Goal: Task Accomplishment & Management: Manage account settings

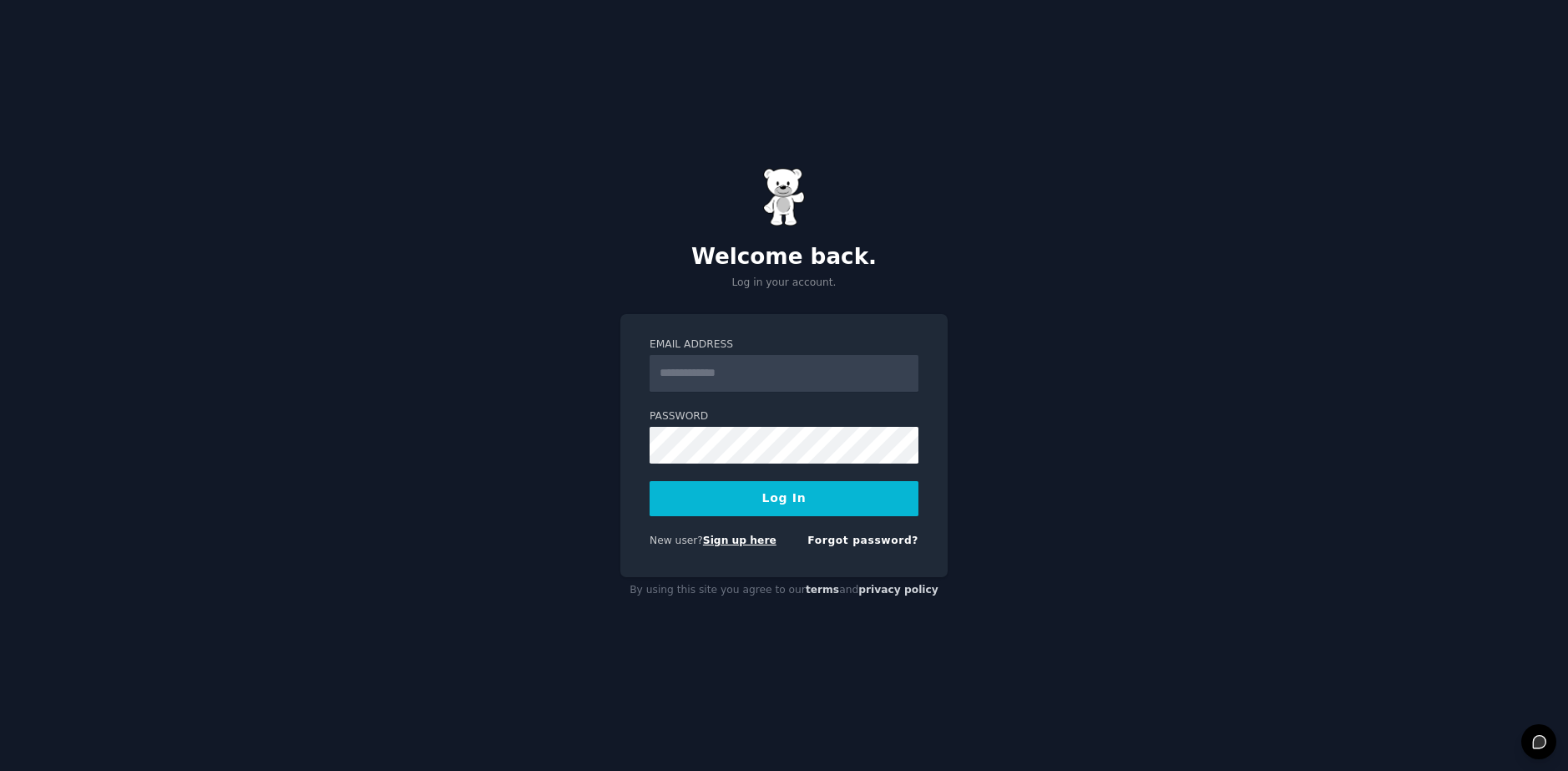
click at [724, 538] on link "Sign up here" at bounding box center [740, 540] width 74 height 12
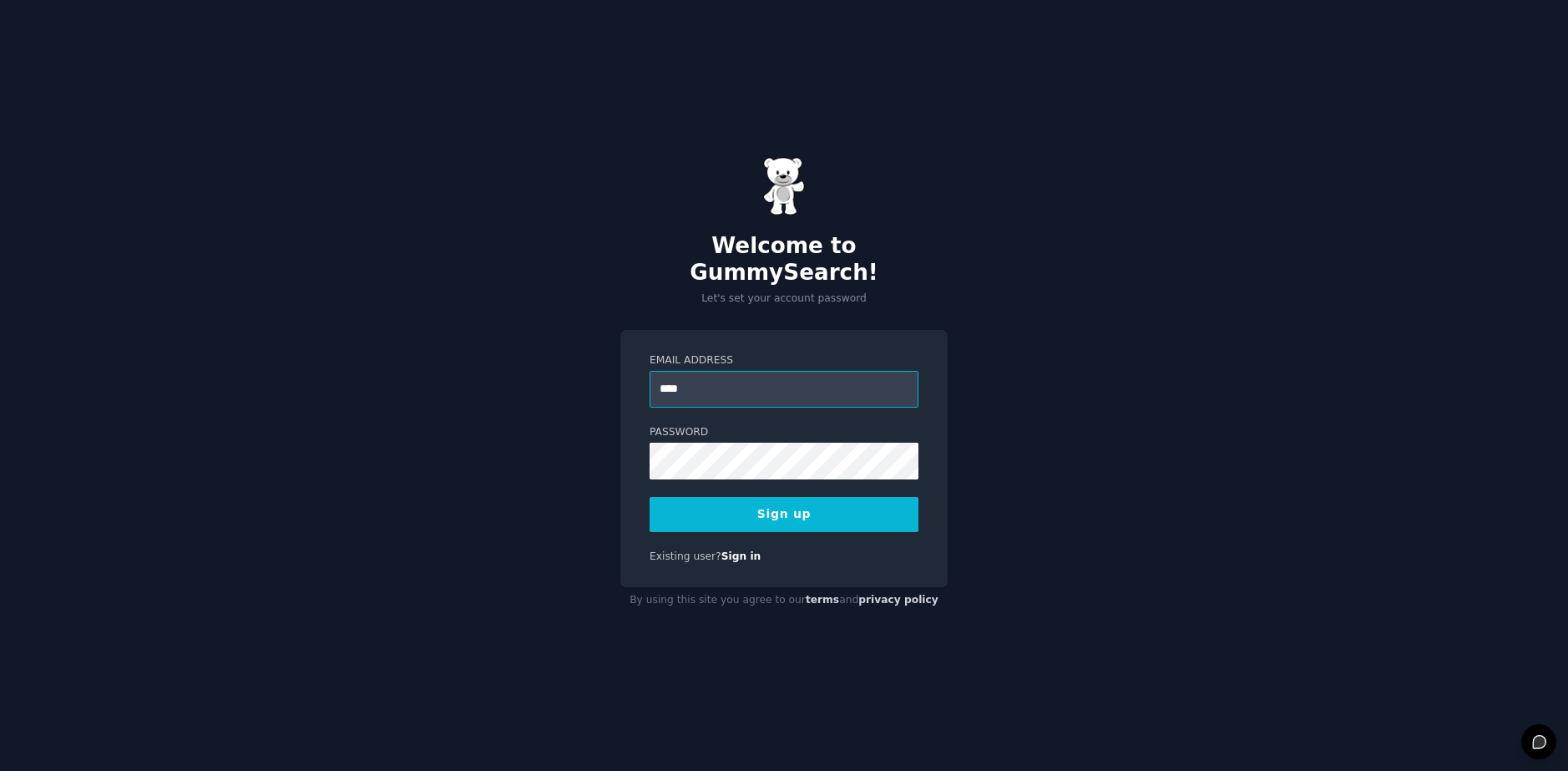
type input "**********"
click at [786, 507] on button "Sign up" at bounding box center [783, 515] width 269 height 35
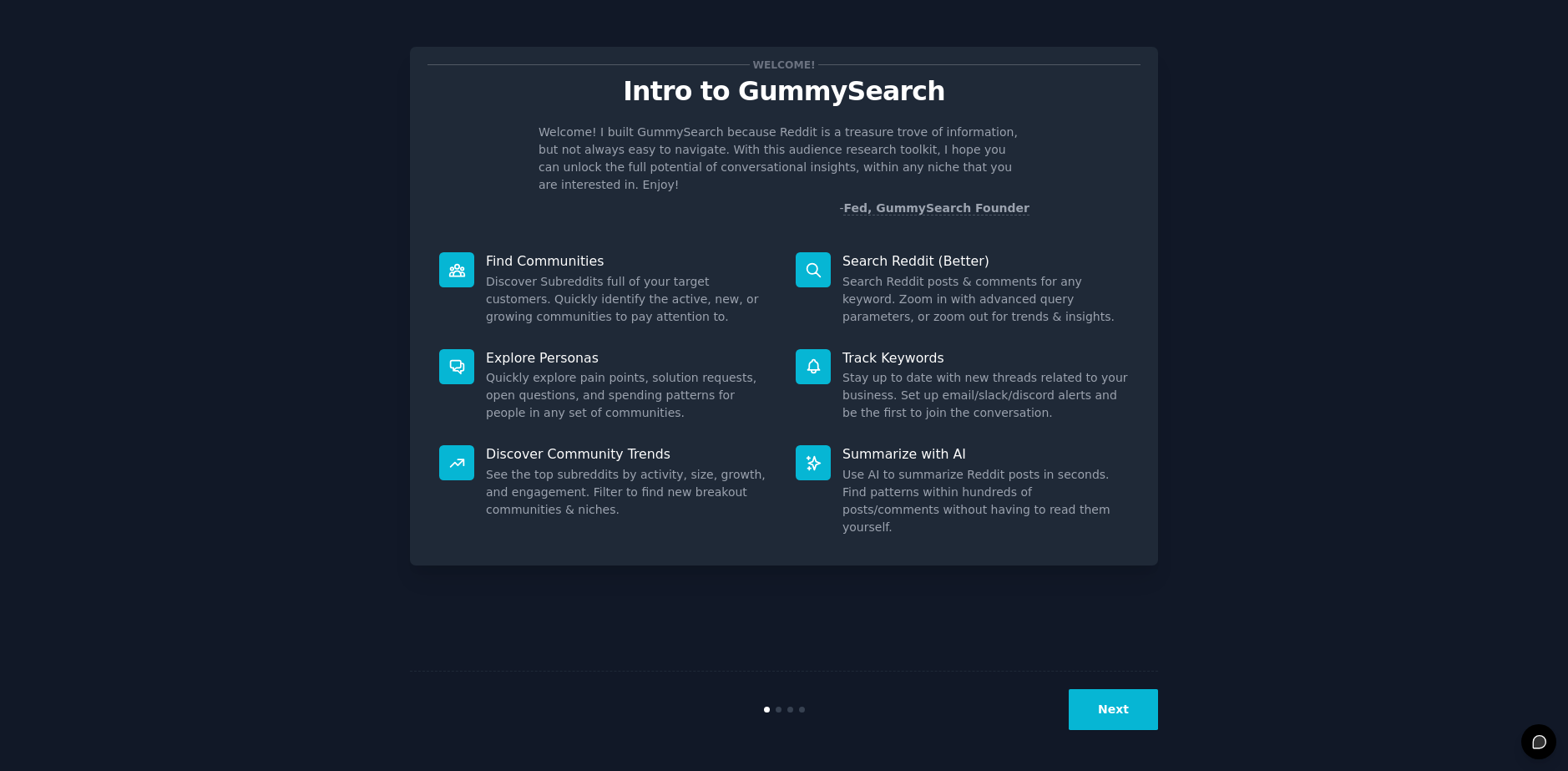
click at [1118, 720] on button "Next" at bounding box center [1113, 710] width 90 height 41
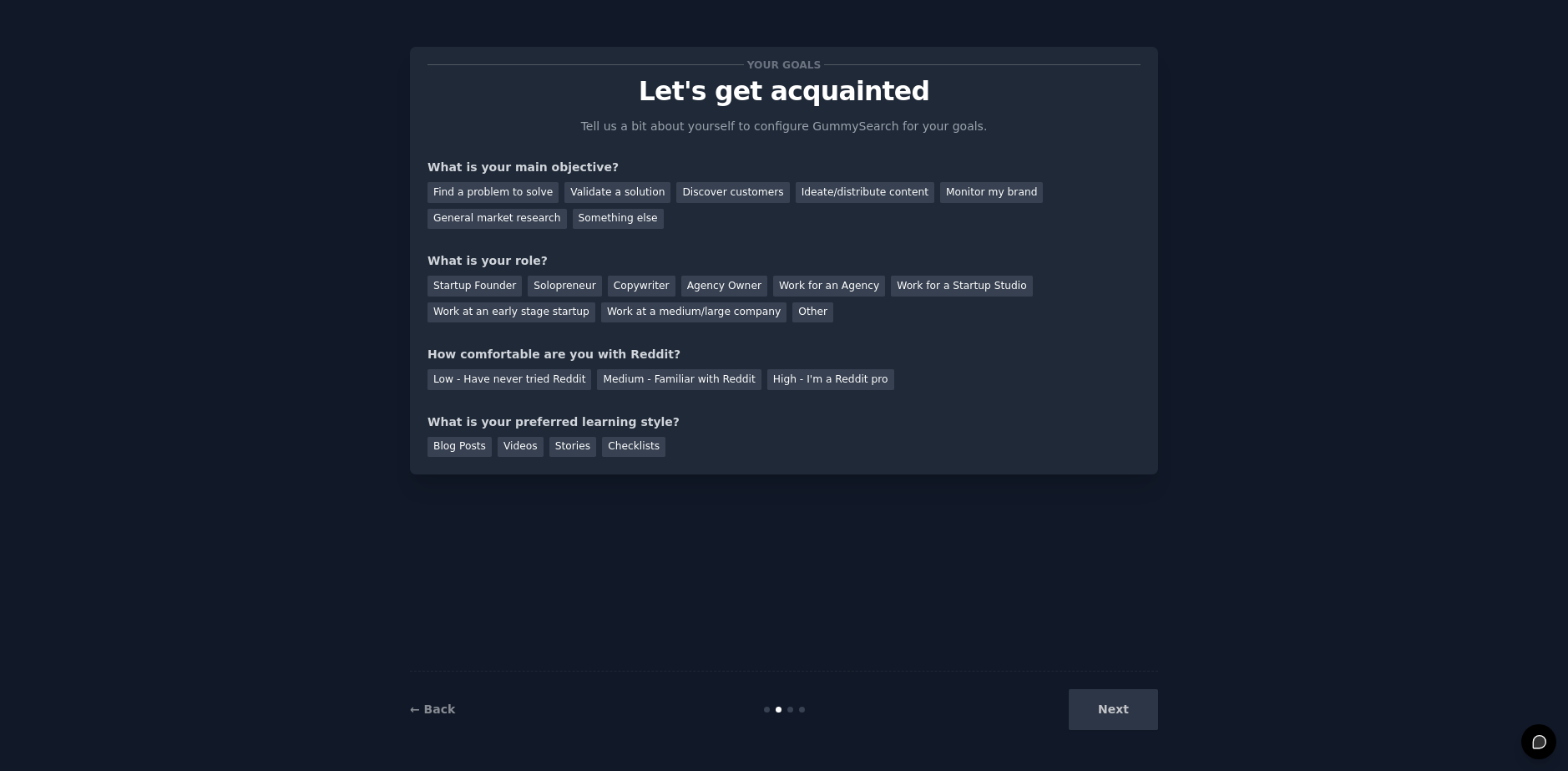
click at [1125, 702] on div "Next" at bounding box center [1032, 710] width 249 height 41
click at [1109, 714] on div "Next" at bounding box center [1032, 710] width 249 height 41
click at [1152, 695] on div "Next" at bounding box center [1032, 710] width 249 height 41
drag, startPoint x: 1151, startPoint y: 692, endPoint x: 921, endPoint y: 497, distance: 301.5
click at [1150, 691] on div "Next" at bounding box center [1032, 710] width 249 height 41
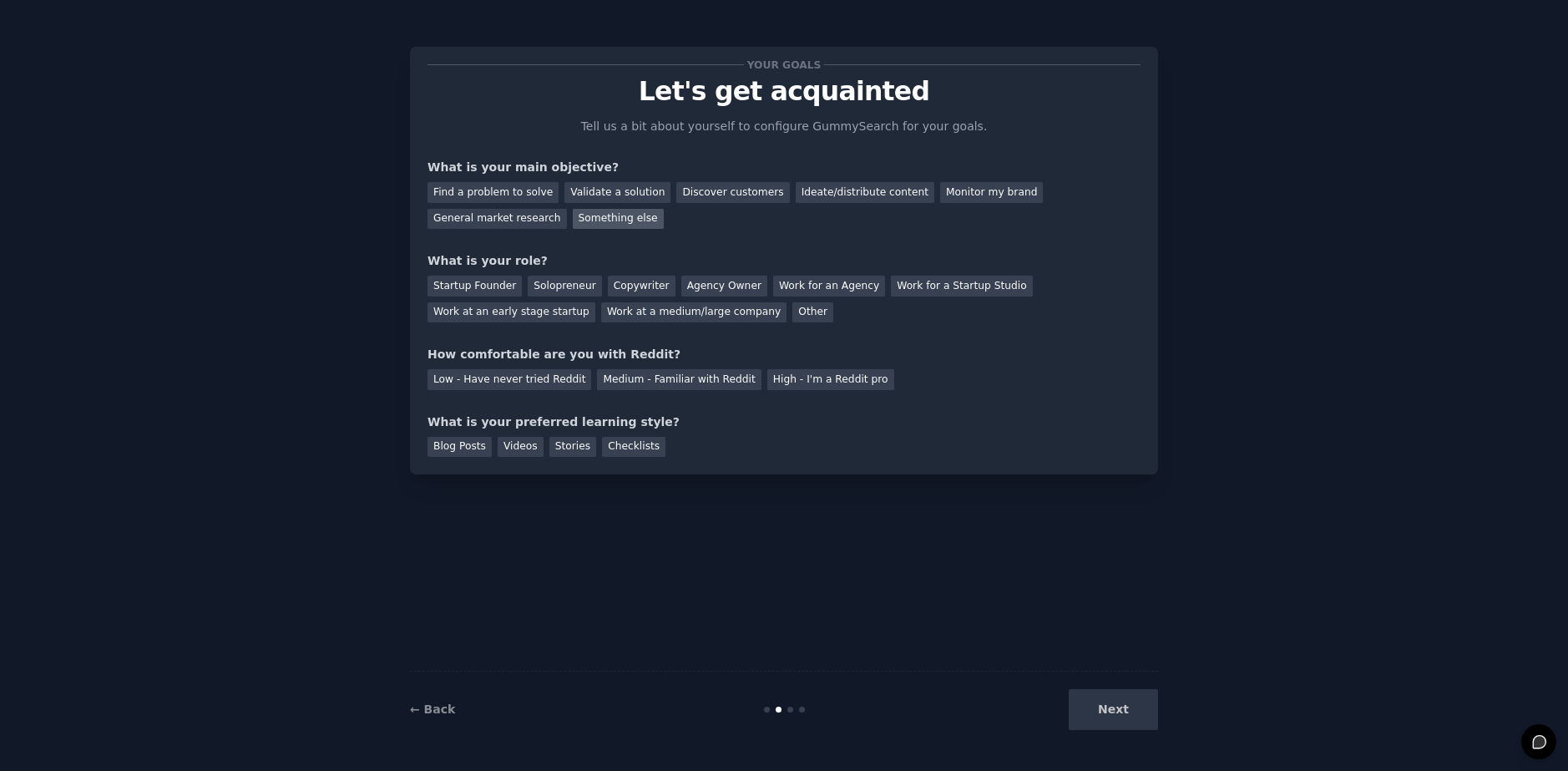
click at [573, 221] on div "Something else" at bounding box center [618, 219] width 91 height 21
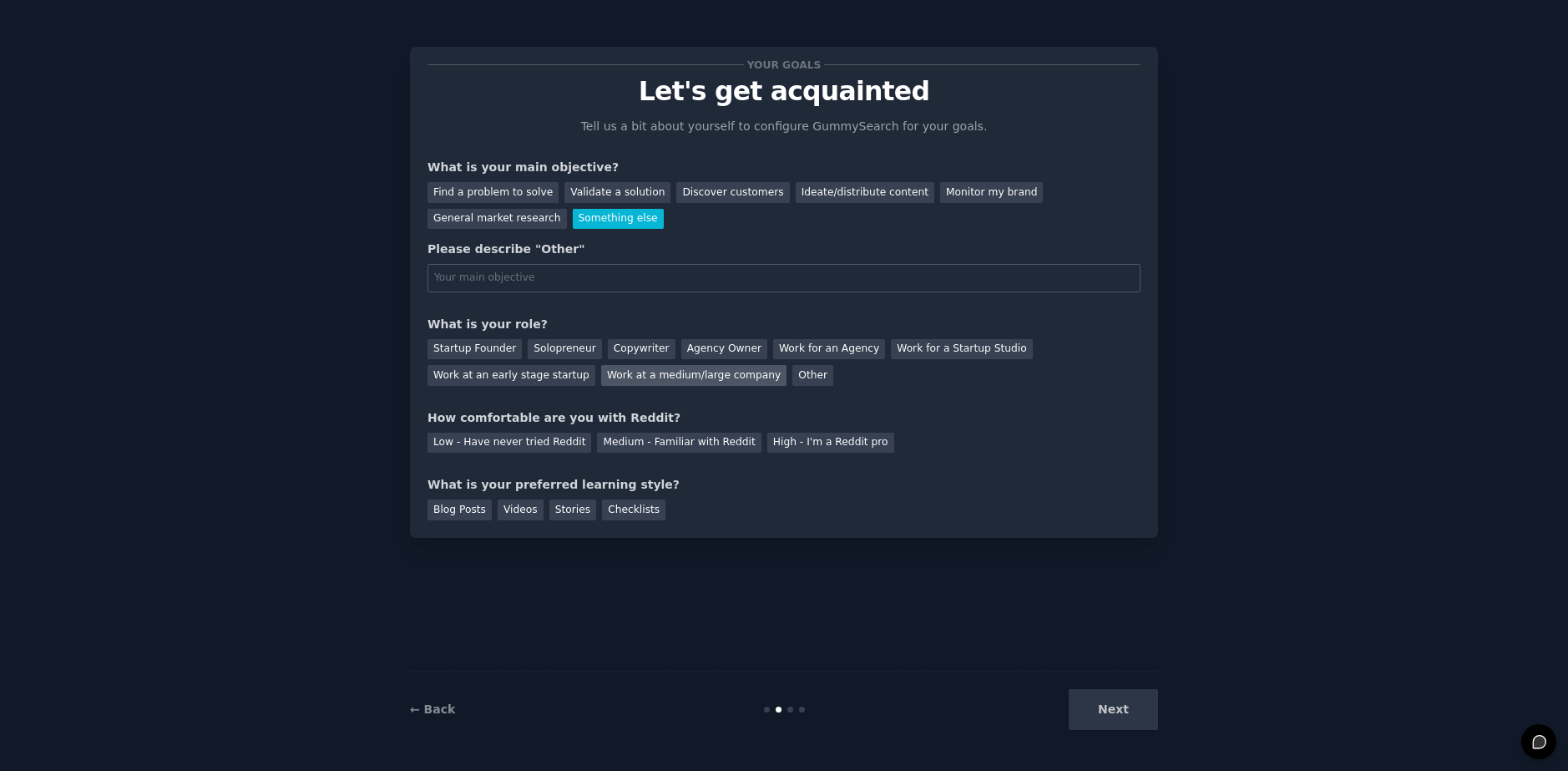
click at [601, 373] on div "Work at a medium/large company" at bounding box center [694, 375] width 185 height 21
click at [792, 371] on div "Other" at bounding box center [812, 375] width 41 height 21
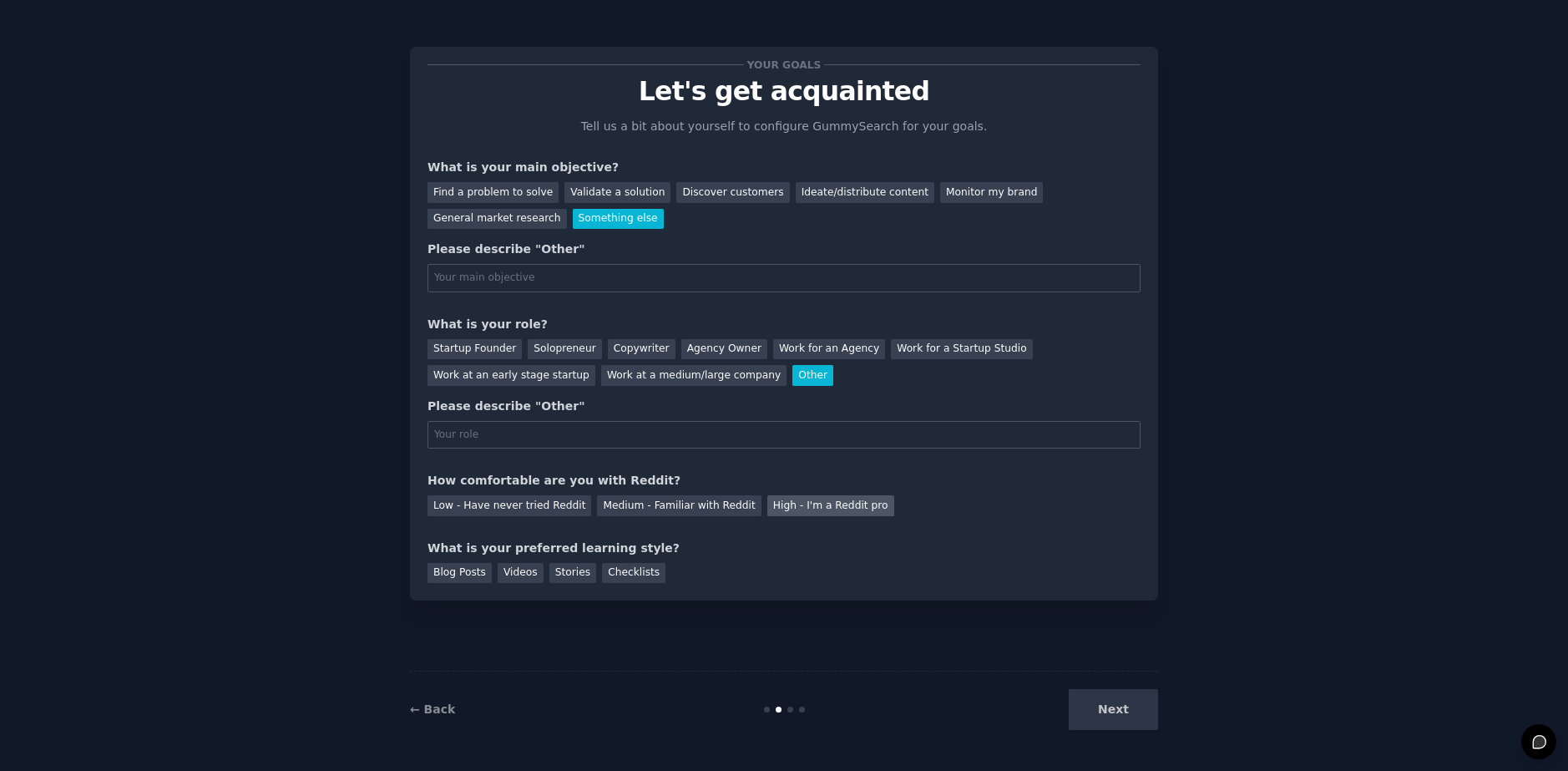
click at [796, 505] on div "High - I'm a Reddit pro" at bounding box center [830, 506] width 127 height 21
click at [662, 509] on div "Medium - Familiar with Reddit" at bounding box center [678, 506] width 164 height 21
click at [479, 493] on div "Low - Have never tried Reddit Medium - Familiar with Reddit High - I'm a Reddit…" at bounding box center [784, 503] width 713 height 27
click at [491, 505] on div "Low - Have never tried Reddit" at bounding box center [509, 506] width 164 height 21
click at [602, 578] on div "Checklists" at bounding box center [634, 574] width 64 height 21
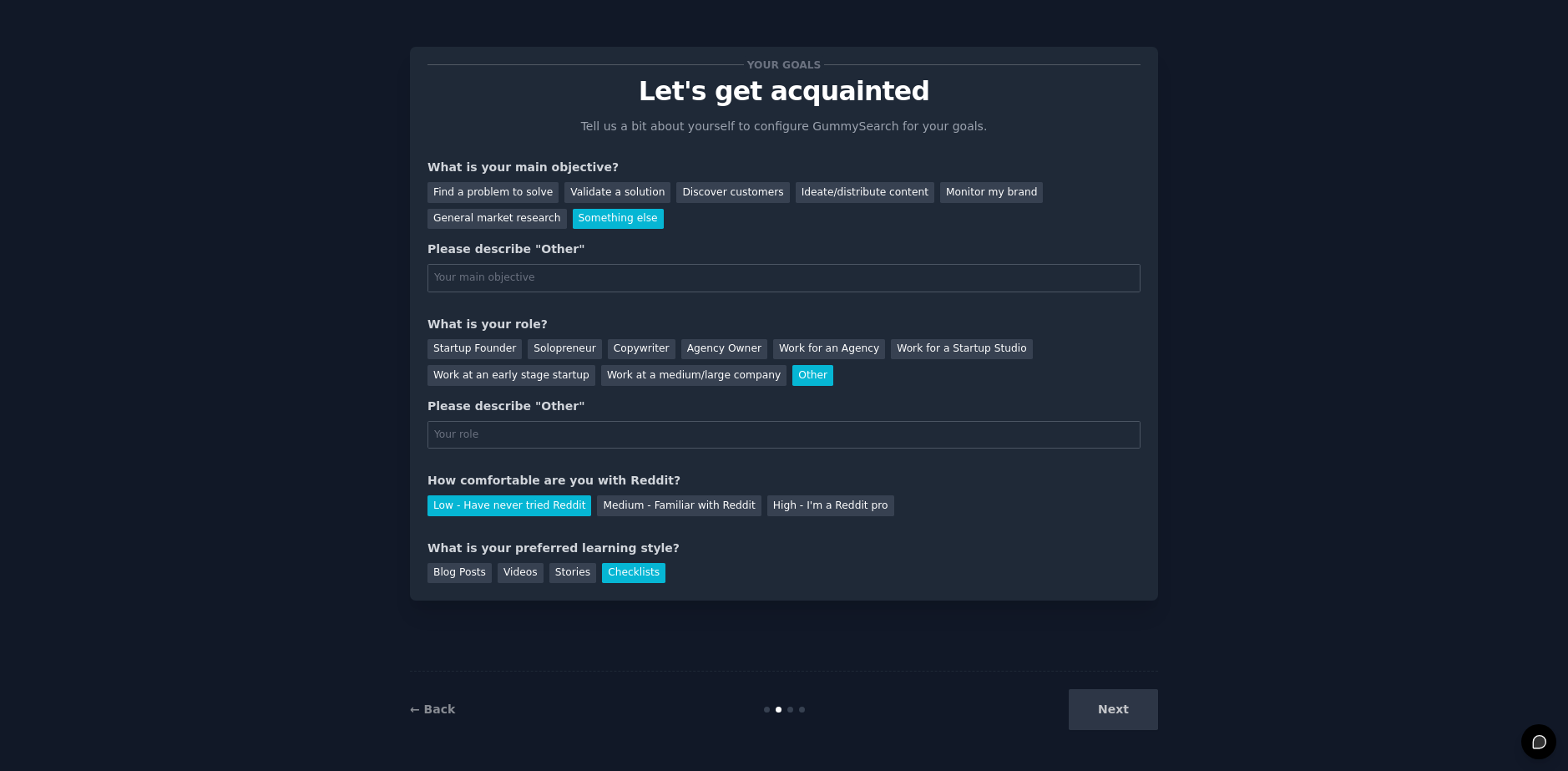
click at [1103, 718] on div "Next" at bounding box center [1032, 710] width 249 height 41
click at [501, 284] on input "text" at bounding box center [784, 278] width 713 height 28
type input "h"
click at [482, 438] on input "text" at bounding box center [784, 435] width 713 height 28
type input "h"
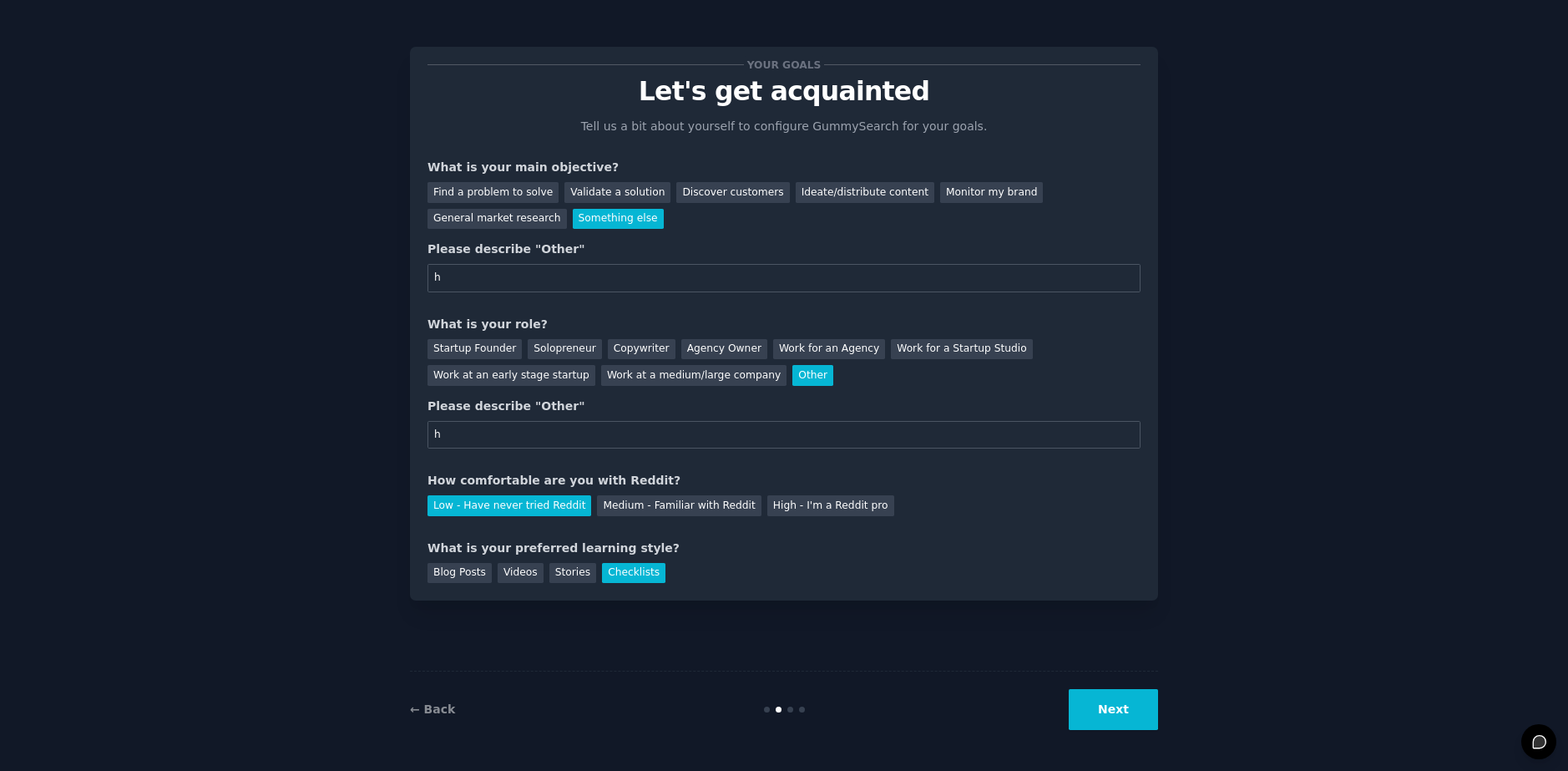
click at [1145, 696] on button "Next" at bounding box center [1113, 710] width 90 height 41
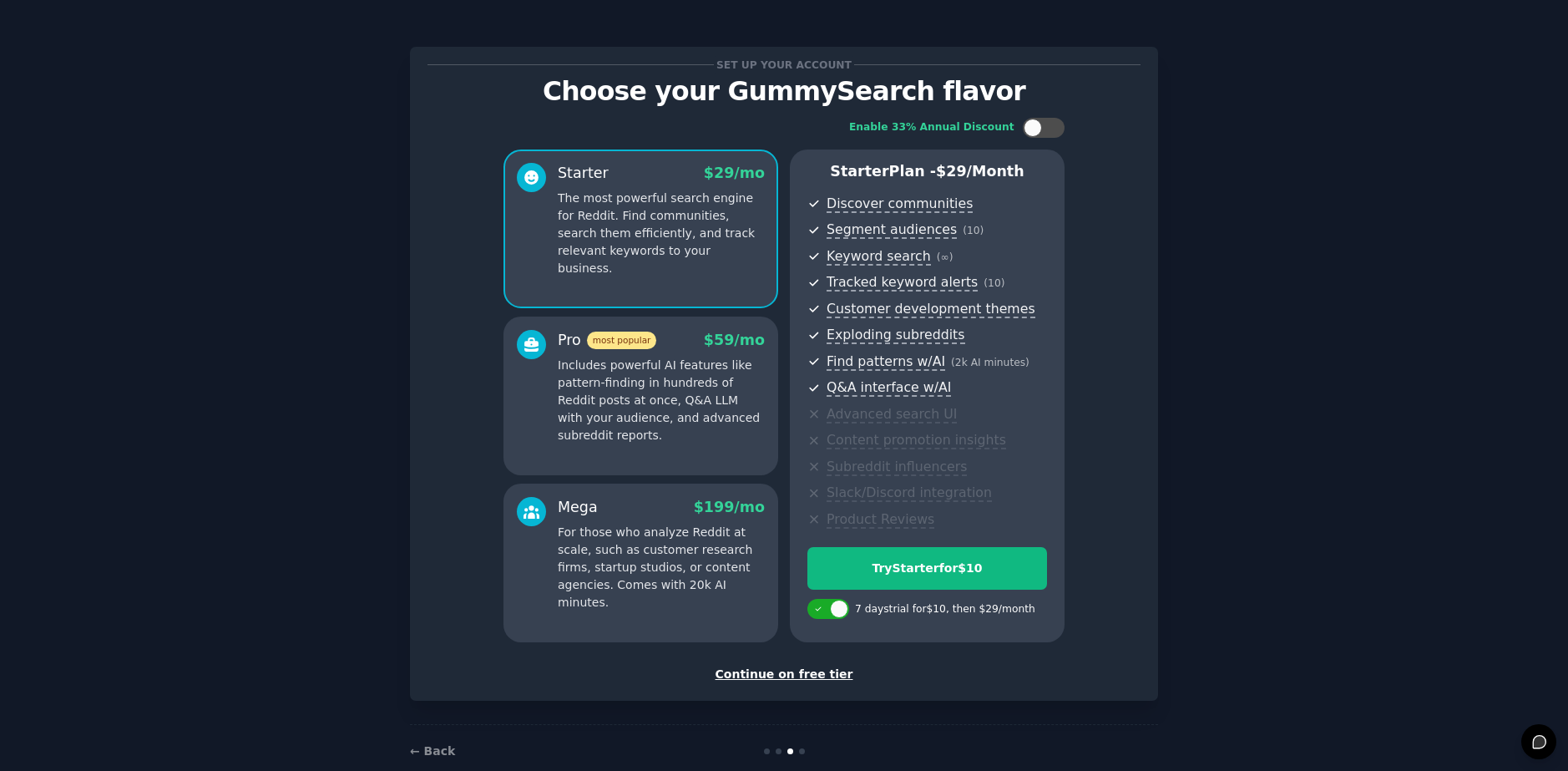
click at [747, 666] on div "Continue on free tier" at bounding box center [784, 674] width 713 height 18
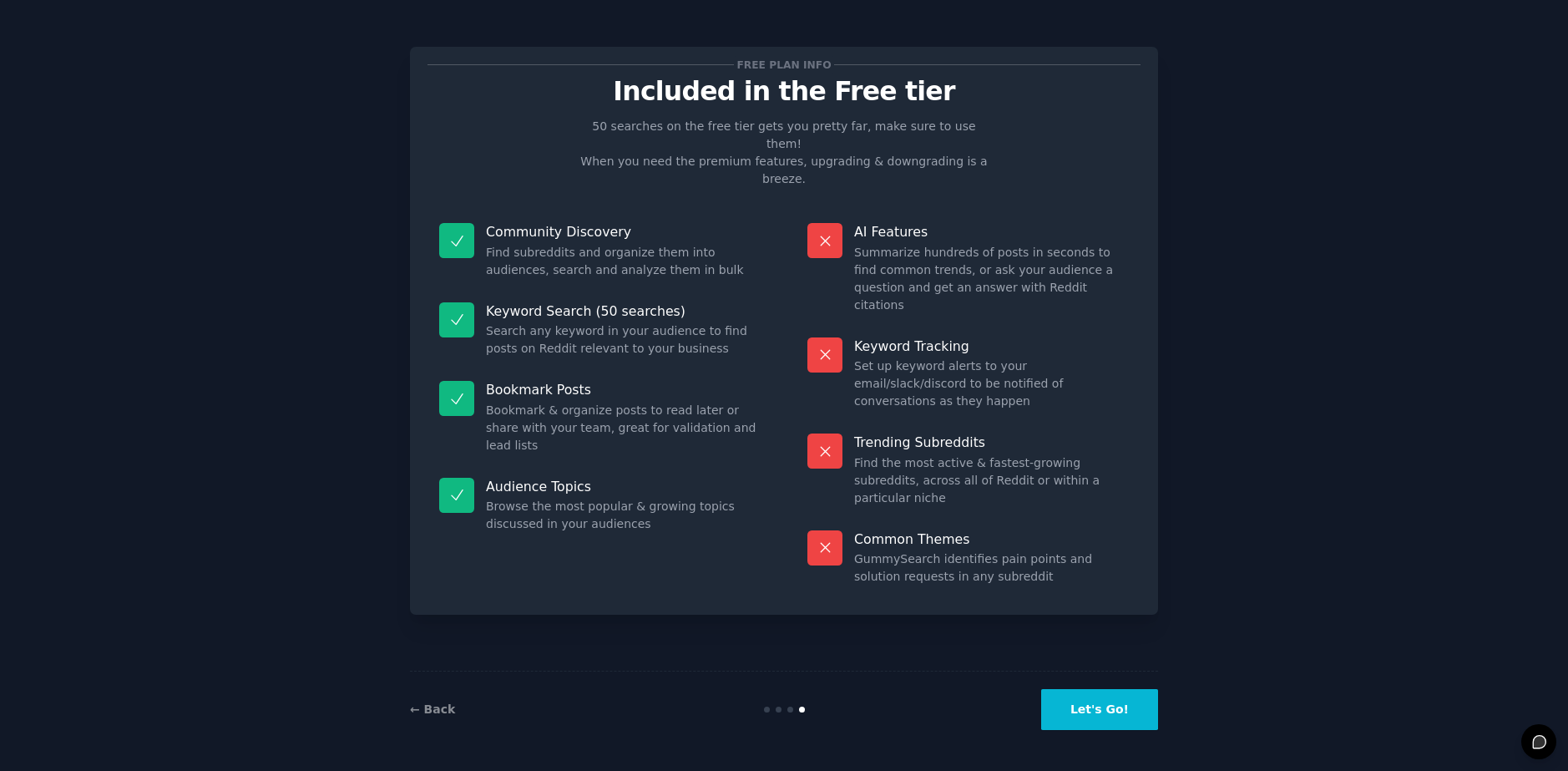
click at [1090, 693] on button "Let's Go!" at bounding box center [1100, 710] width 117 height 41
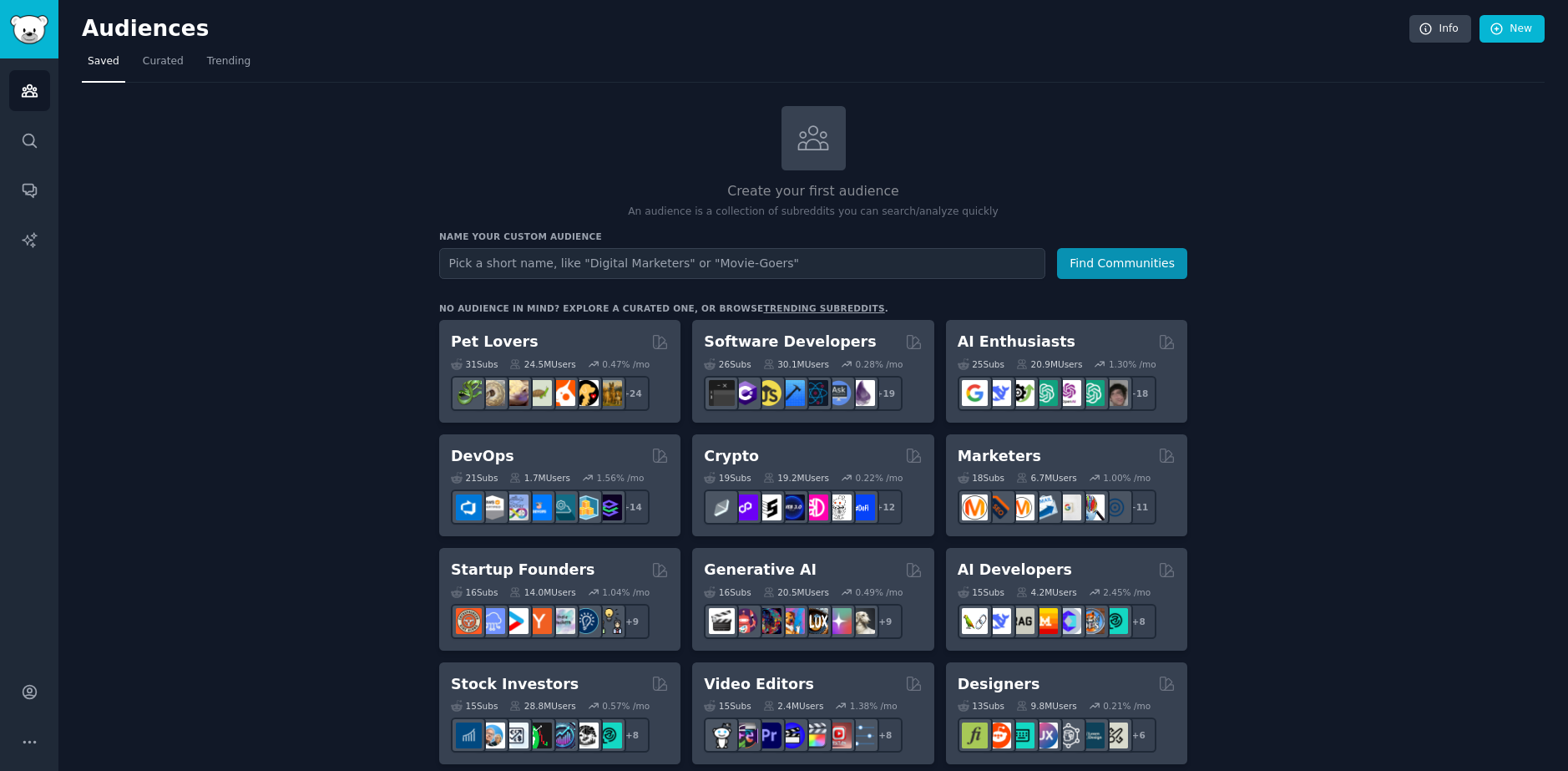
click at [112, 71] on link "Saved" at bounding box center [103, 66] width 43 height 35
click at [815, 136] on icon at bounding box center [813, 138] width 35 height 35
click at [1531, 32] on link "New" at bounding box center [1511, 29] width 65 height 28
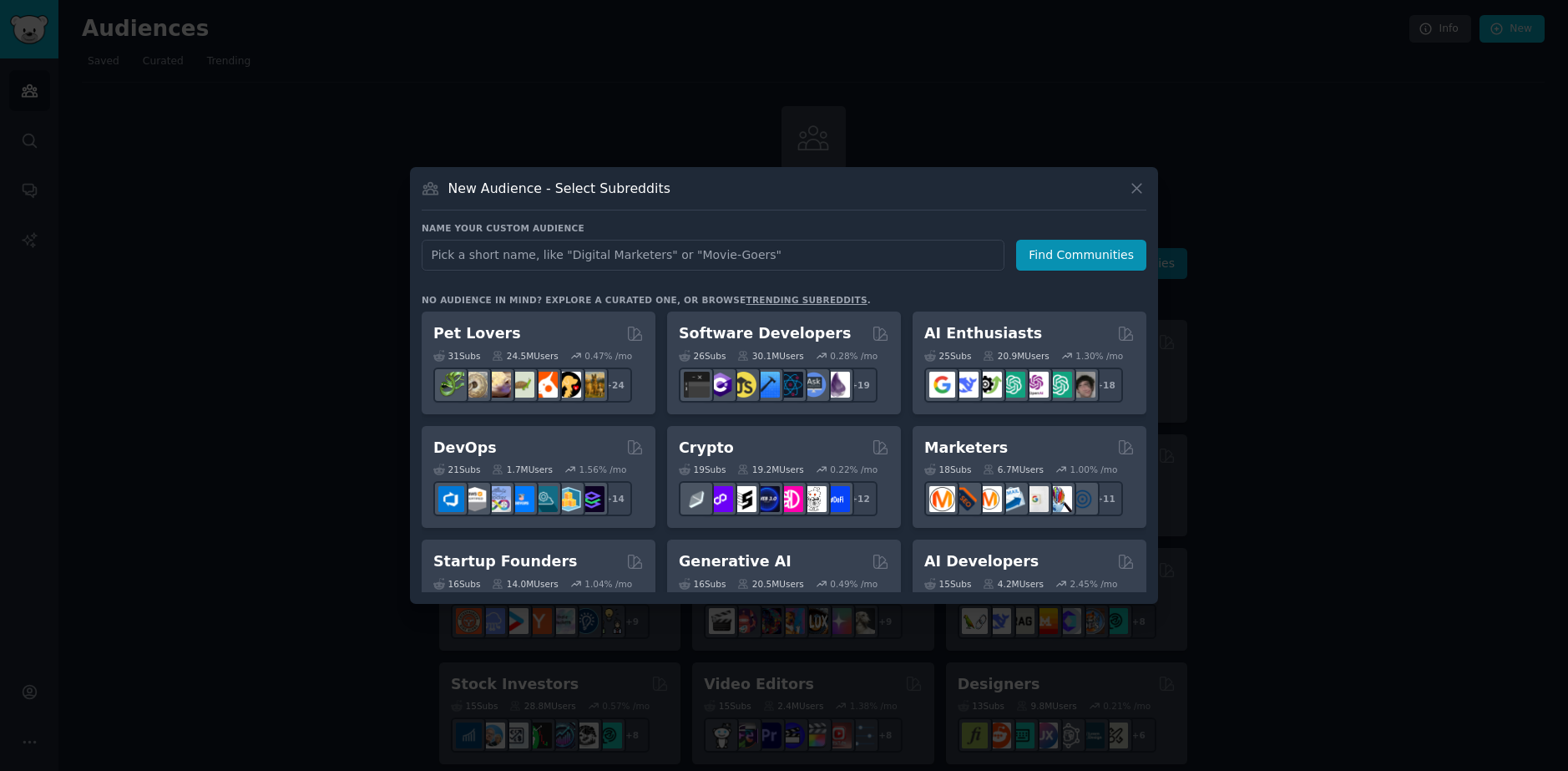
drag, startPoint x: 1138, startPoint y: 177, endPoint x: 1138, endPoint y: 186, distance: 9.0
click at [1138, 185] on div "New Audience - Select Subreddits Name your custom audience Audience Name Find C…" at bounding box center [784, 385] width 749 height 437
click at [1141, 185] on icon at bounding box center [1137, 188] width 9 height 9
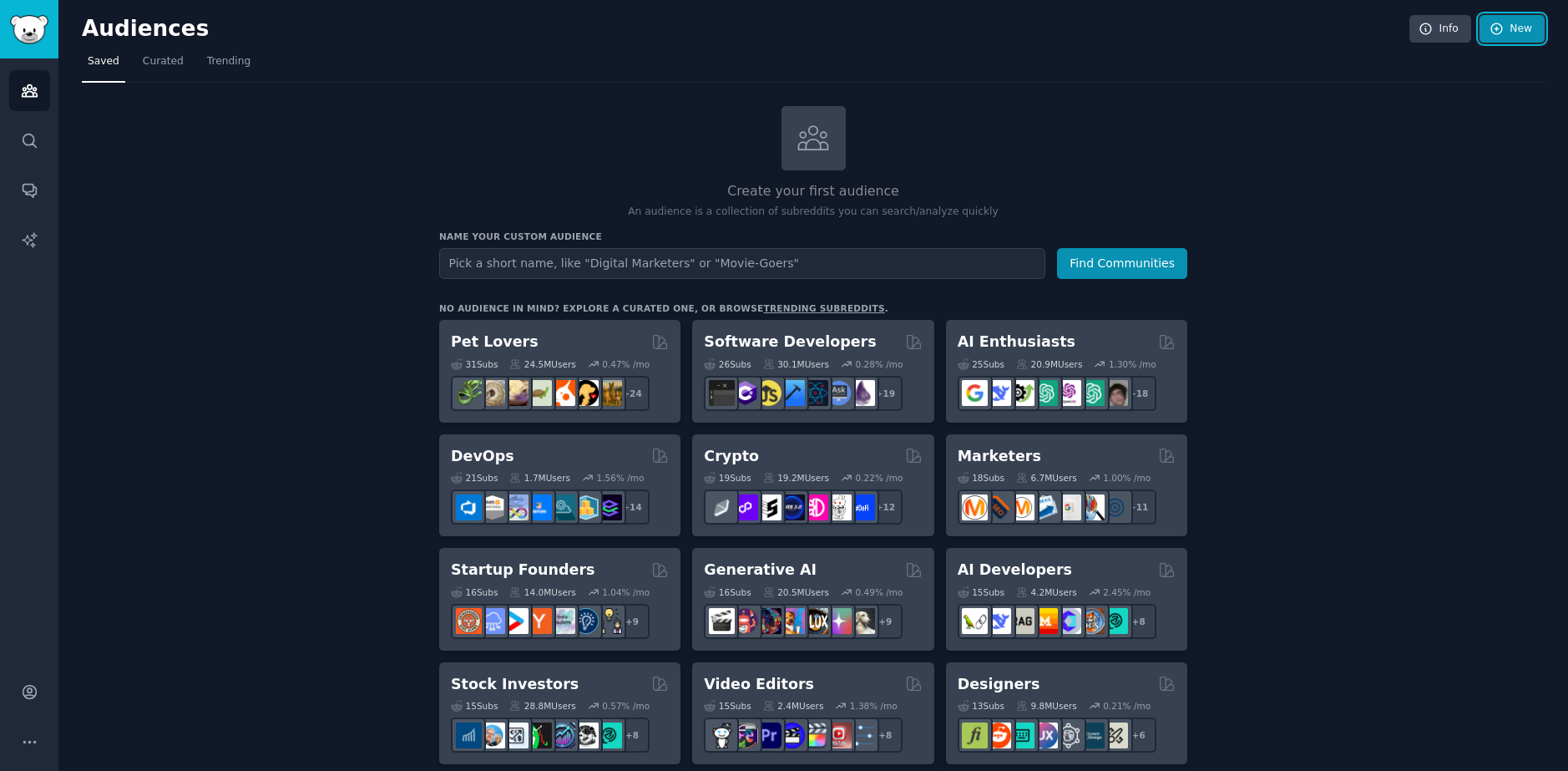
click at [1525, 36] on link "New" at bounding box center [1511, 29] width 65 height 28
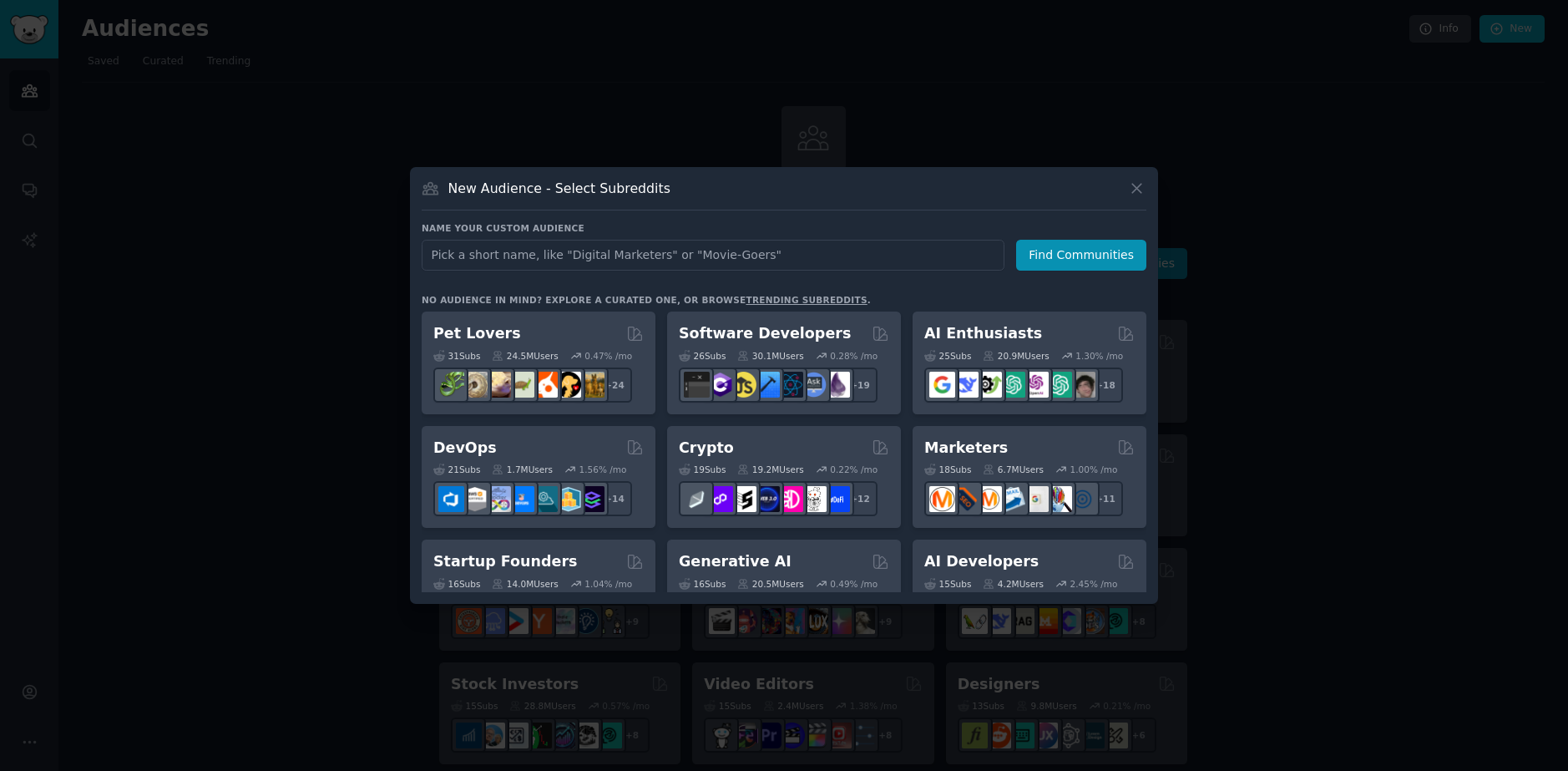
click at [1421, 189] on div at bounding box center [784, 385] width 1568 height 771
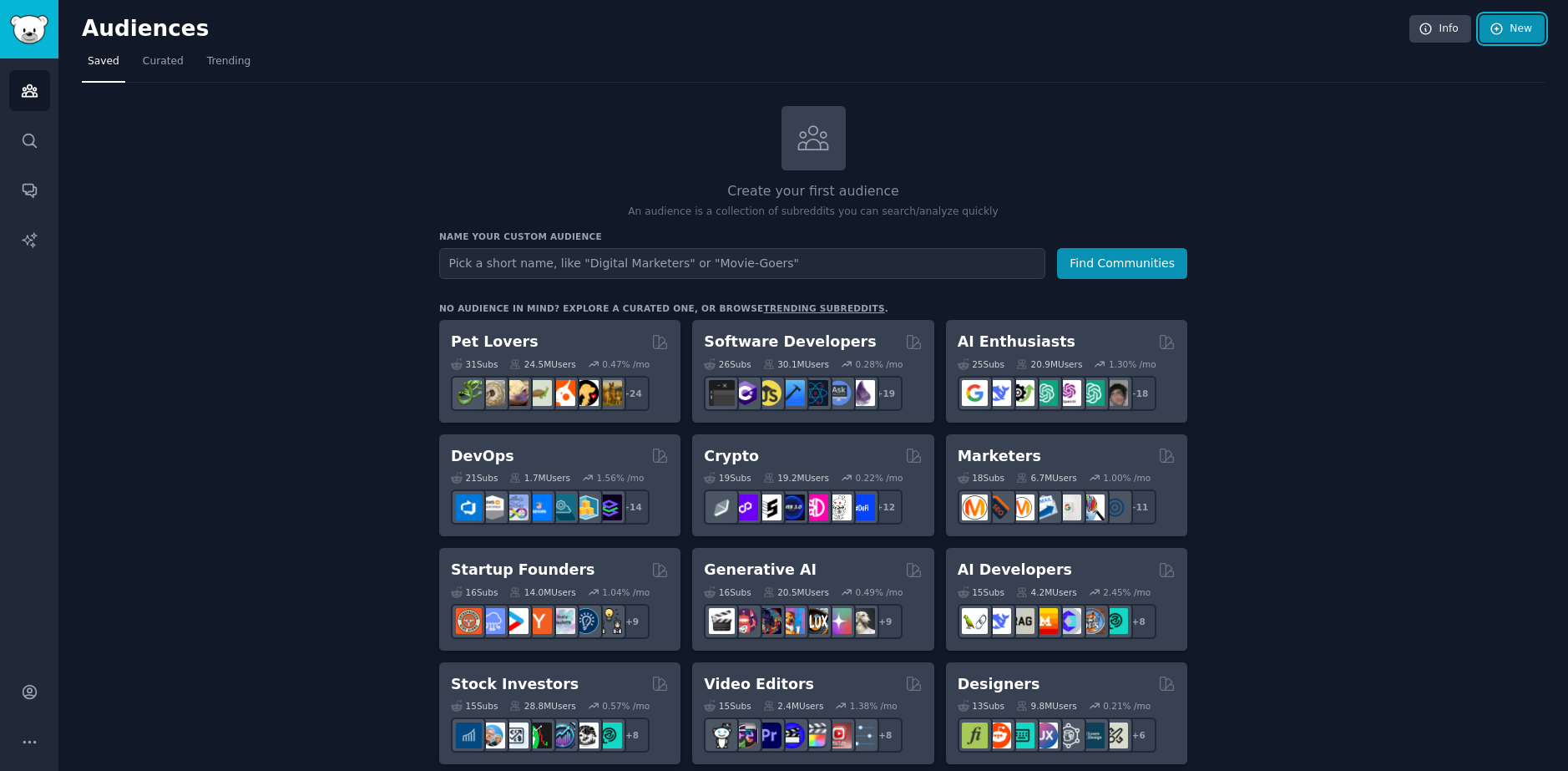
click at [1479, 29] on link "New" at bounding box center [1511, 29] width 65 height 28
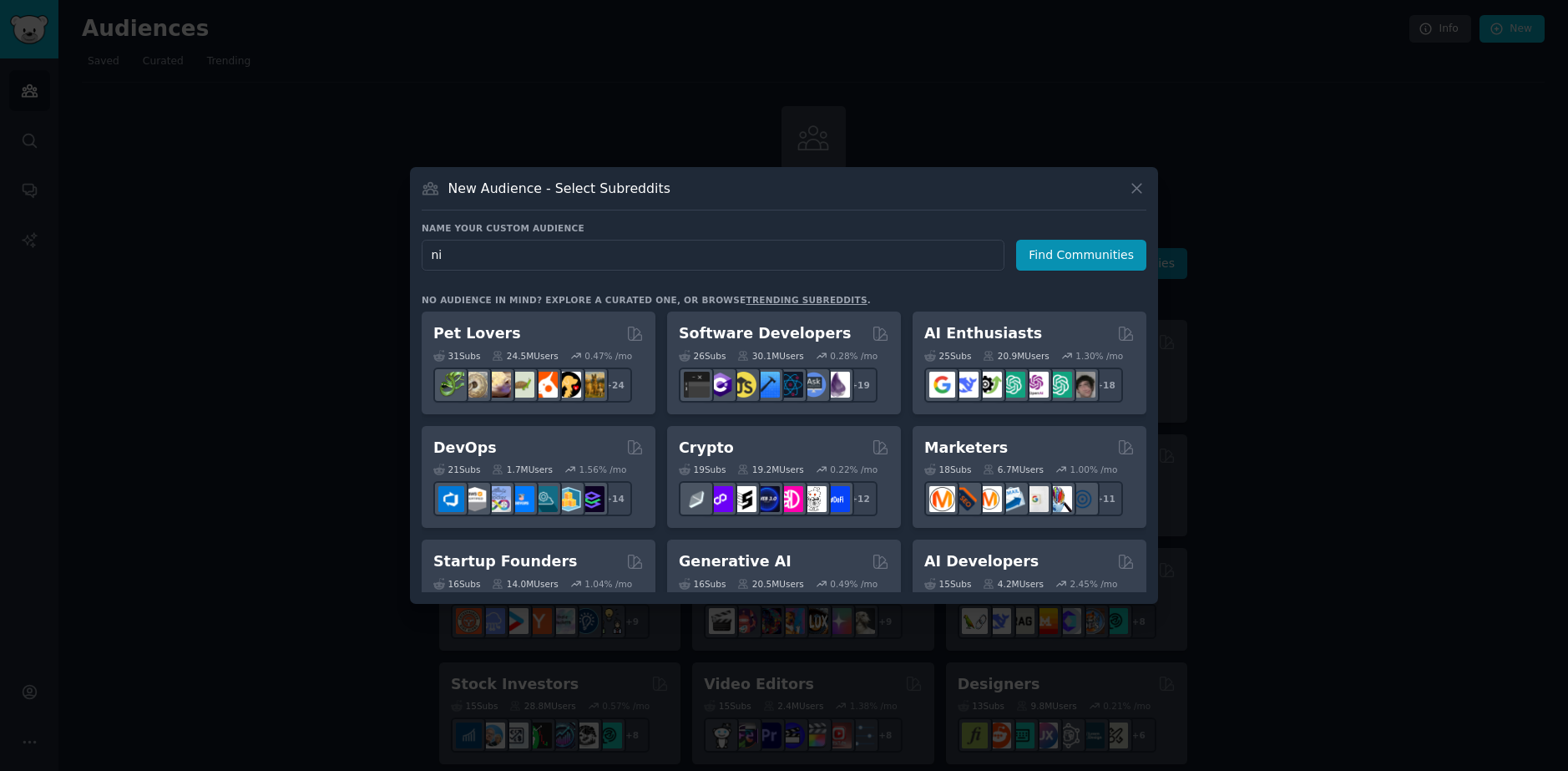
type input "n"
click at [1143, 199] on div "New Audience - Select Subreddits" at bounding box center [783, 194] width 725 height 32
click at [1143, 193] on icon at bounding box center [1137, 188] width 18 height 18
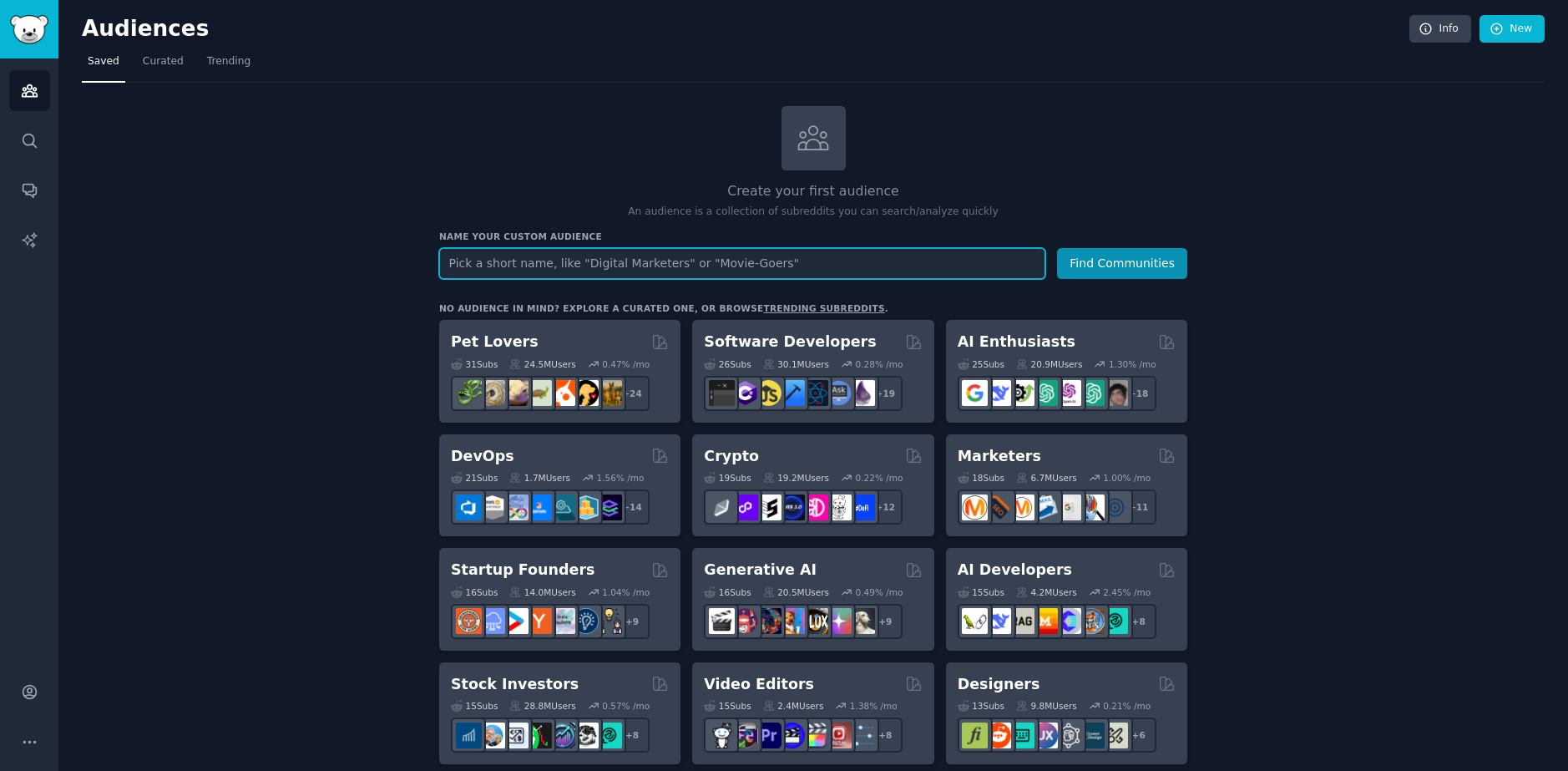
click at [733, 254] on input "text" at bounding box center [741, 264] width 606 height 31
type input "c"
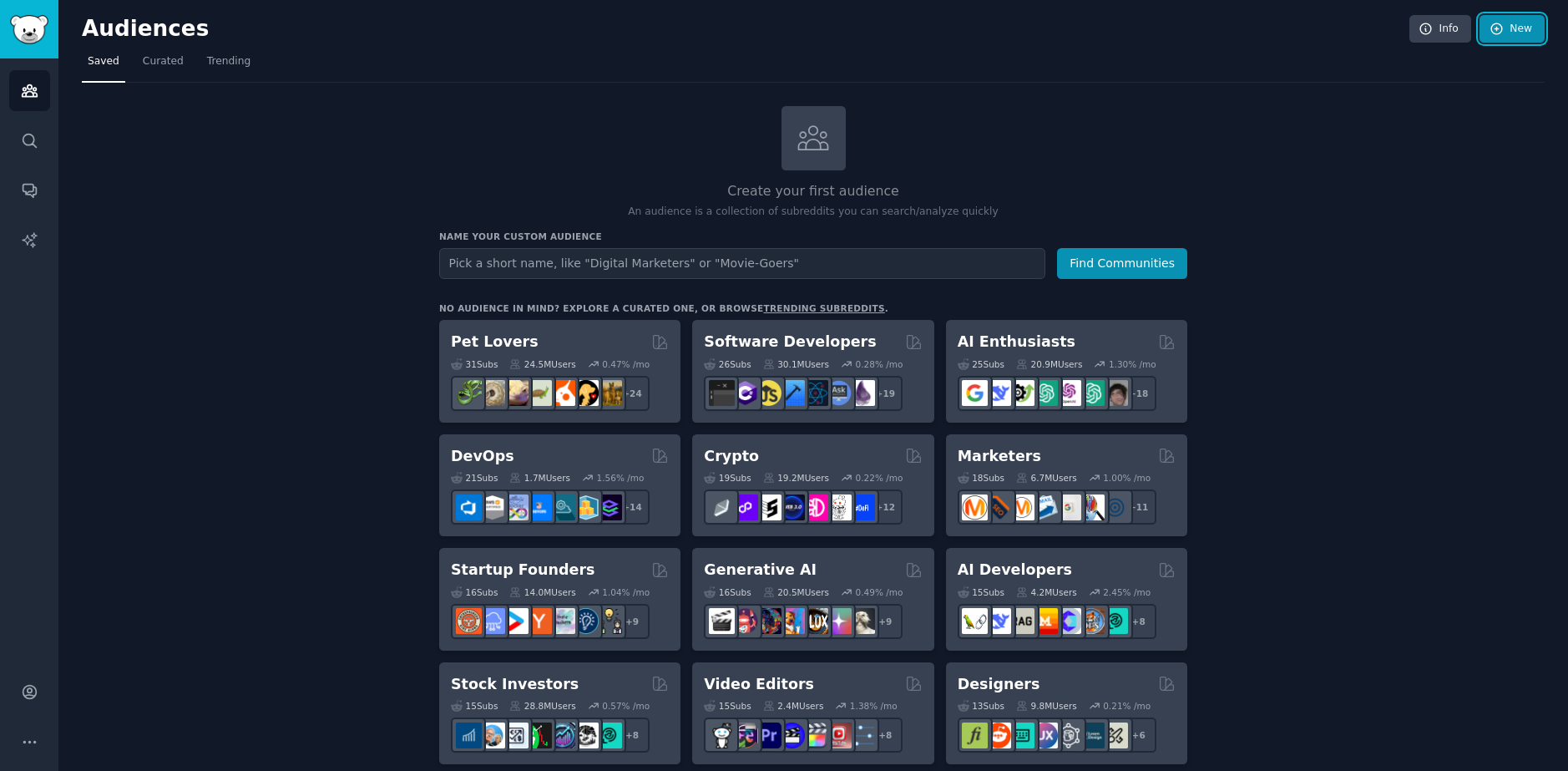
click at [1535, 33] on link "New" at bounding box center [1511, 29] width 65 height 28
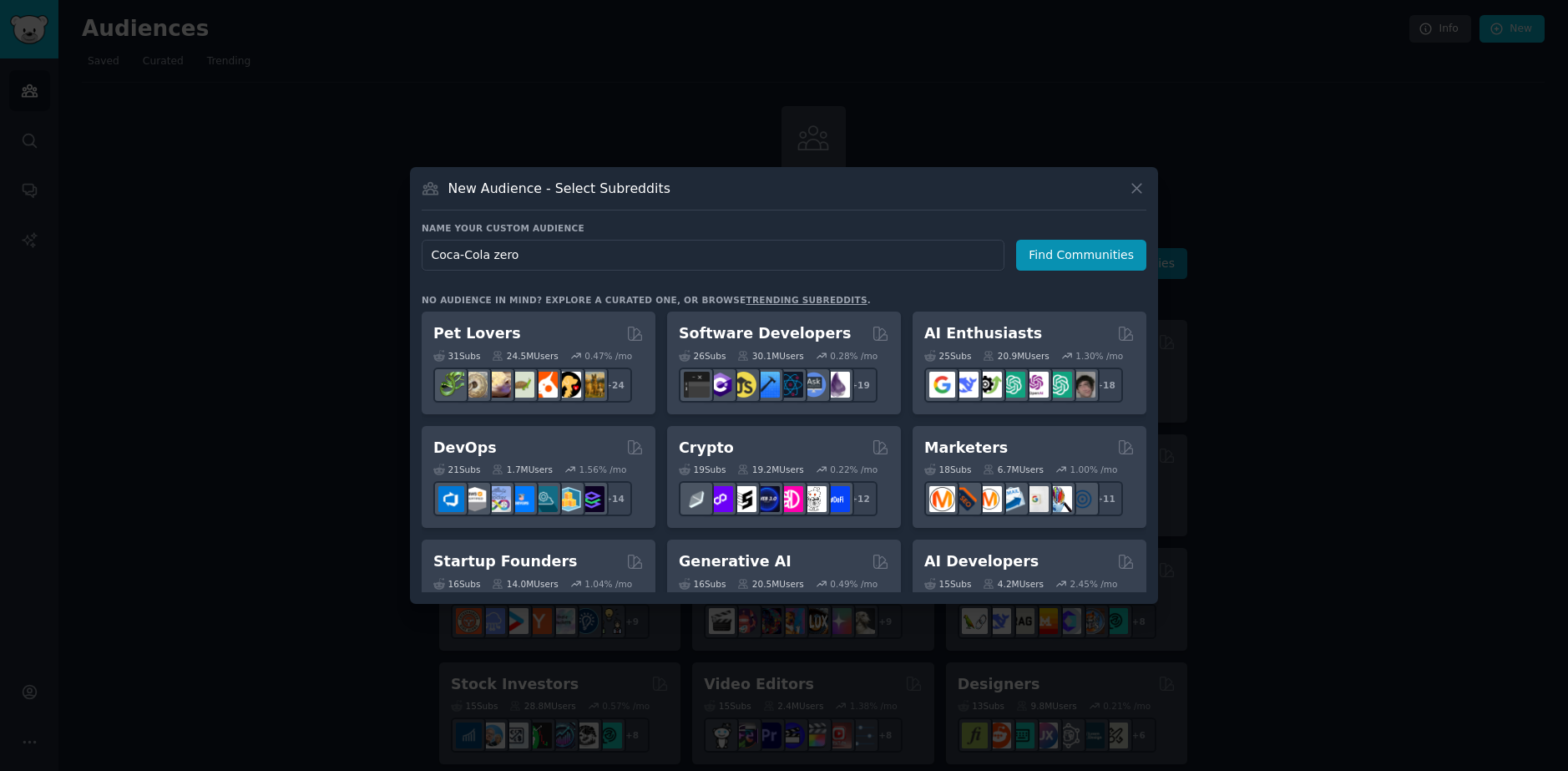
type input "Coca-Cola zero"
click at [1103, 264] on button "Find Communities" at bounding box center [1081, 255] width 130 height 31
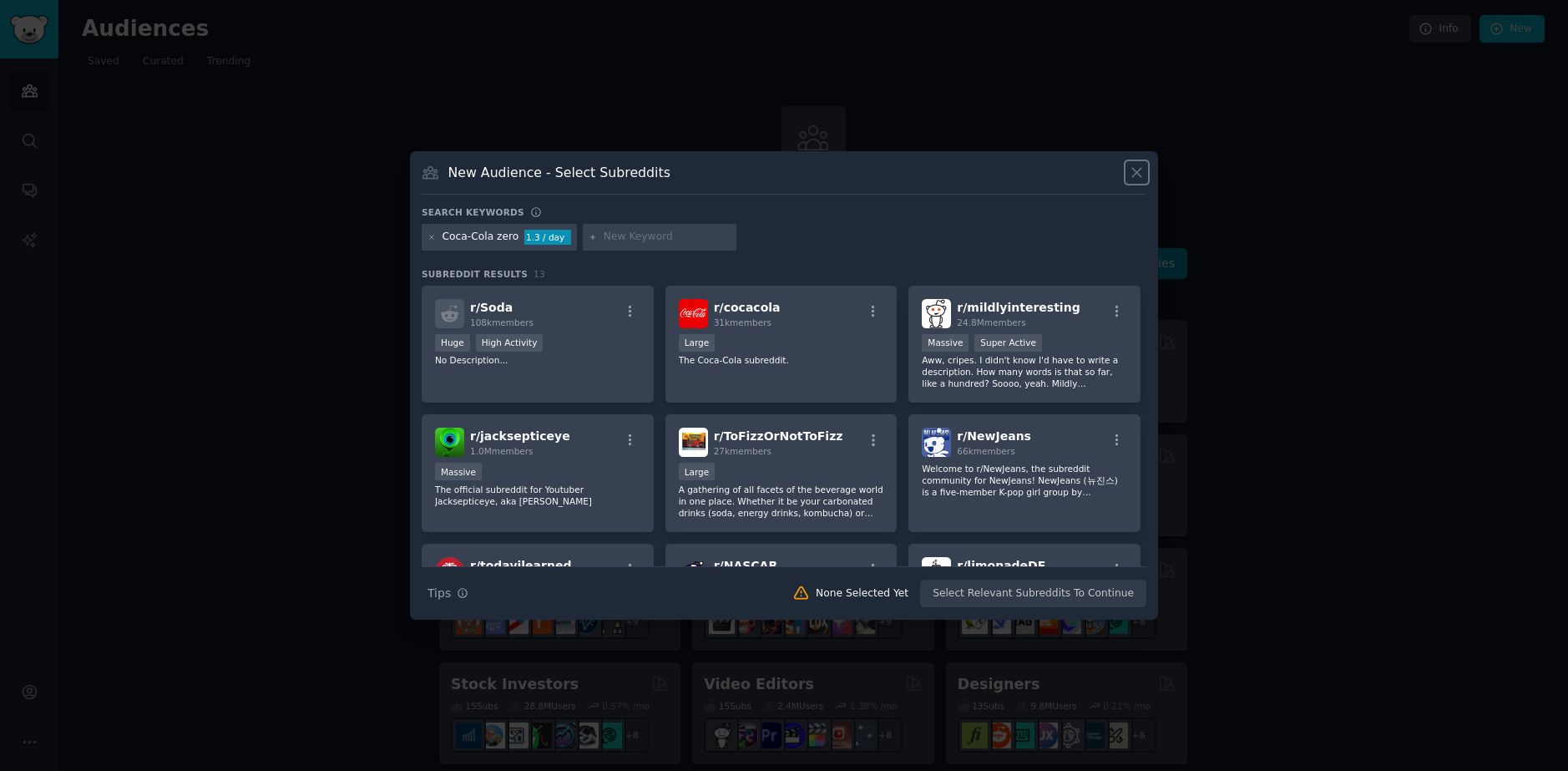
click at [1134, 175] on icon at bounding box center [1137, 173] width 9 height 9
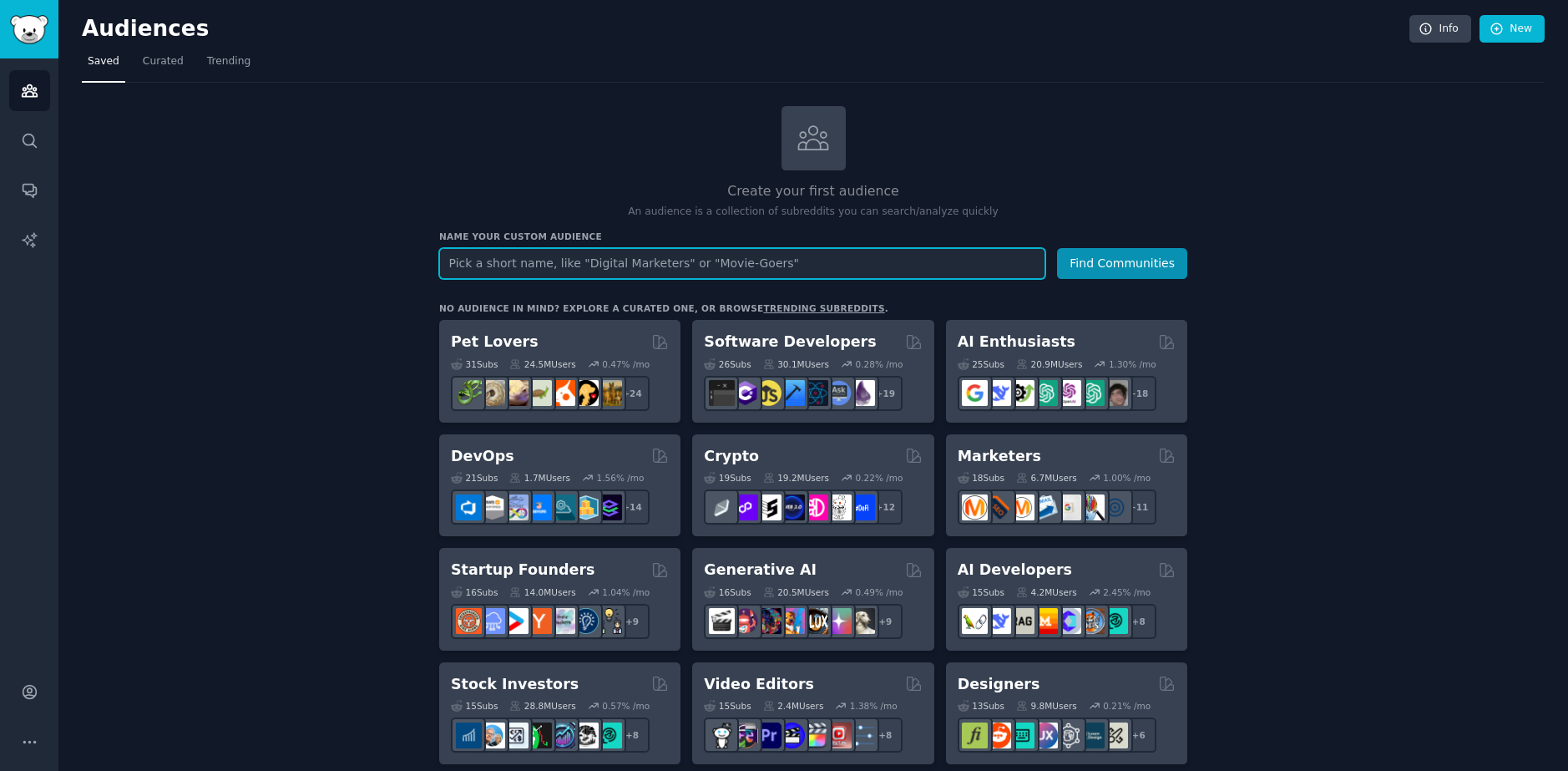
click at [819, 272] on input "text" at bounding box center [741, 264] width 606 height 31
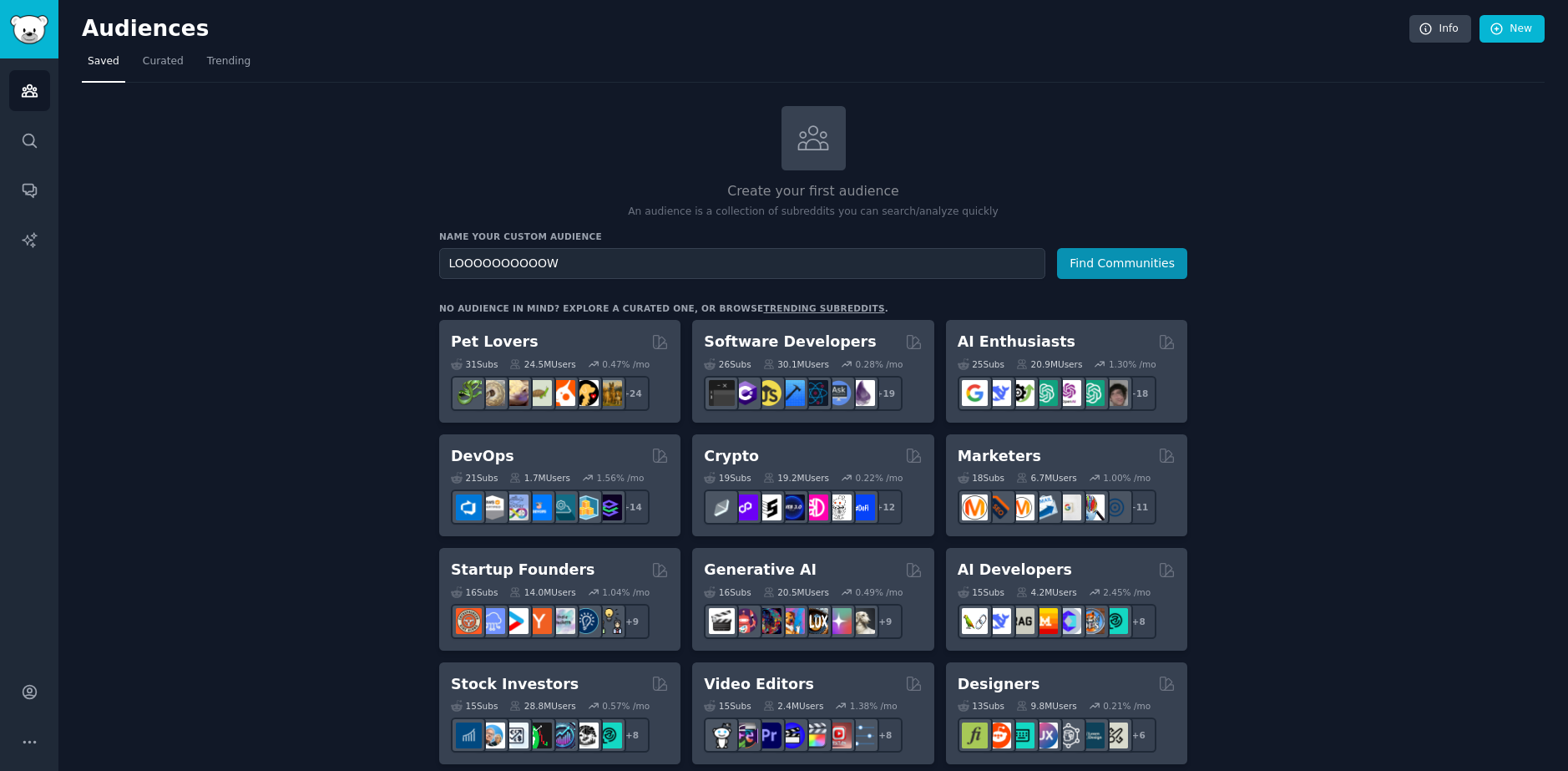
click at [1105, 275] on button "Find Communities" at bounding box center [1122, 264] width 130 height 31
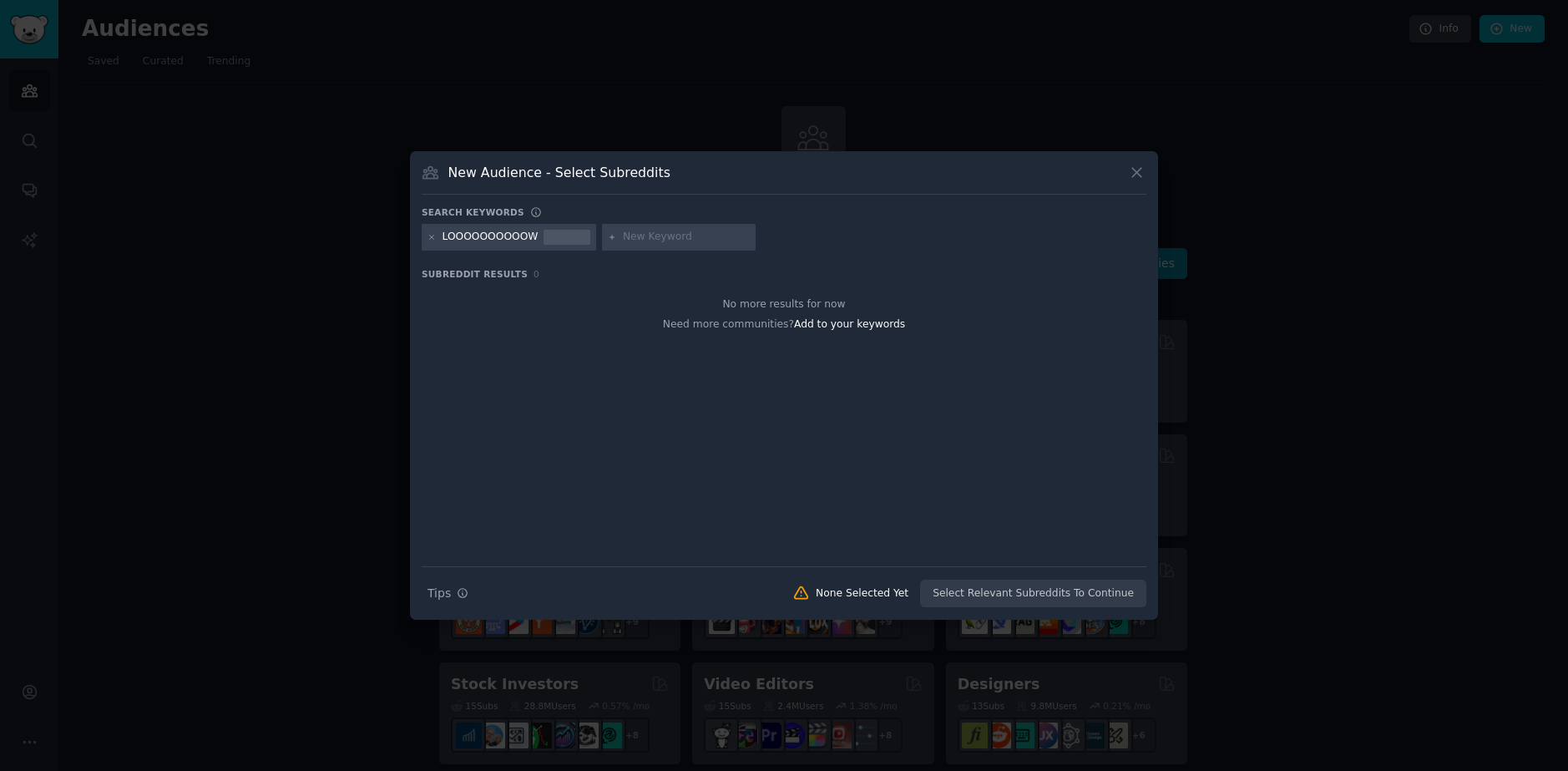
click at [1128, 175] on icon at bounding box center [1137, 173] width 18 height 18
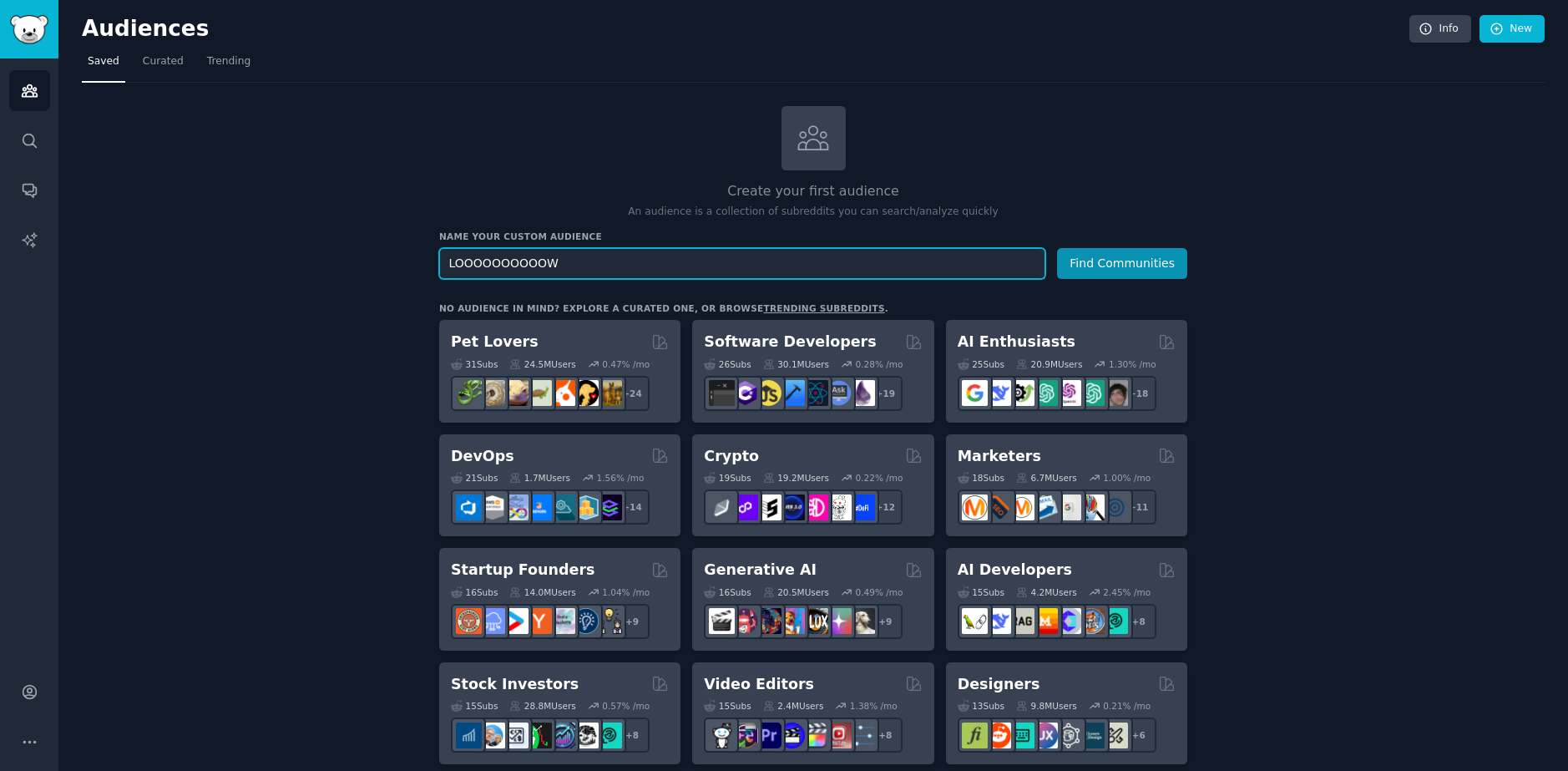
drag, startPoint x: 662, startPoint y: 270, endPoint x: 249, endPoint y: 292, distance: 413.6
type input "C"
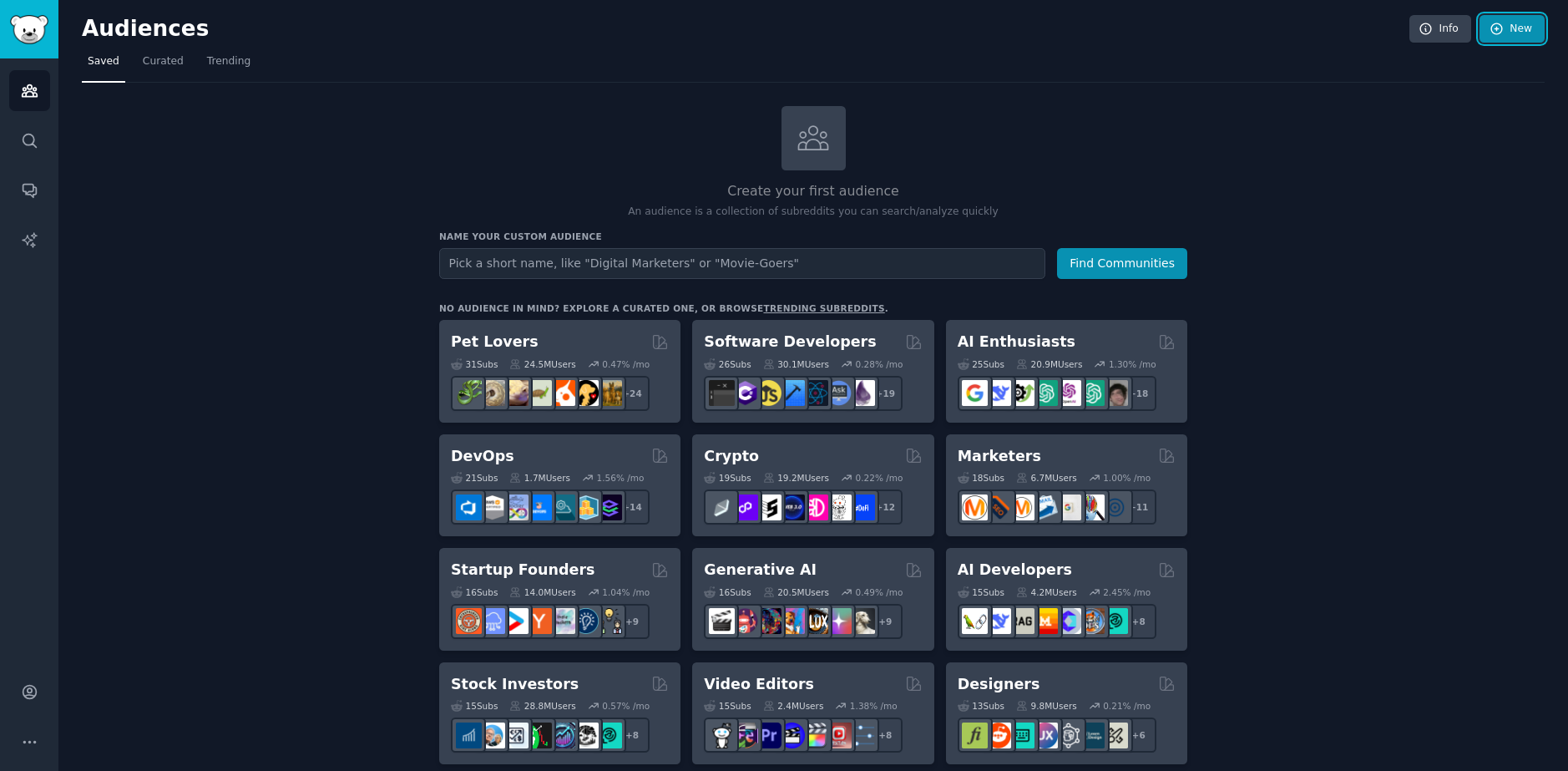
click at [1484, 25] on link "New" at bounding box center [1511, 29] width 65 height 28
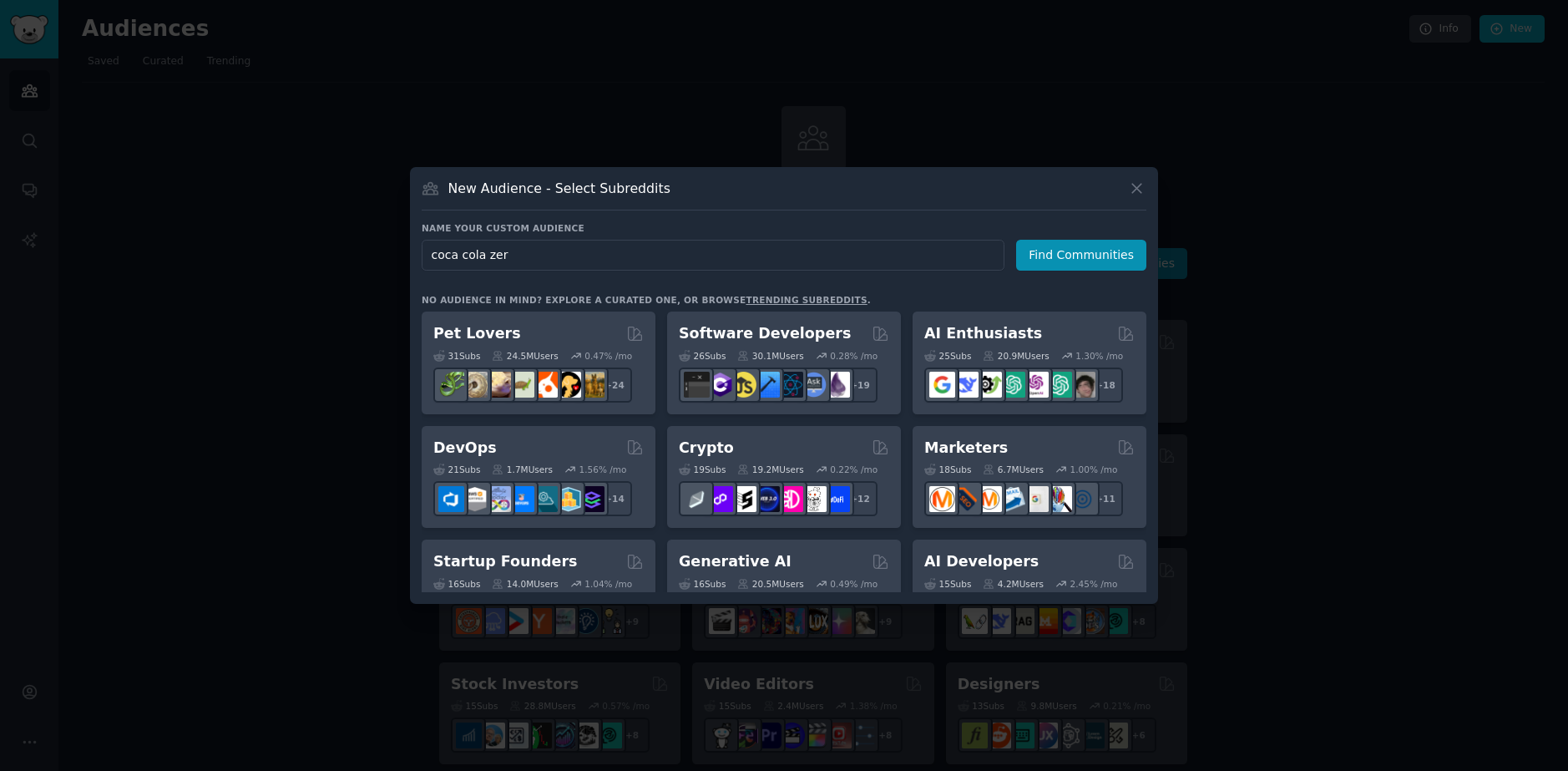
type input "coca cola zero"
click button "Find Communities" at bounding box center [1081, 255] width 130 height 31
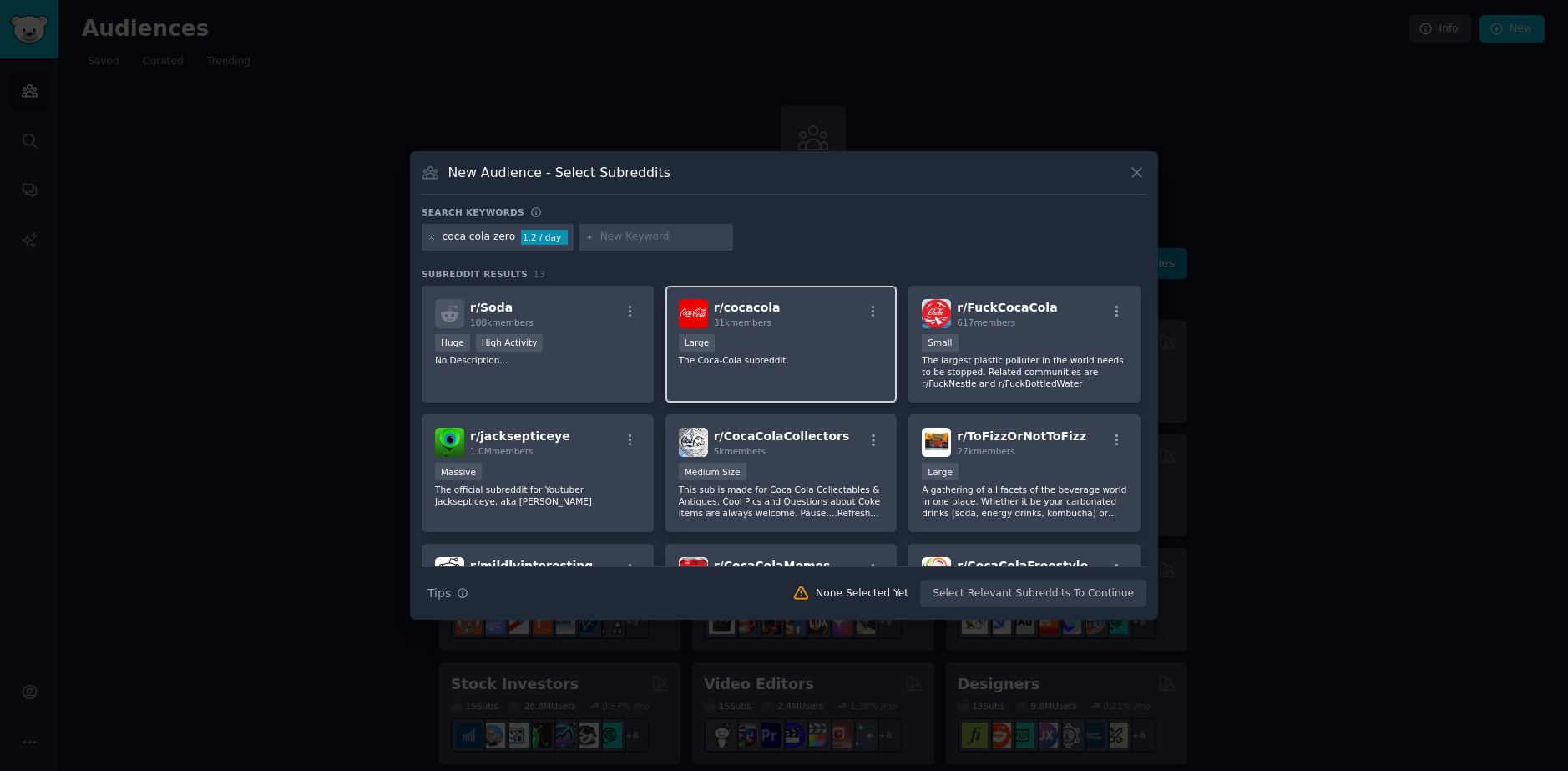
click at [815, 366] on div "r/ cocacola 31k members Large The Coca-Cola subreddit." at bounding box center [781, 344] width 232 height 118
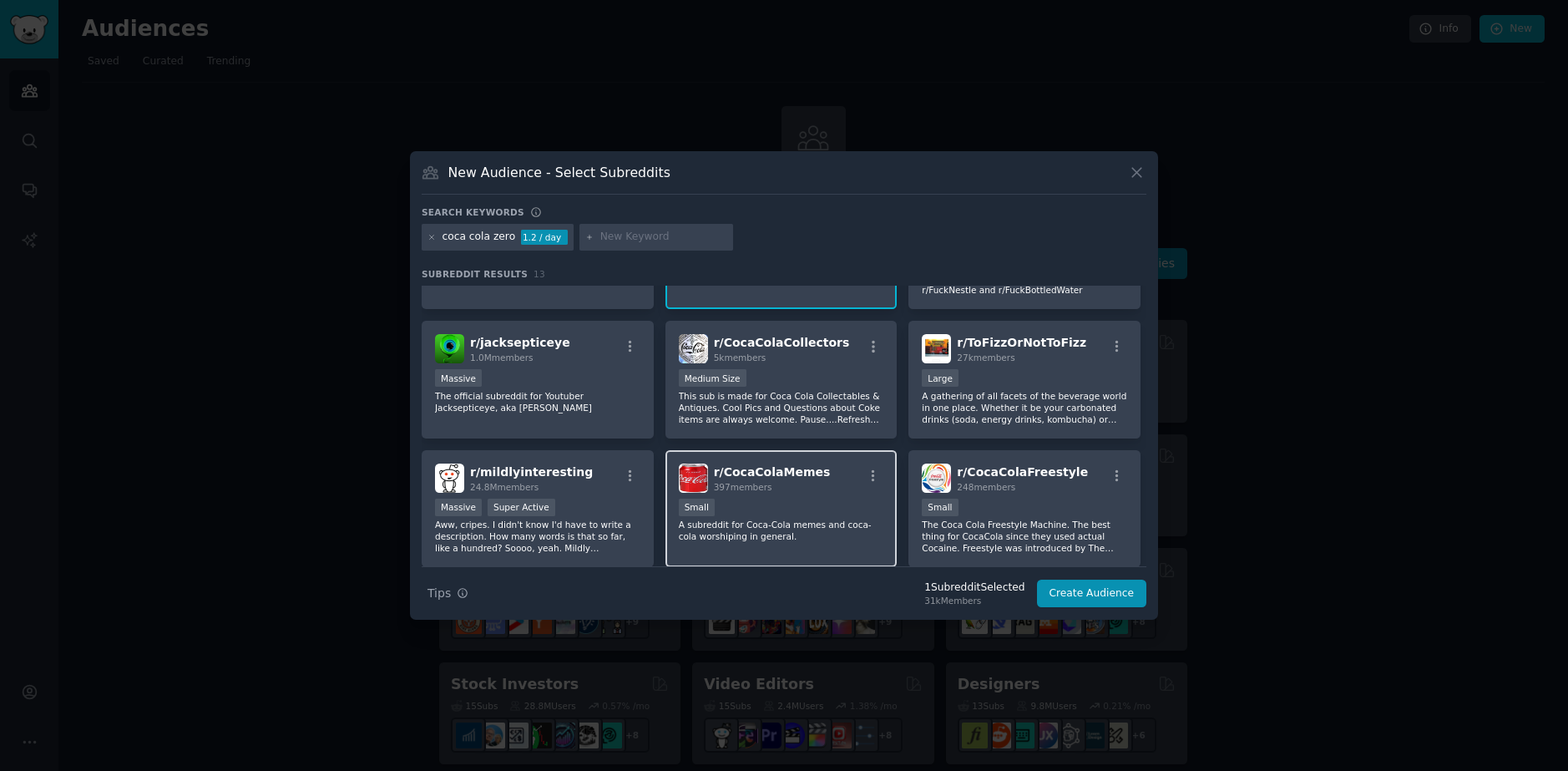
scroll to position [83, 0]
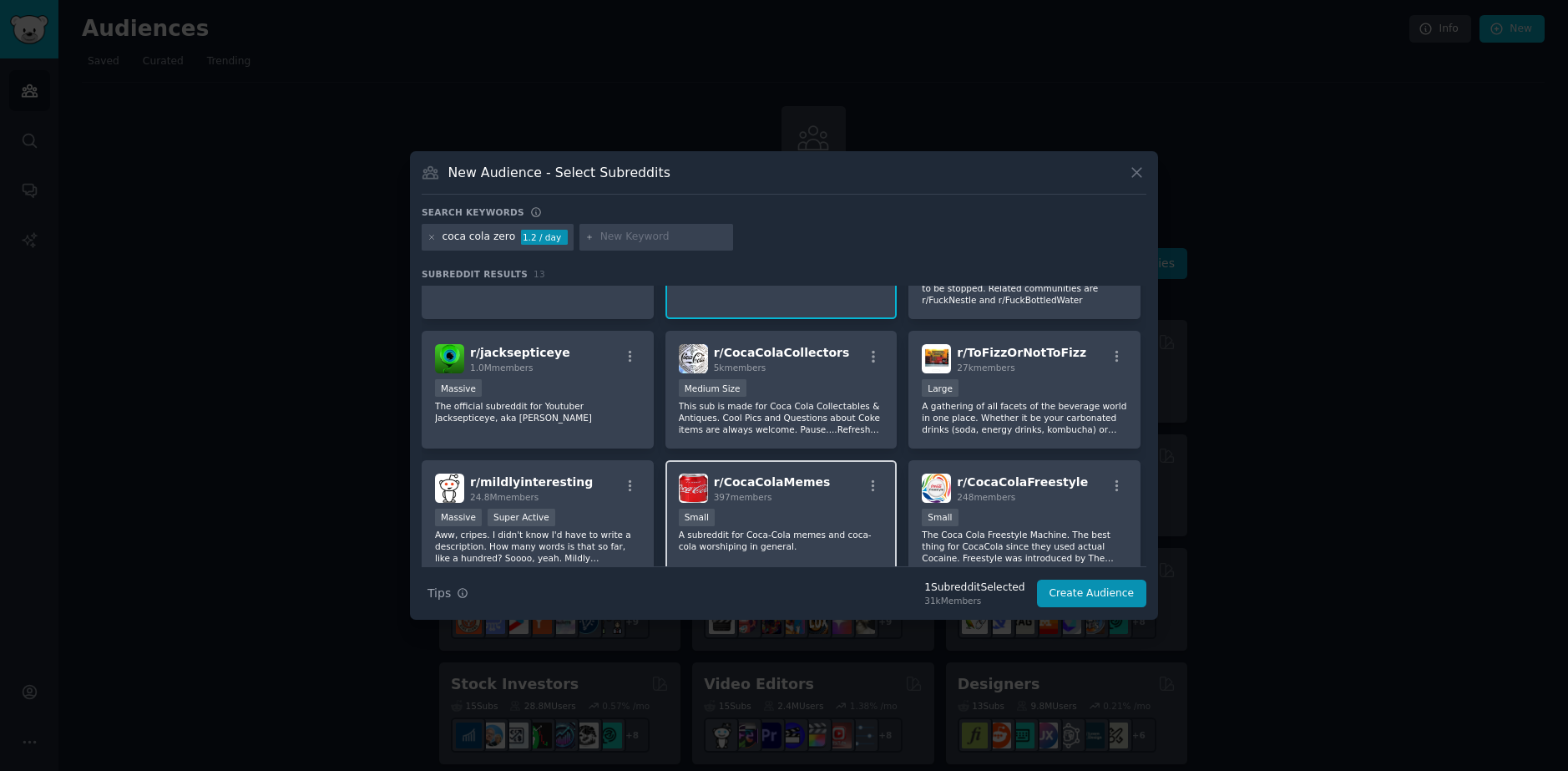
click at [757, 486] on span "r/ CocaColaMemes" at bounding box center [772, 482] width 117 height 13
click at [797, 386] on div "1000 - 10,000 members Medium Size" at bounding box center [781, 389] width 206 height 21
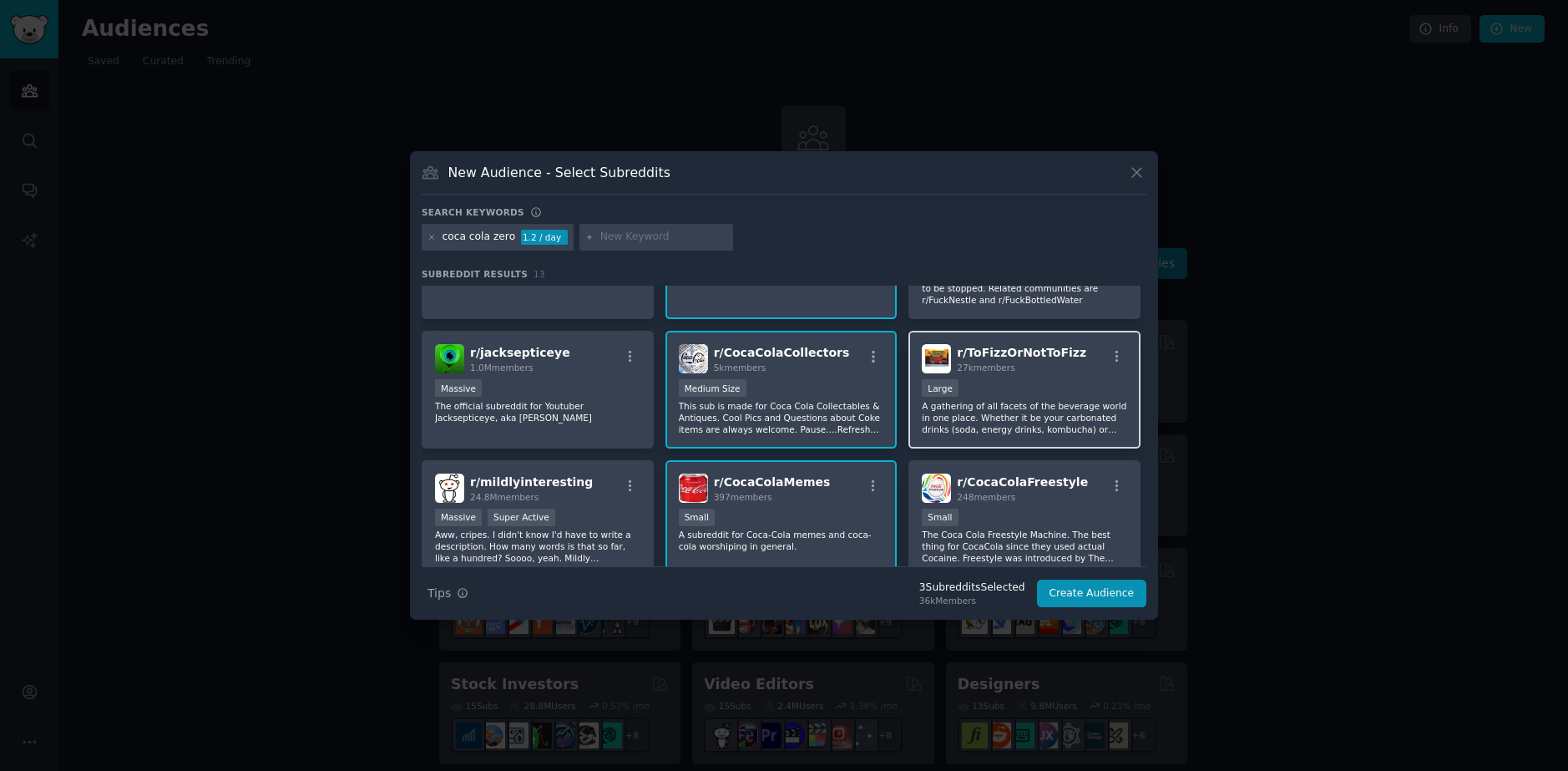
scroll to position [0, 0]
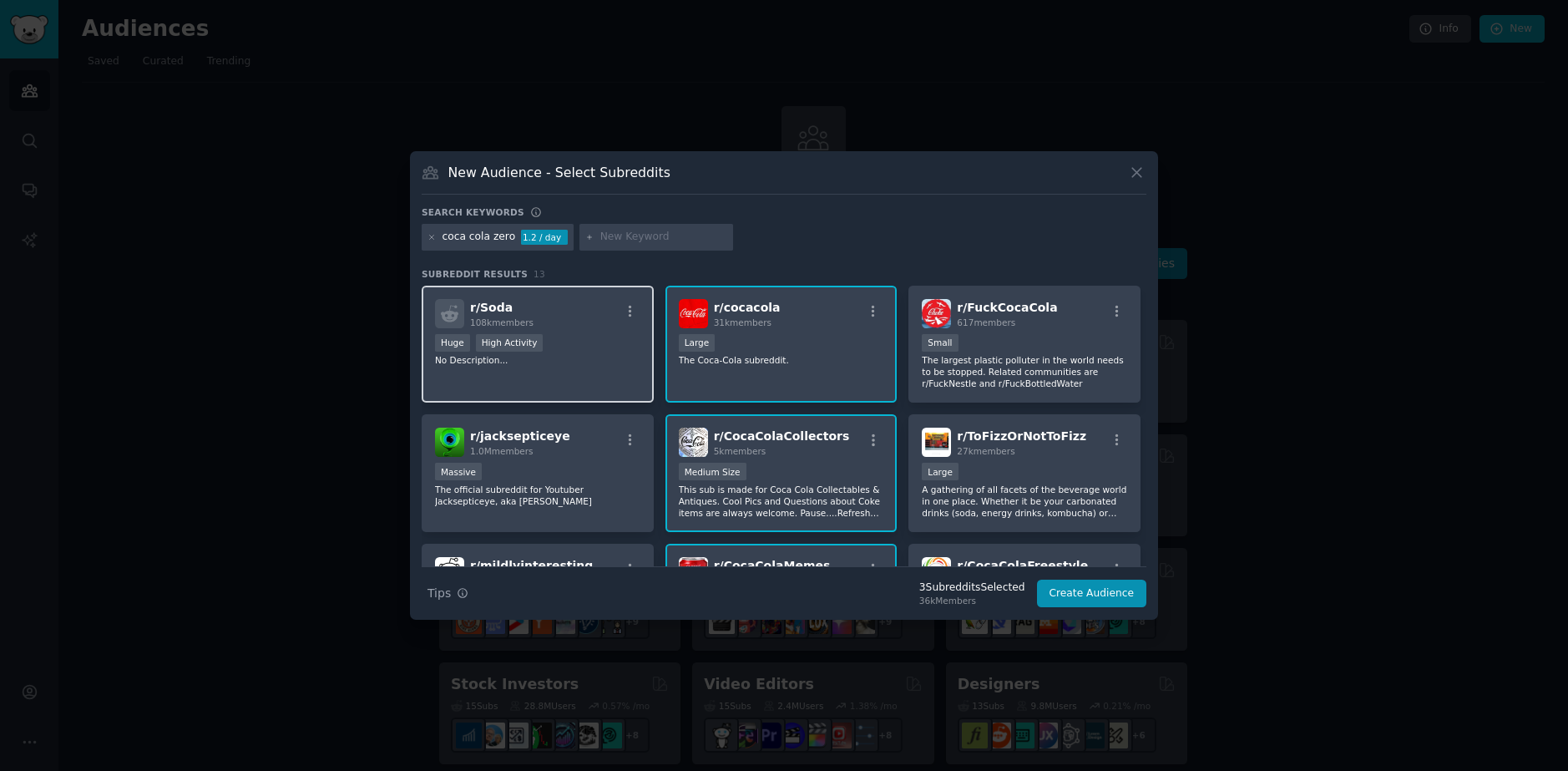
click at [570, 335] on div ">= 80th percentile for submissions / day Huge High Activity" at bounding box center [537, 345] width 206 height 21
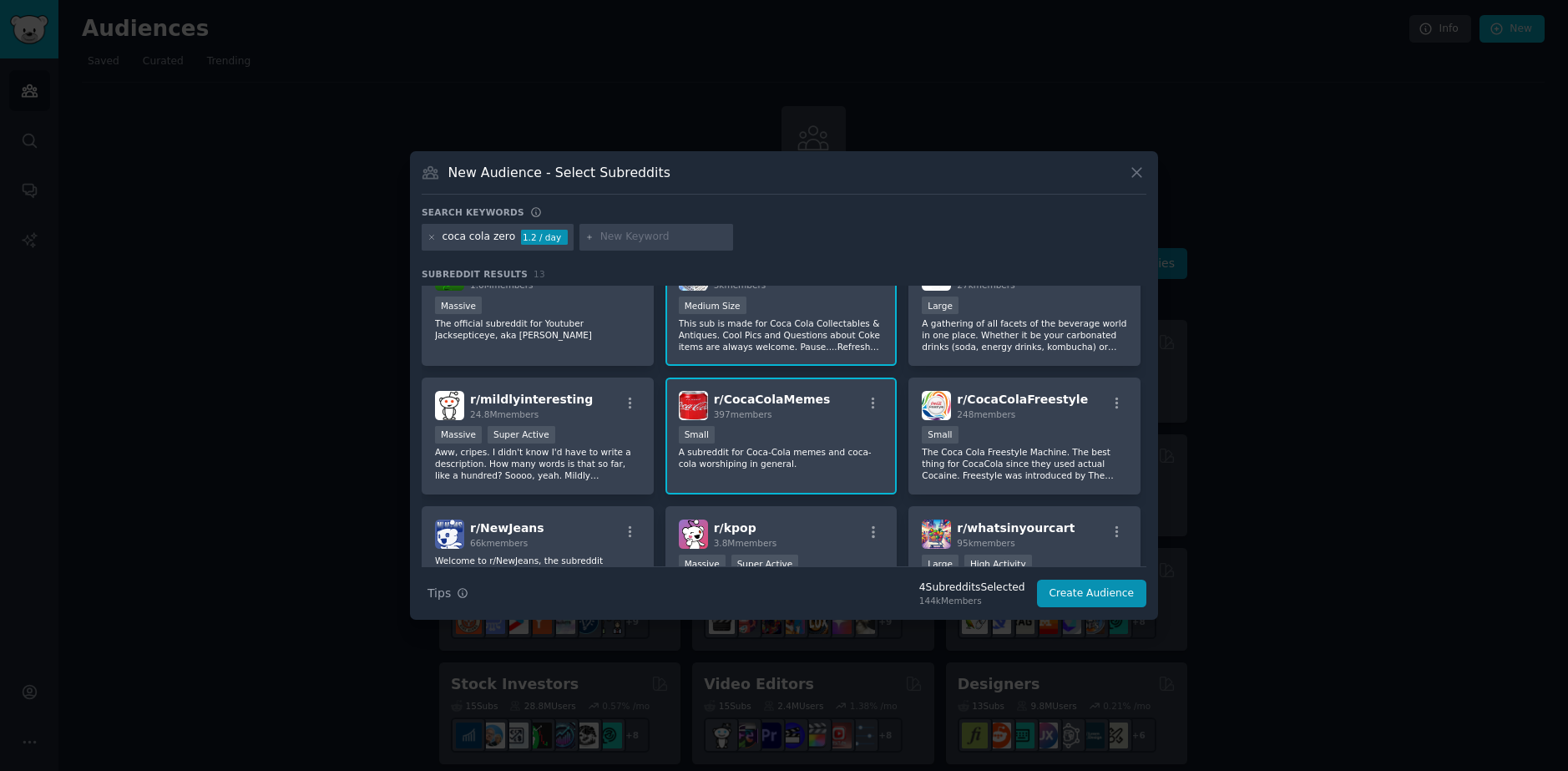
scroll to position [167, 0]
click at [1064, 468] on p "The Coca Cola Freestyle Machine. The best thing for CocaCola since they used ac…" at bounding box center [1024, 463] width 206 height 35
click at [992, 471] on p "The Coca Cola Freestyle Machine. The best thing for CocaCola since they used ac…" at bounding box center [1024, 463] width 206 height 35
click at [1073, 593] on button "Create Audience" at bounding box center [1092, 594] width 110 height 28
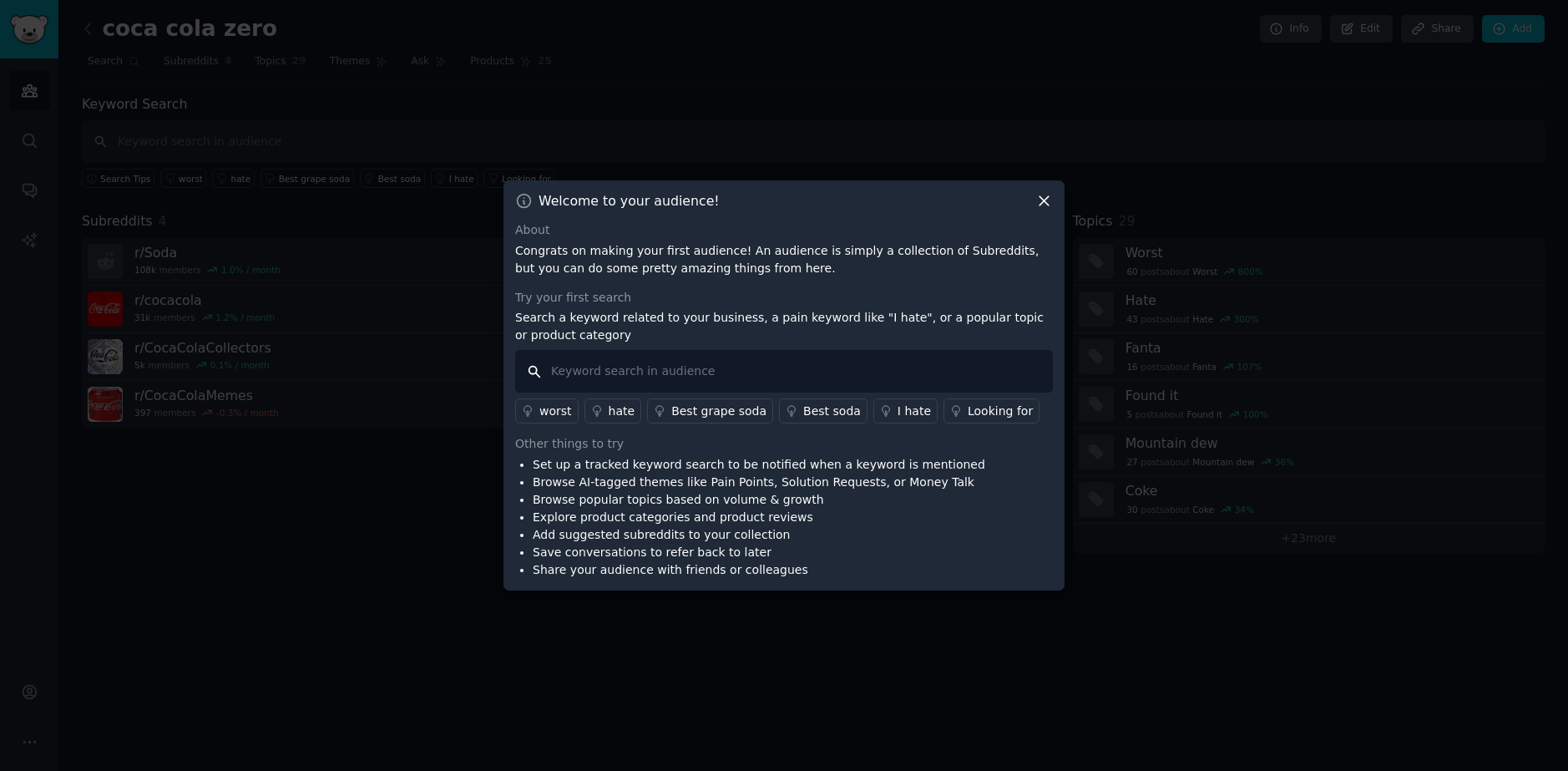
click at [686, 364] on input "text" at bounding box center [784, 371] width 537 height 43
type input "Coca-Cola"
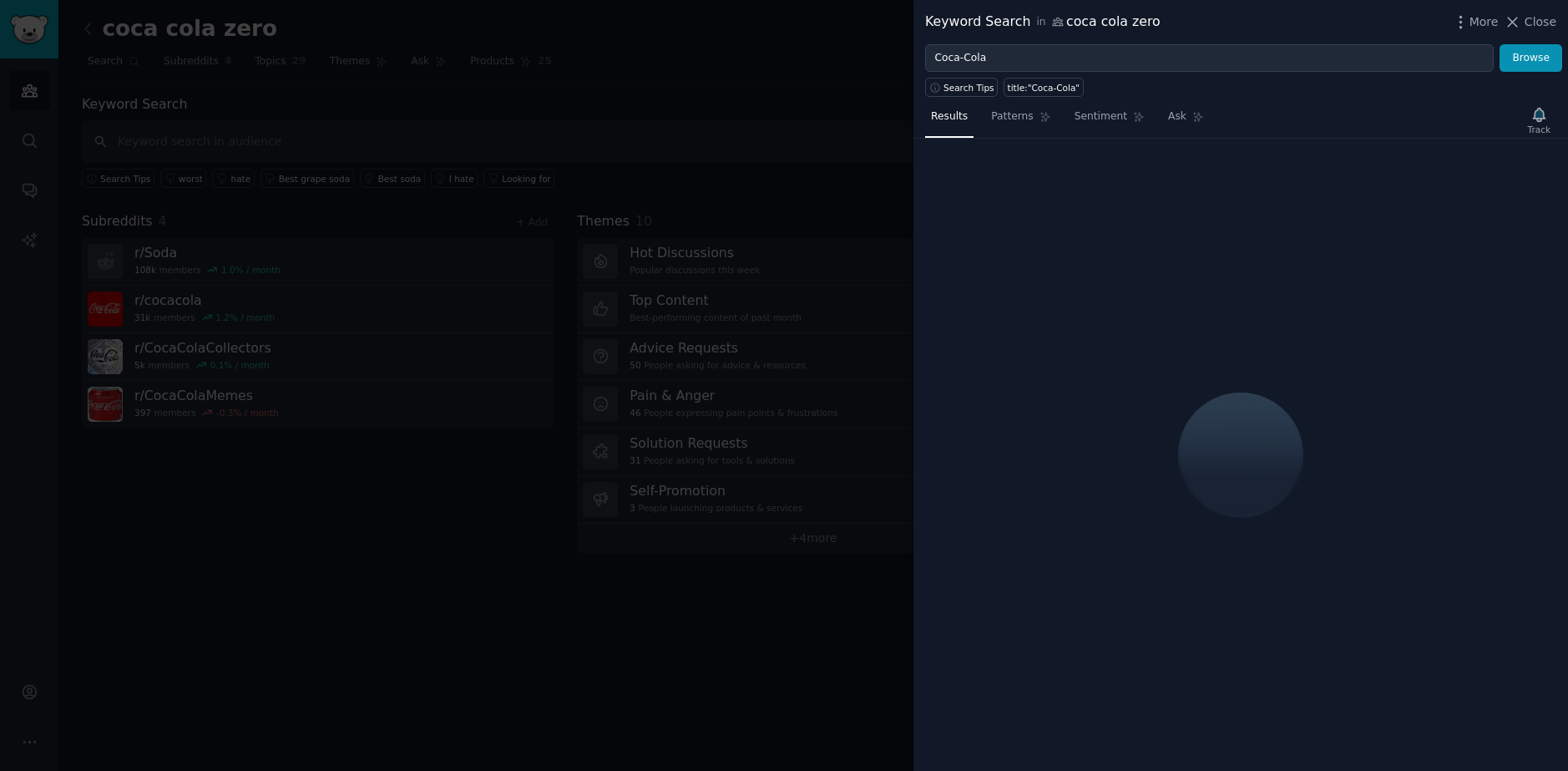
click at [870, 13] on div at bounding box center [784, 385] width 1568 height 771
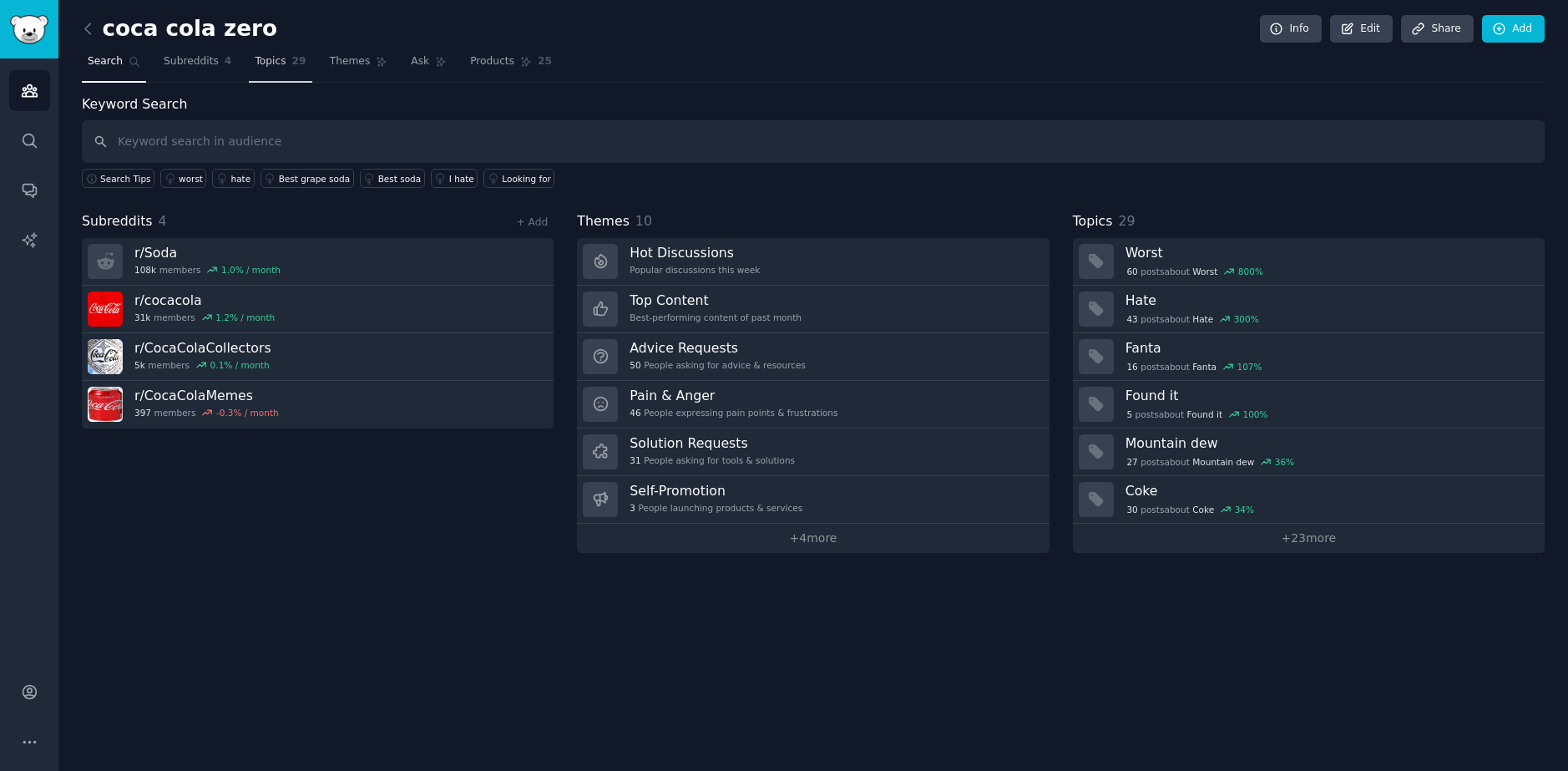
click at [293, 64] on span "29" at bounding box center [300, 61] width 14 height 15
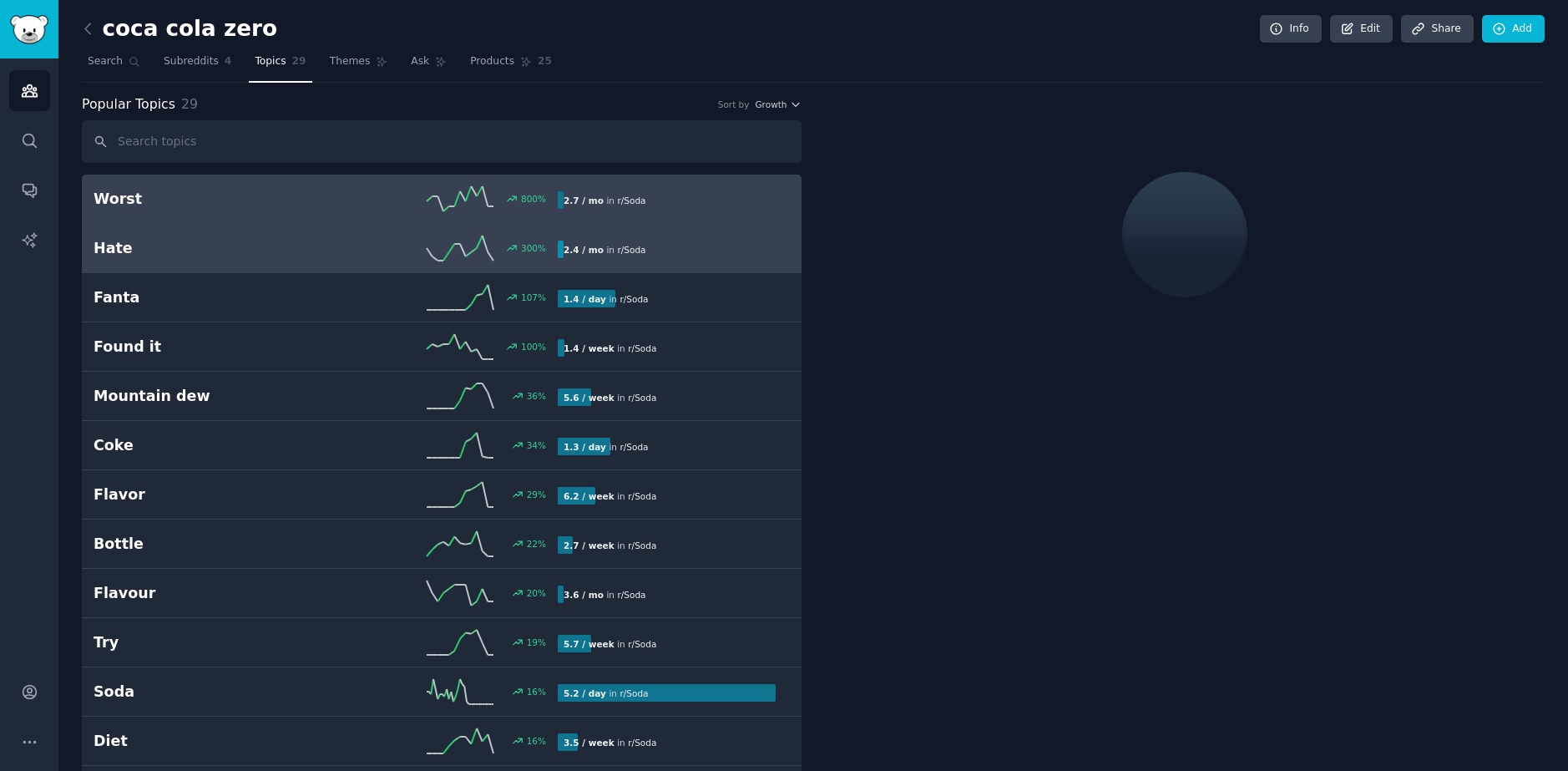
click at [285, 235] on link "Hate 300 % 2.4 / mo in r/ Soda" at bounding box center [442, 248] width 720 height 50
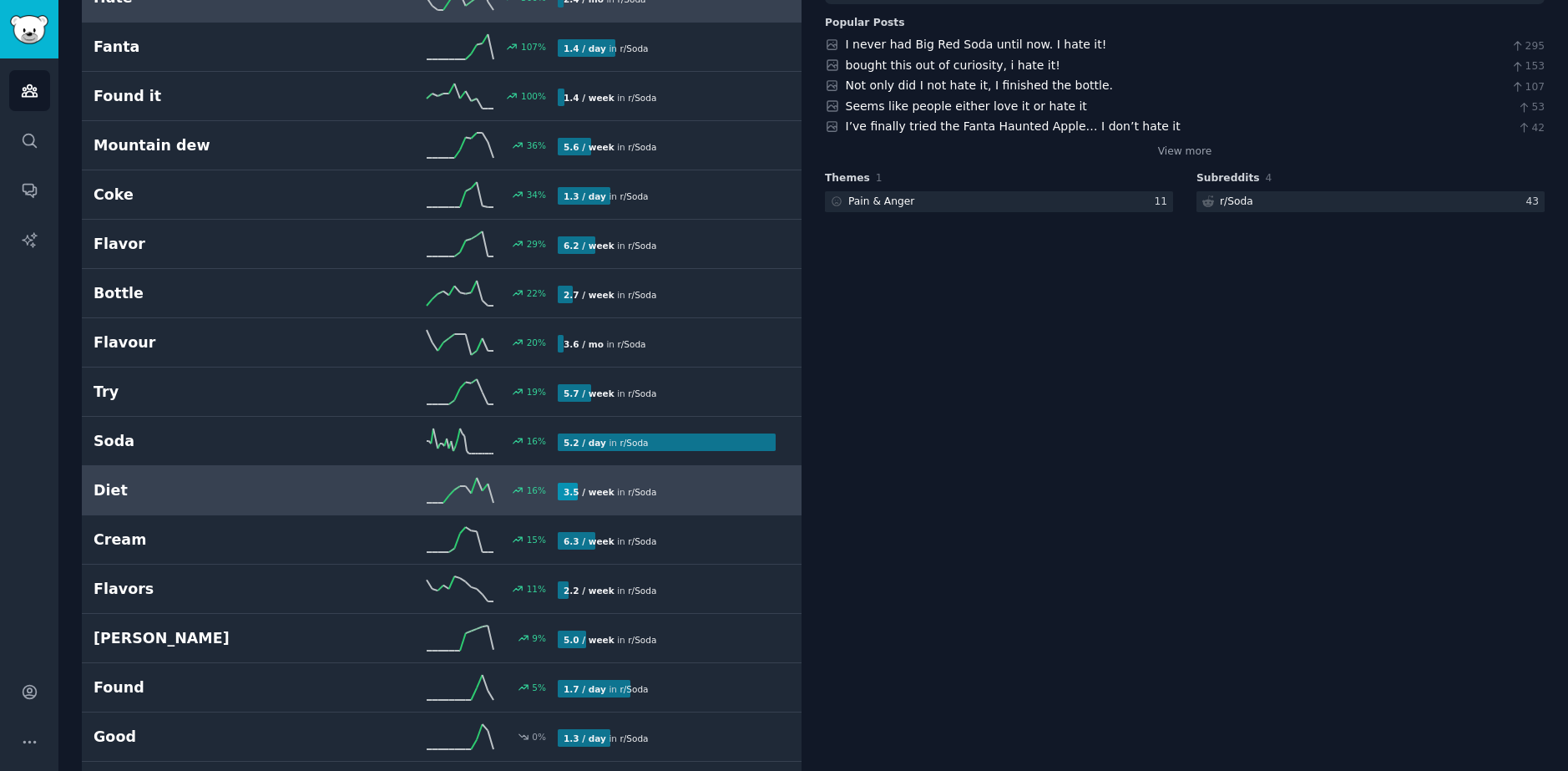
click at [178, 475] on link "Diet 16 % 3.5 / week in r/ Soda" at bounding box center [442, 491] width 720 height 50
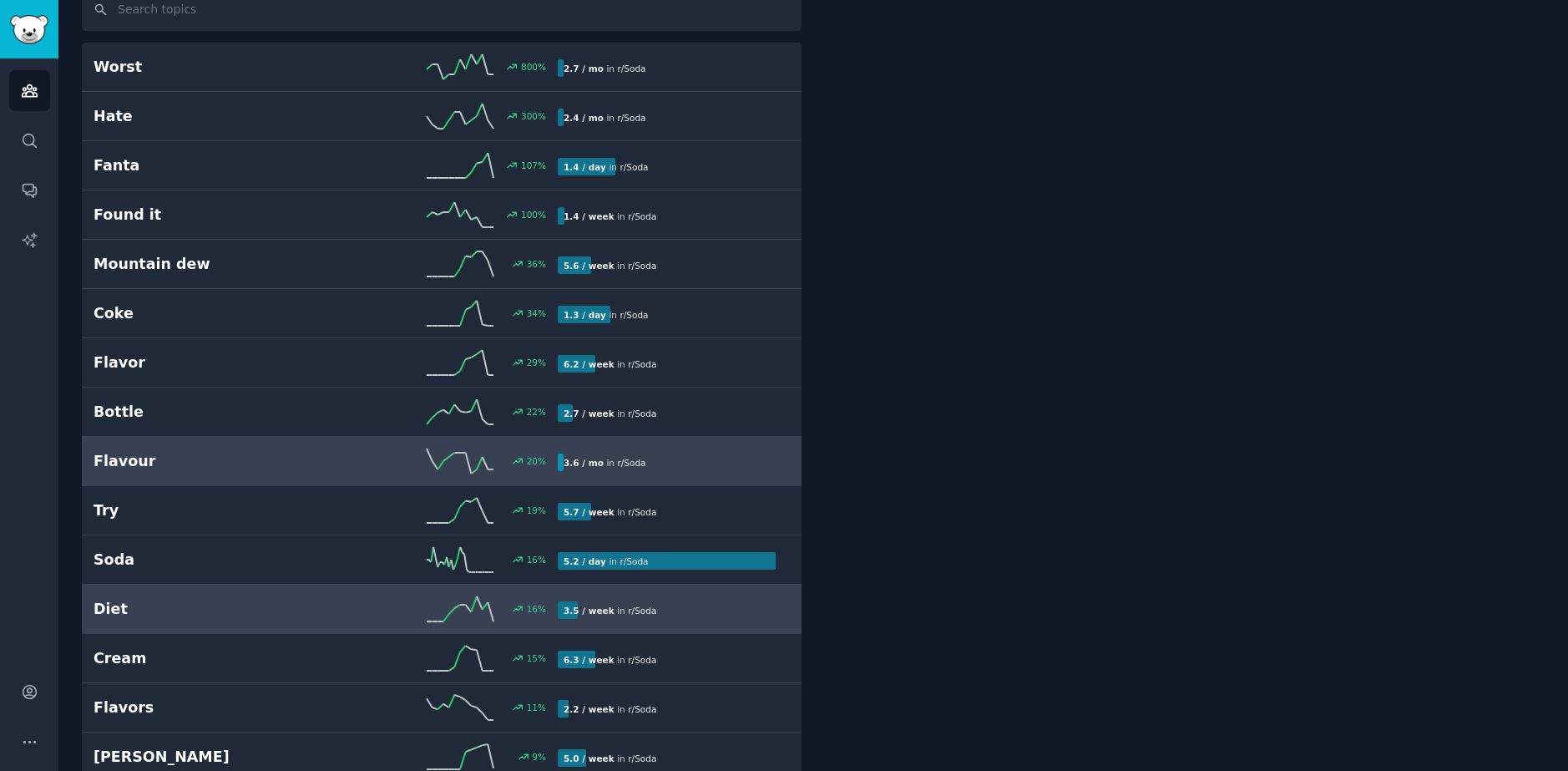
scroll to position [94, 0]
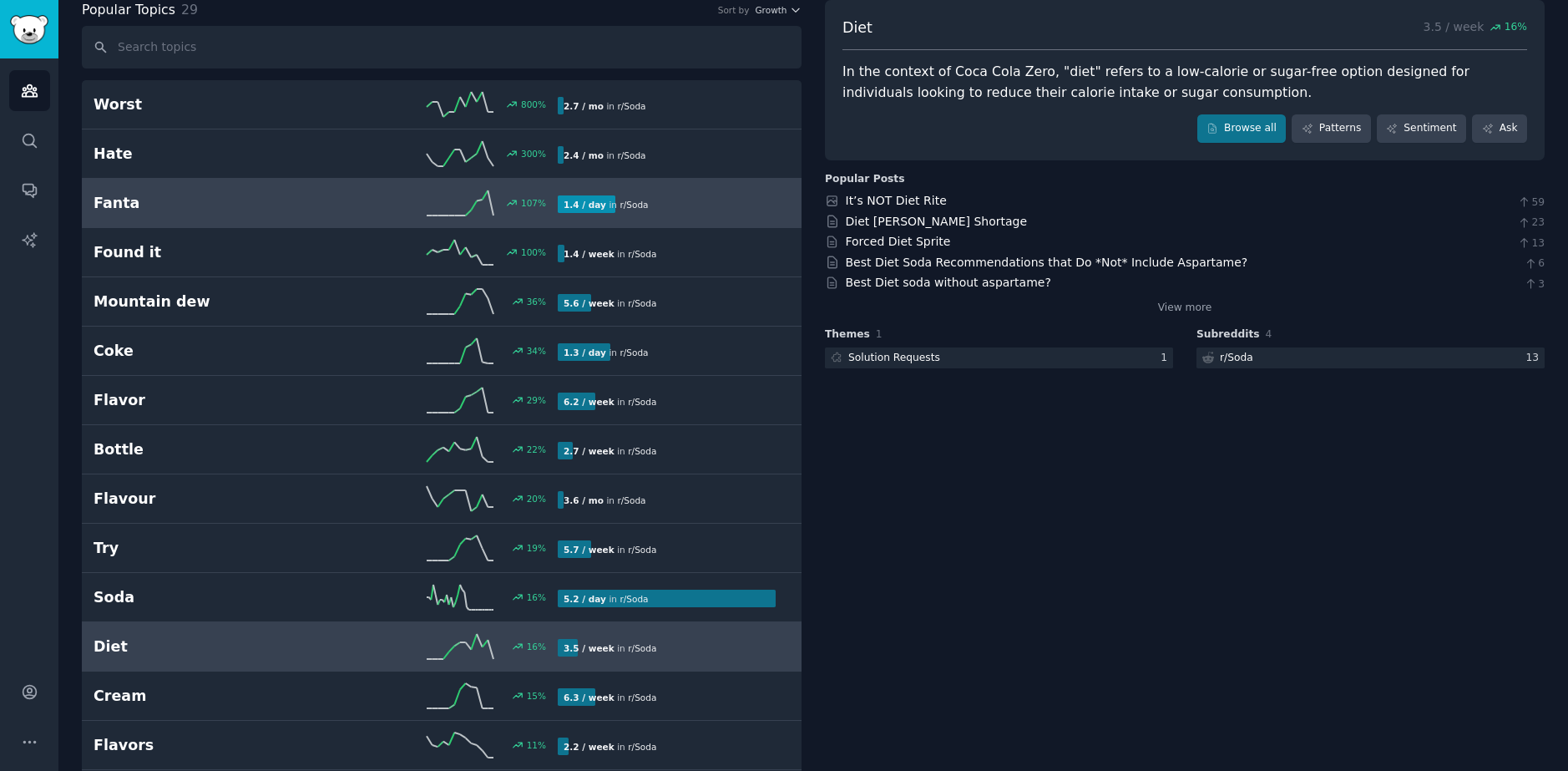
click at [388, 185] on link "Fanta 107 % 1.4 / day in r/ Soda 107% increase in mentions recently" at bounding box center [442, 203] width 720 height 50
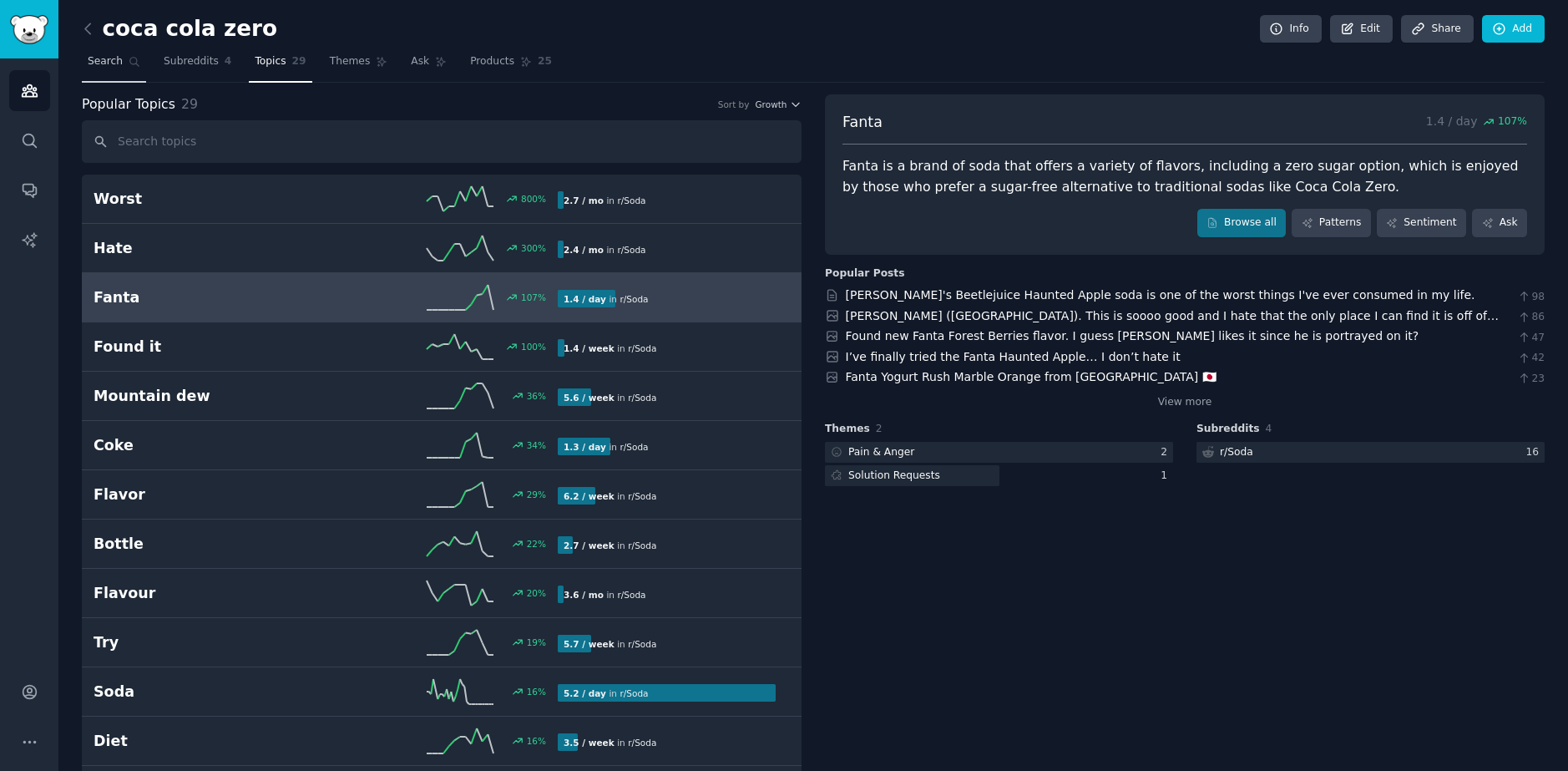
click at [122, 61] on link "Search" at bounding box center [114, 66] width 64 height 35
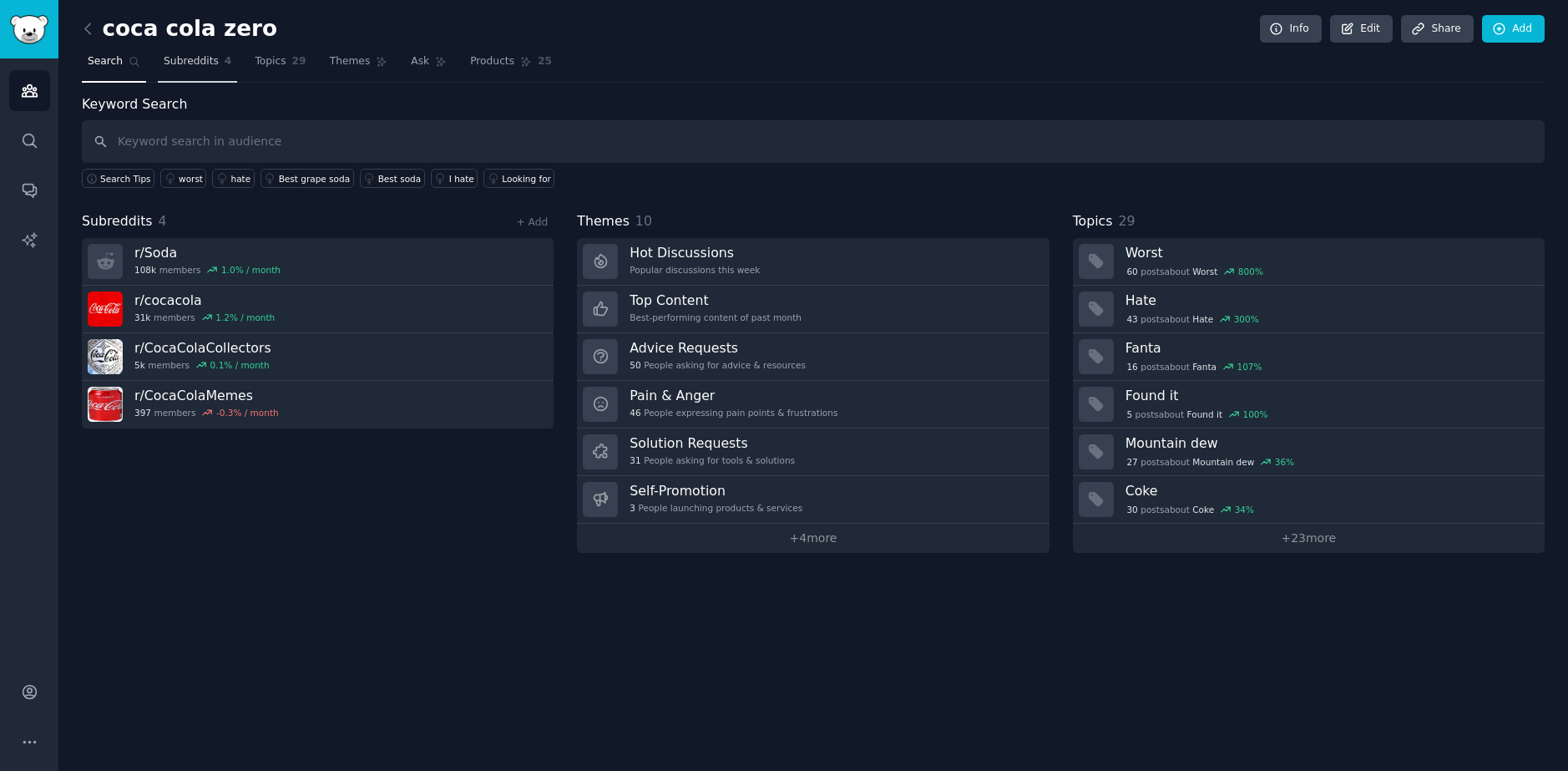
click at [158, 53] on link "Subreddits 4" at bounding box center [197, 66] width 79 height 35
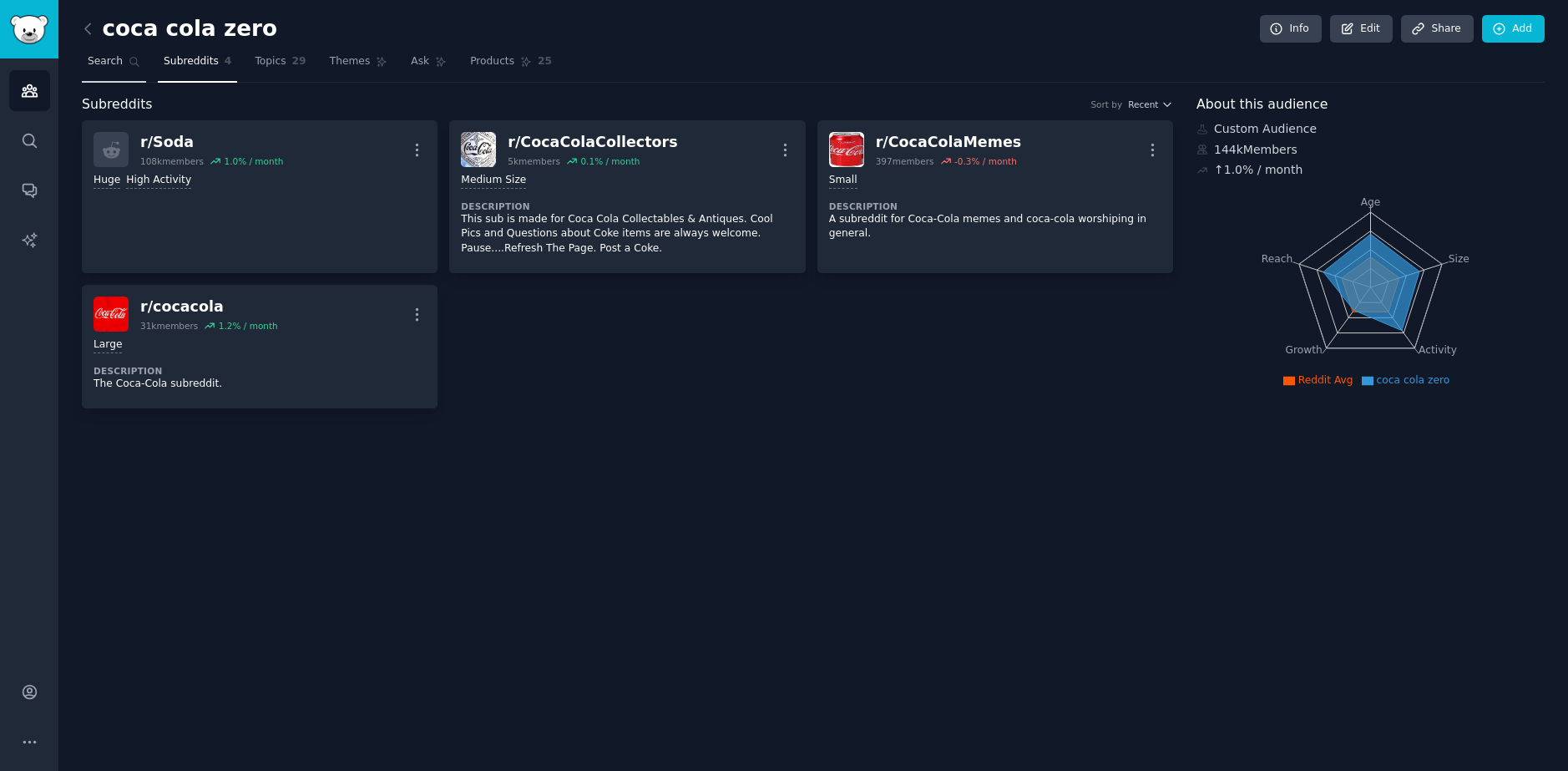
click at [114, 65] on span "Search" at bounding box center [106, 61] width 35 height 15
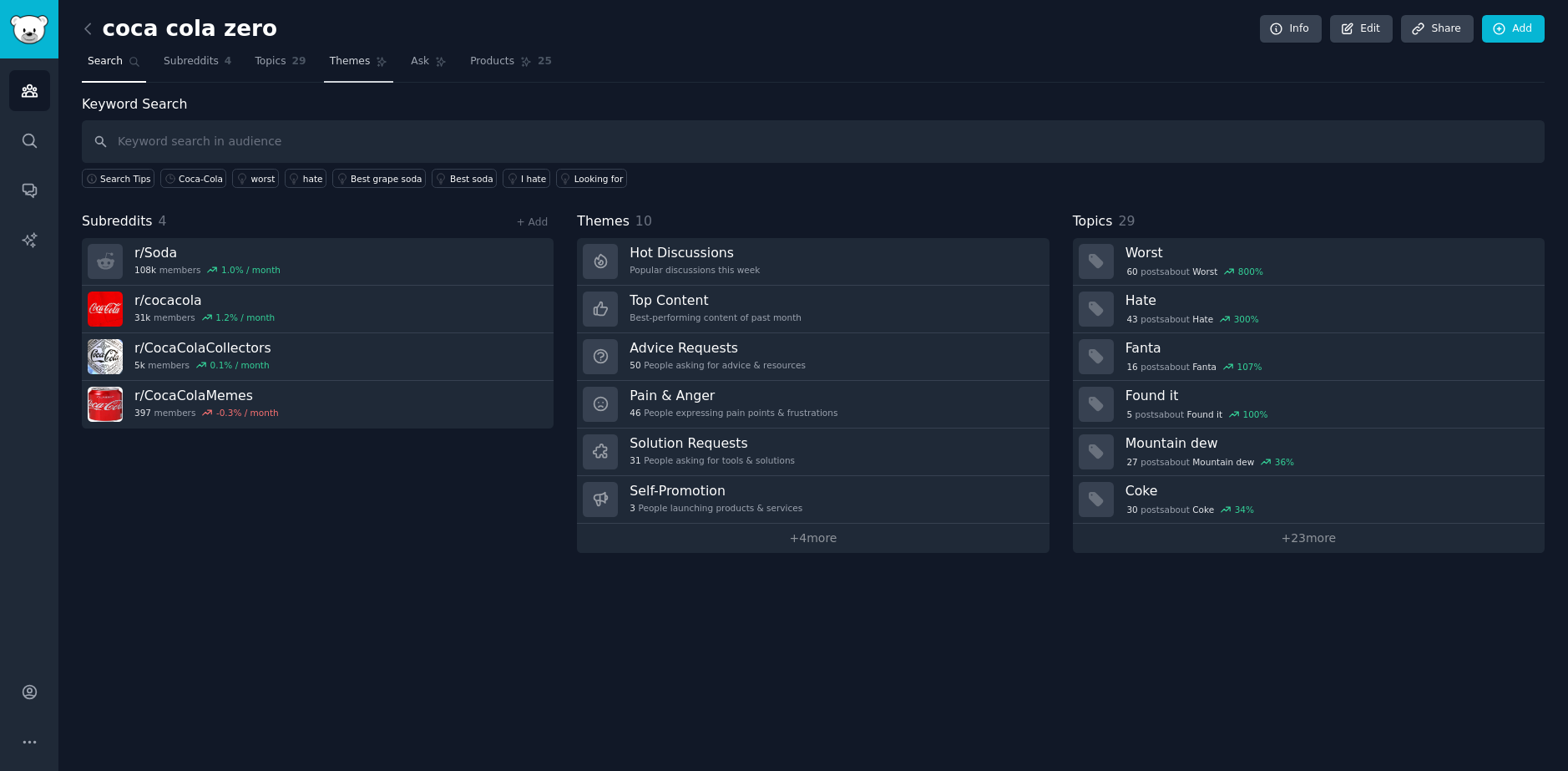
click at [330, 56] on span "Themes" at bounding box center [350, 61] width 41 height 15
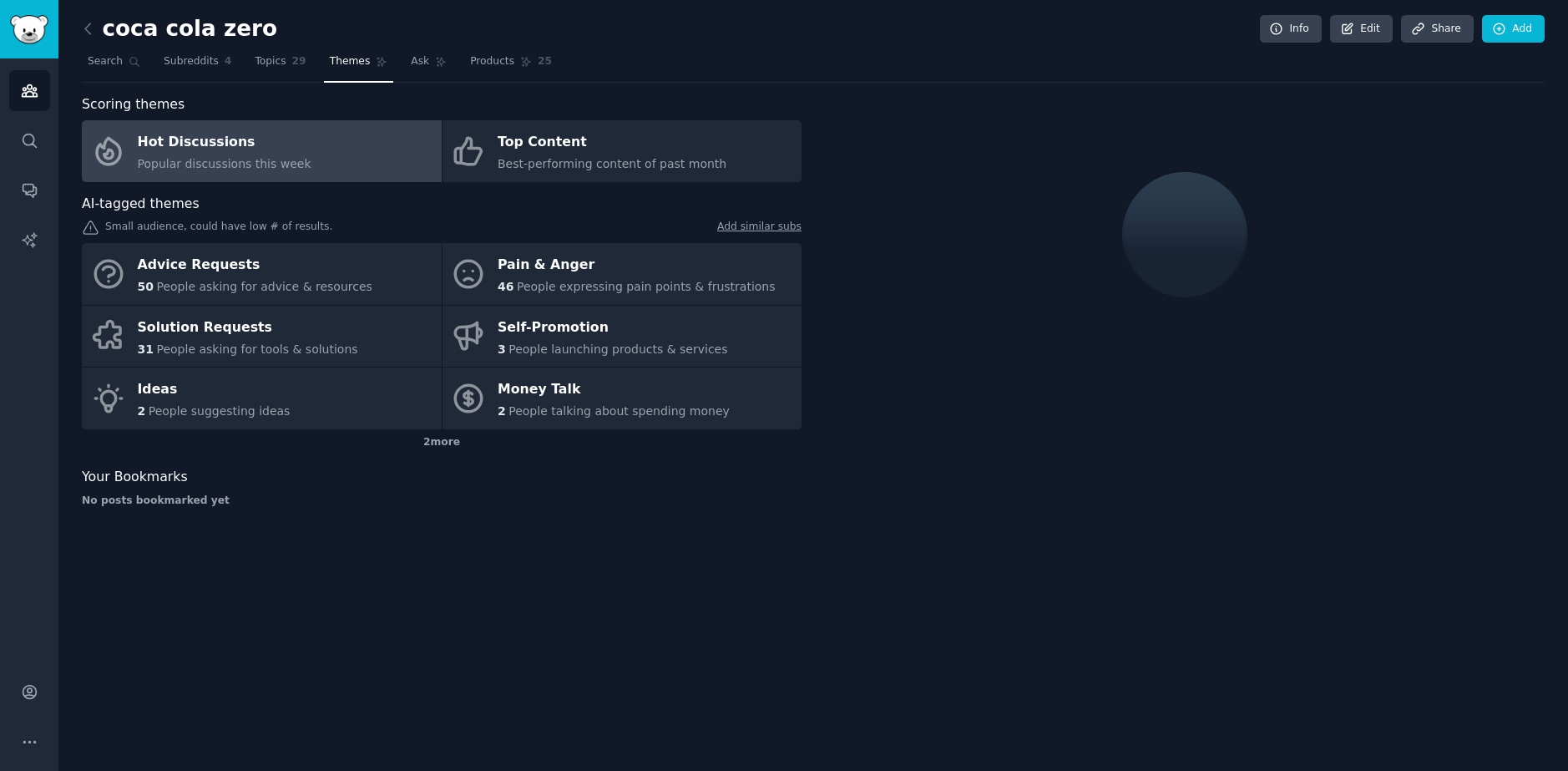
click at [267, 137] on div "Hot Discussions" at bounding box center [224, 143] width 174 height 27
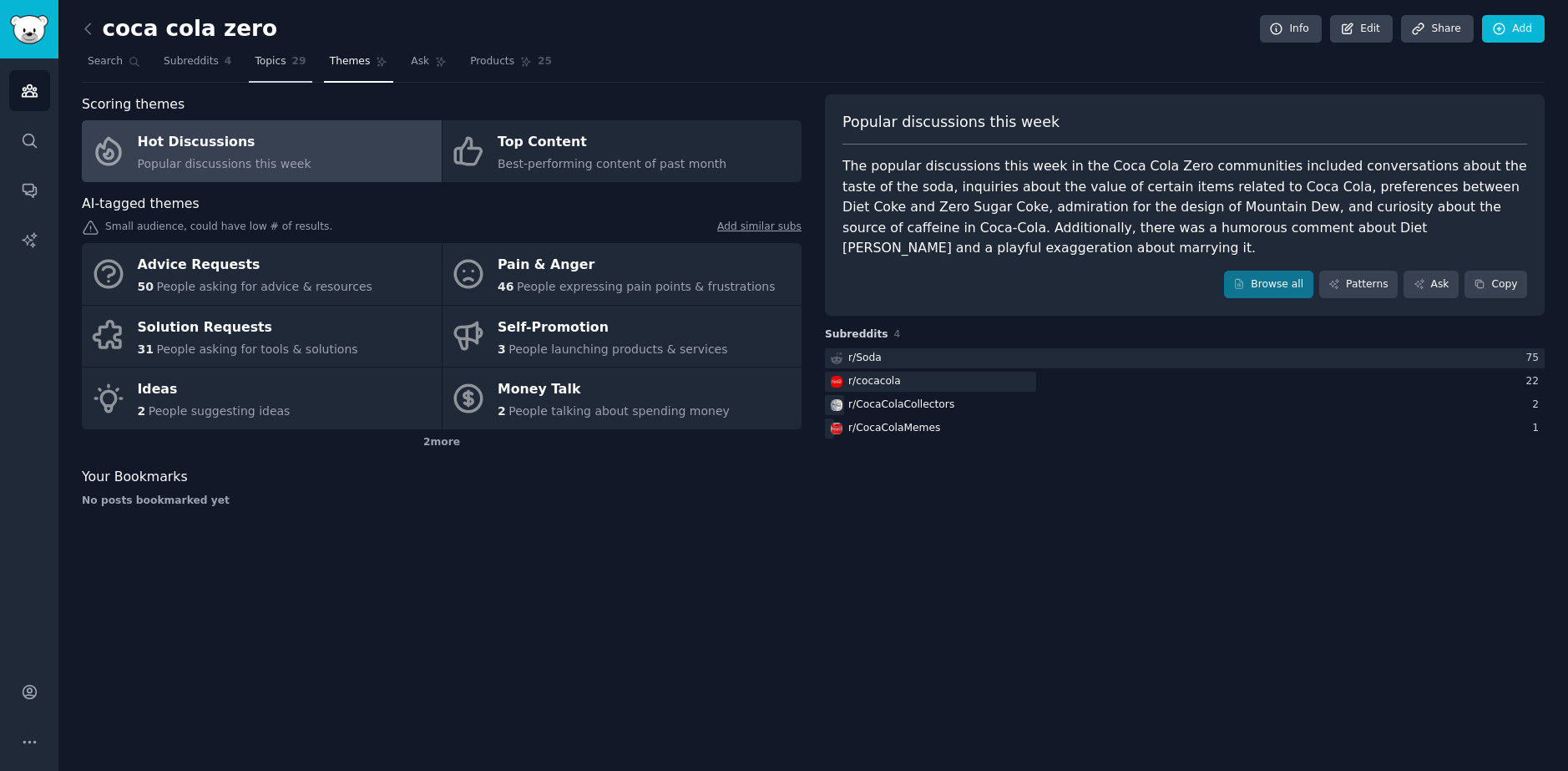
click at [249, 55] on link "Topics 29" at bounding box center [280, 66] width 63 height 35
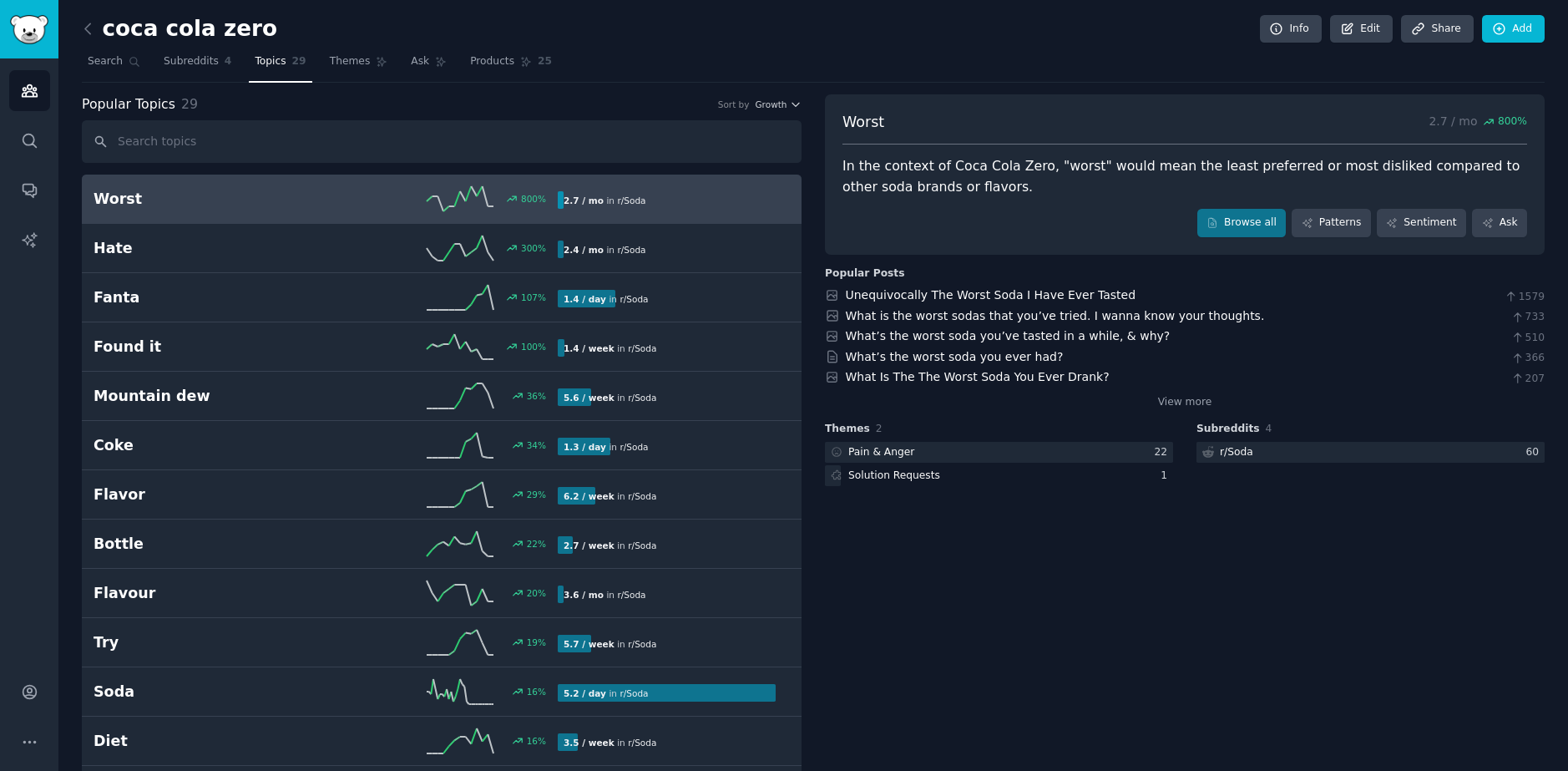
click at [294, 216] on link "Worst 800 % 2.7 / mo in r/ Soda" at bounding box center [442, 200] width 720 height 50
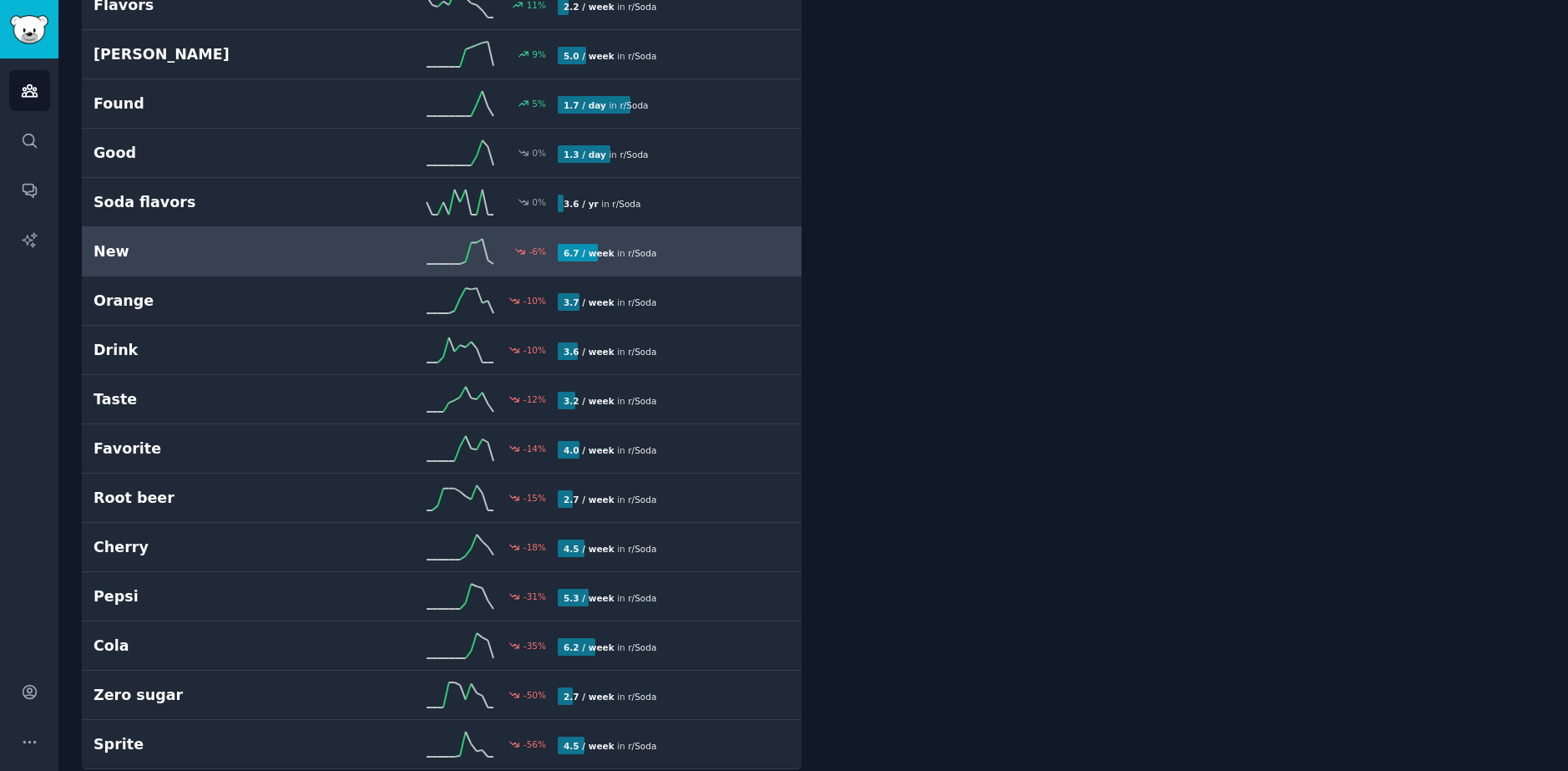
scroll to position [856, 0]
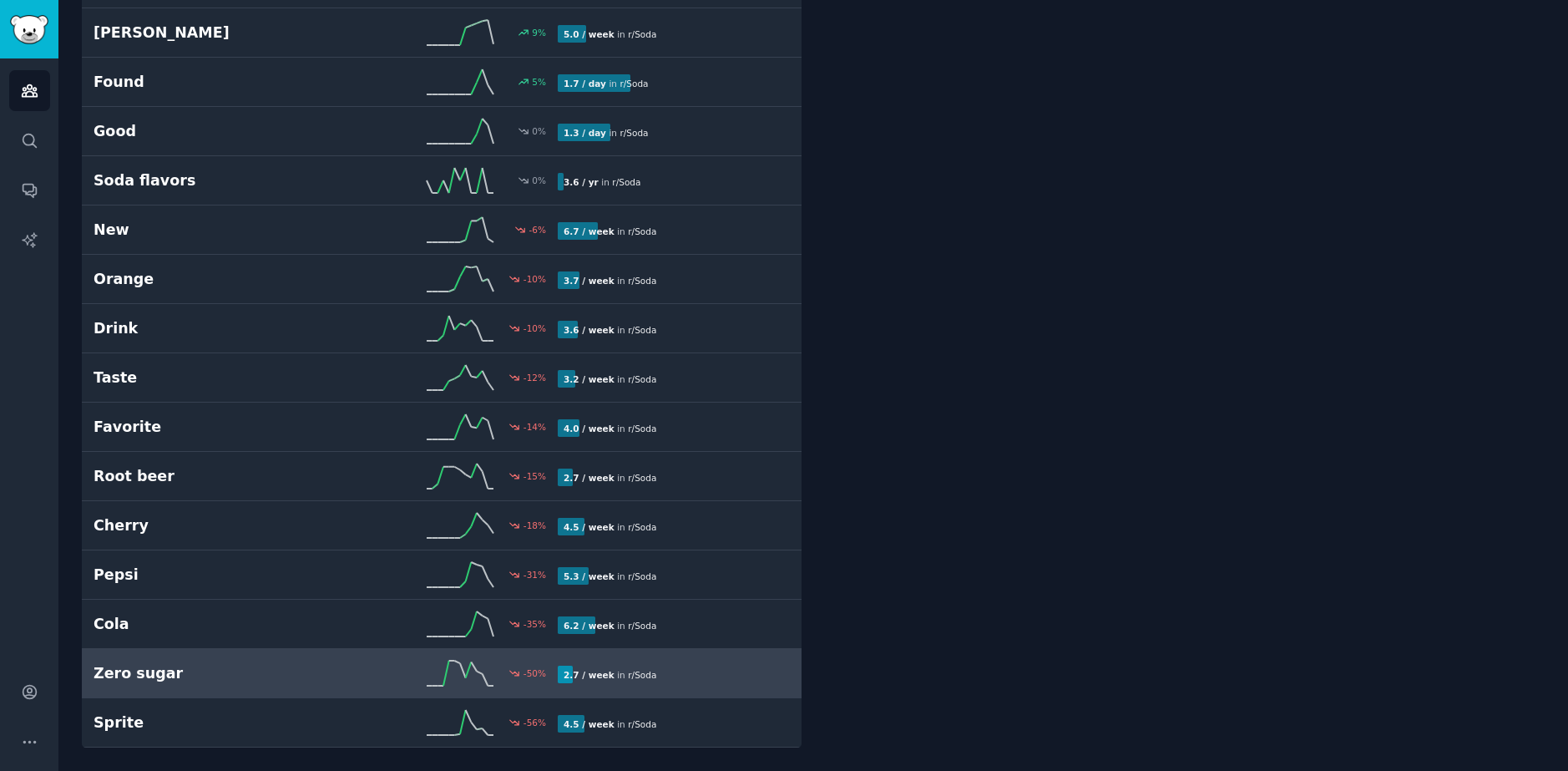
click at [230, 681] on h2 "Zero sugar" at bounding box center [209, 674] width 232 height 21
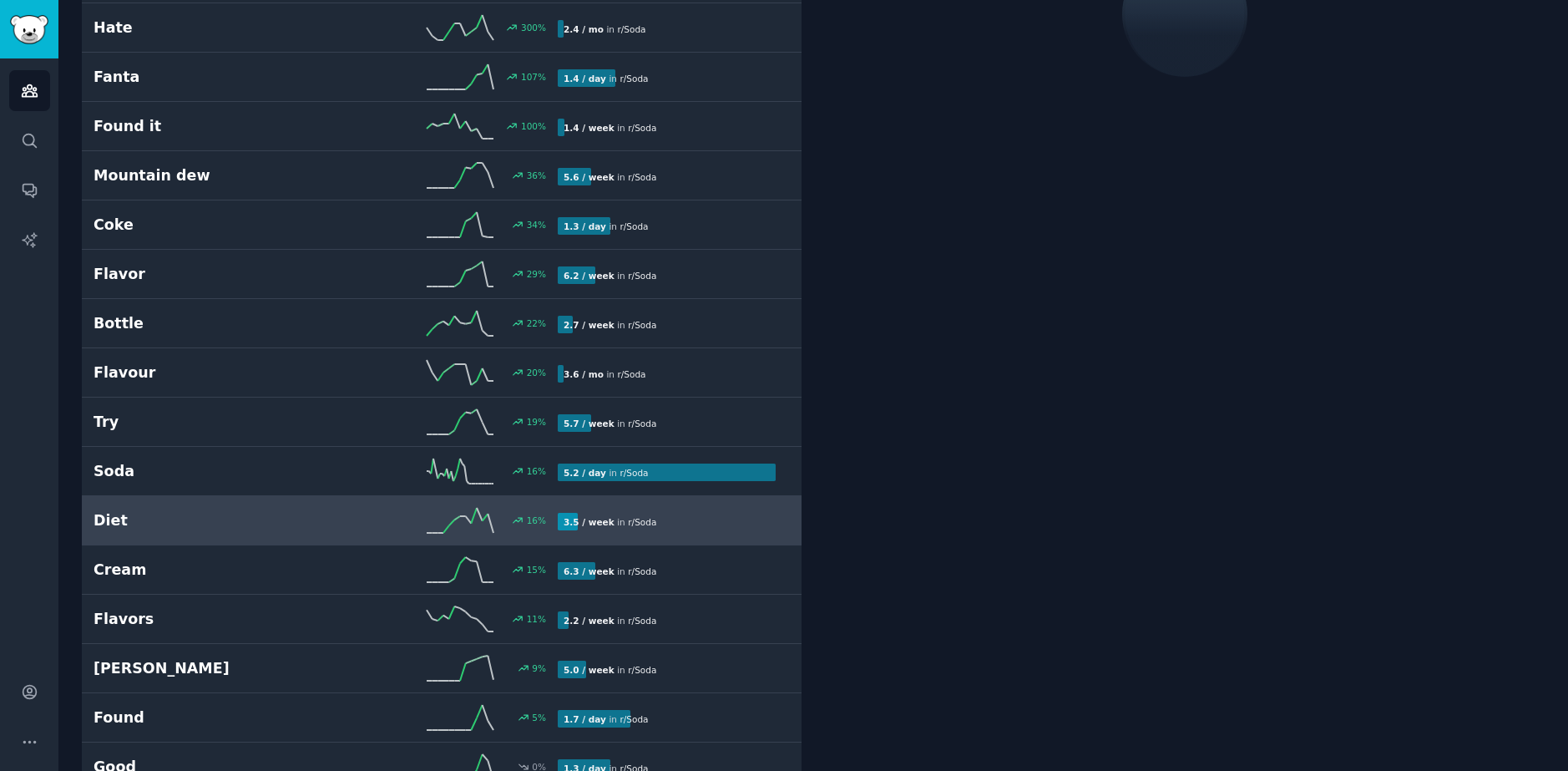
scroll to position [94, 0]
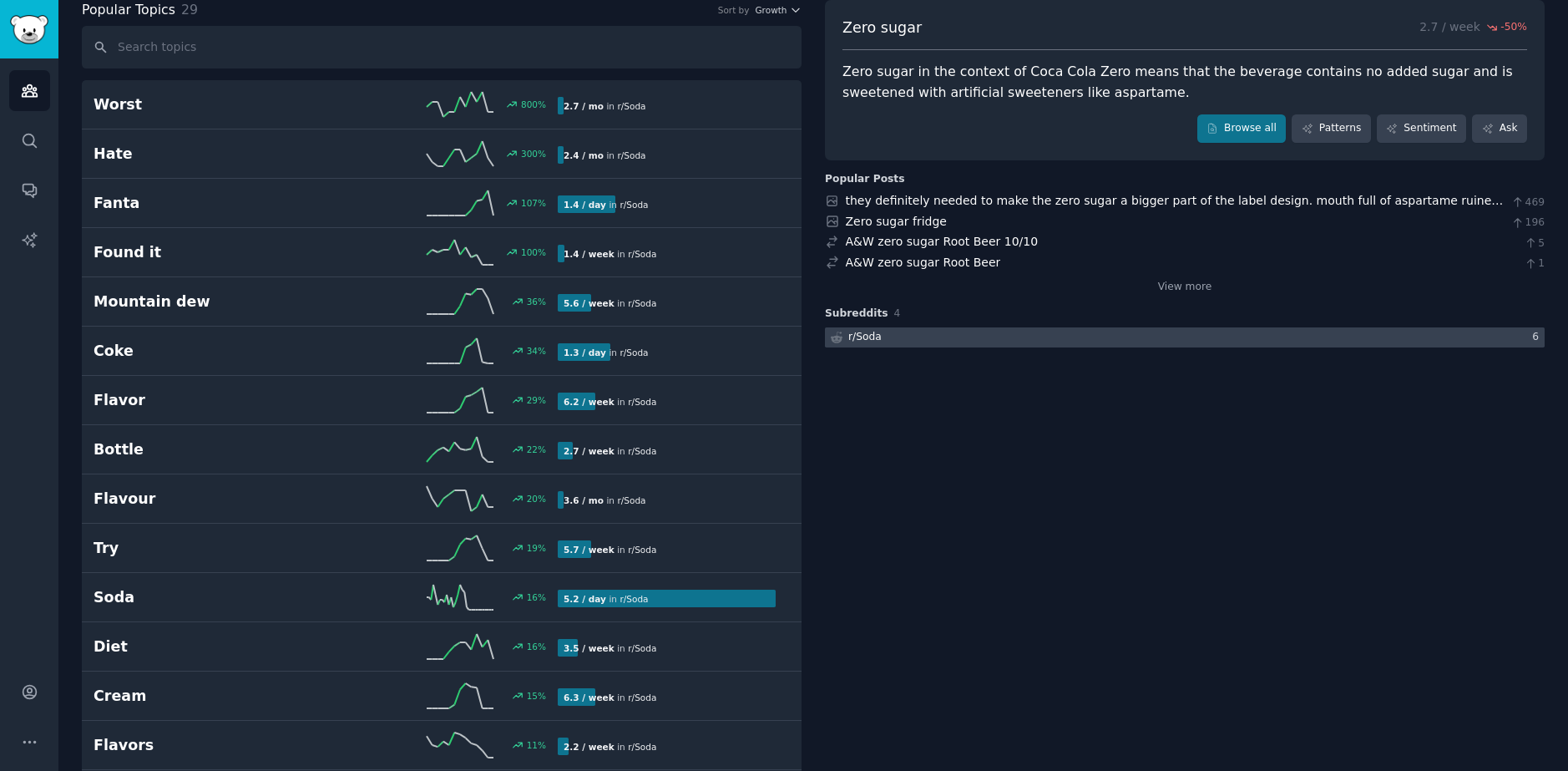
click at [947, 338] on div at bounding box center [1185, 338] width 720 height 21
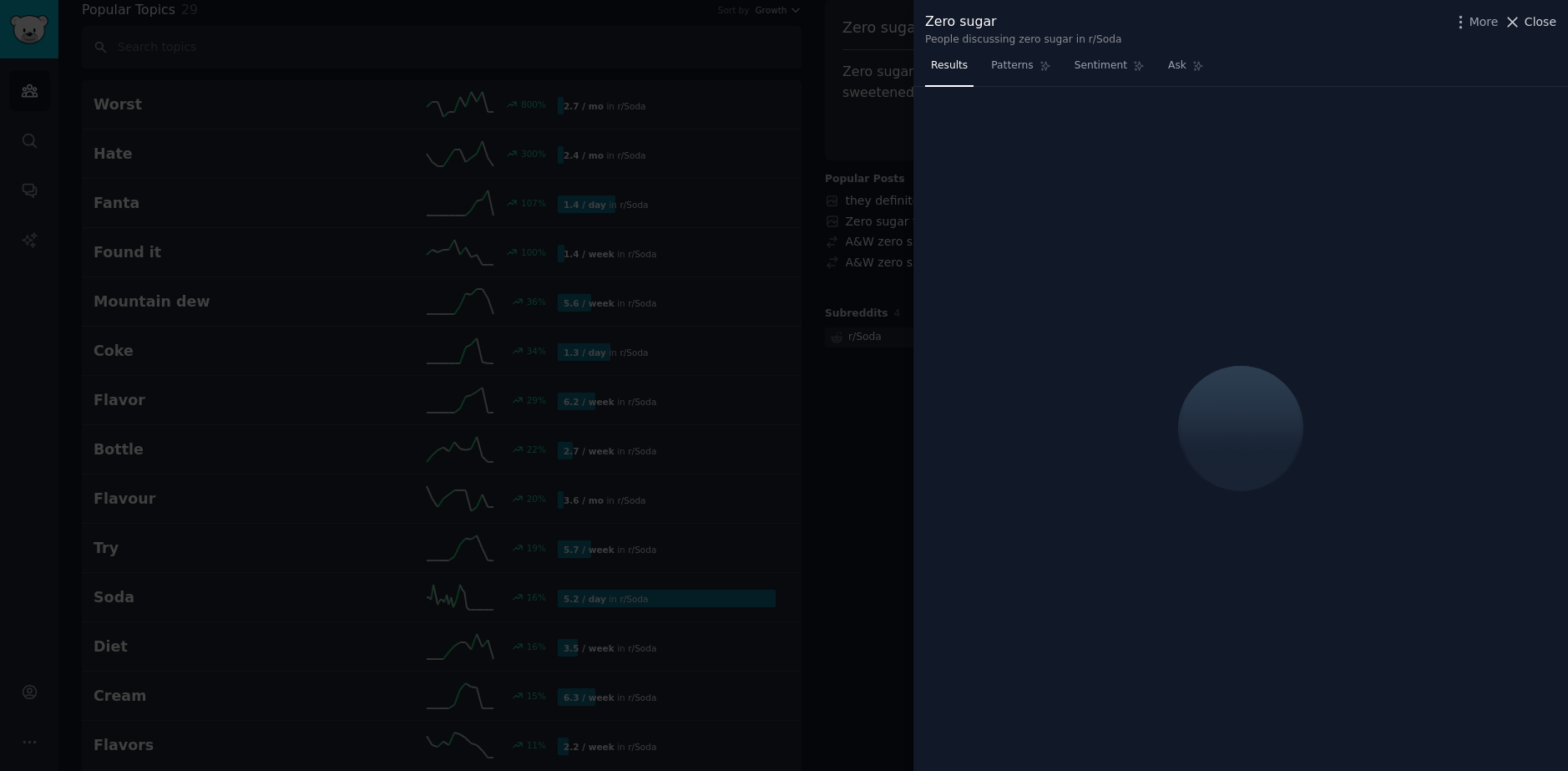
click at [1520, 28] on icon at bounding box center [1513, 22] width 18 height 18
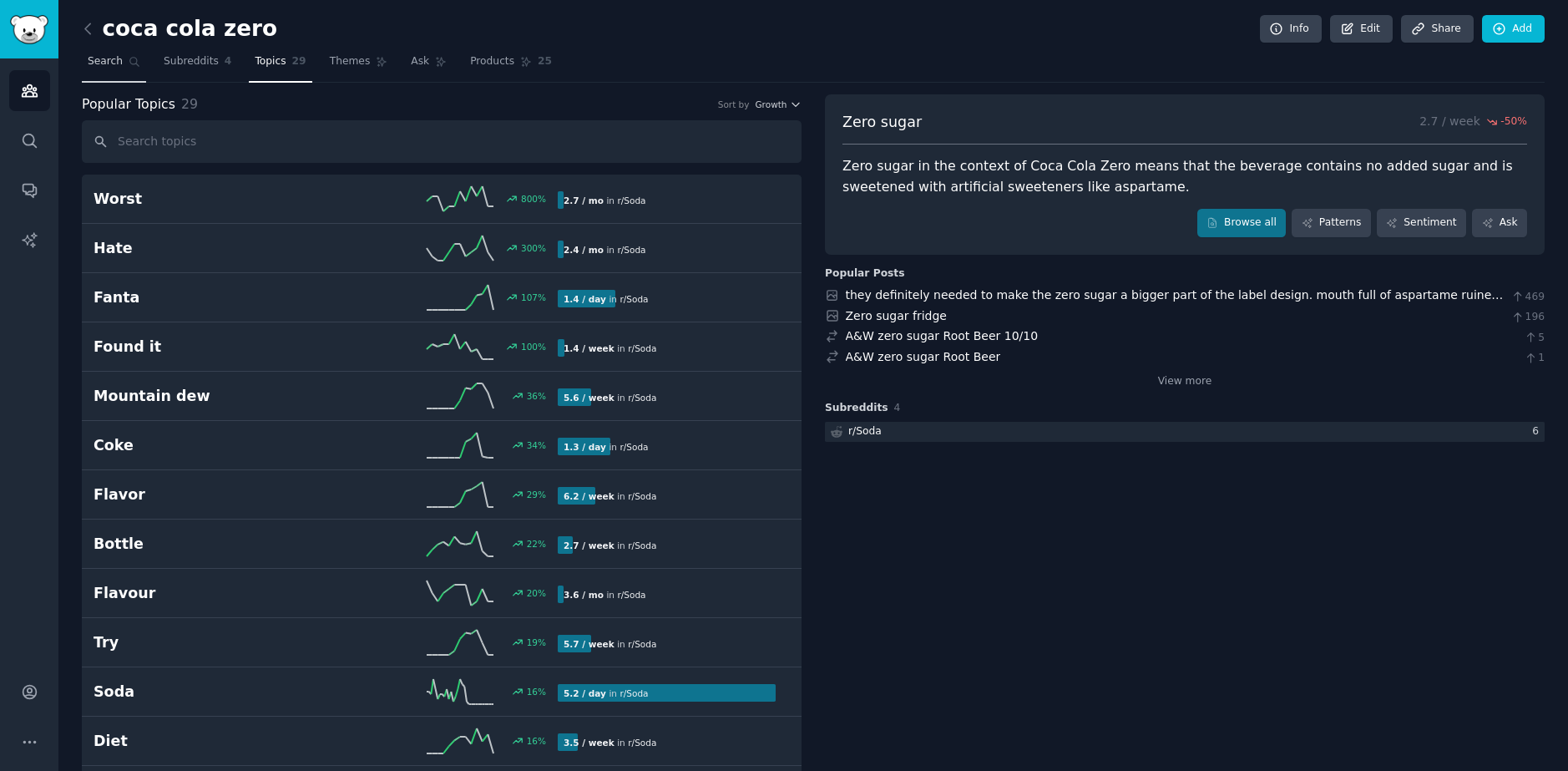
click at [133, 56] on icon at bounding box center [134, 61] width 12 height 12
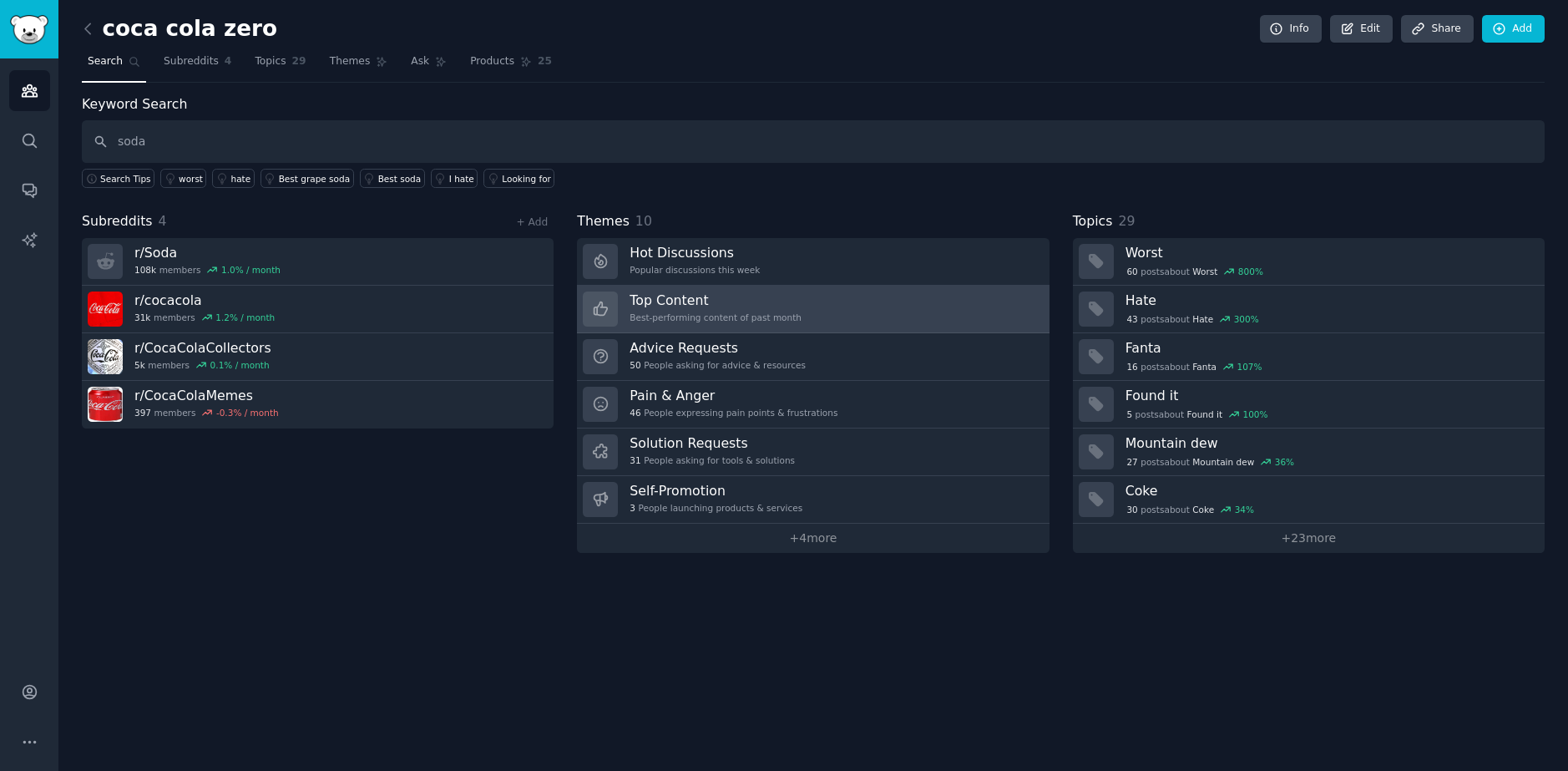
type input "soda"
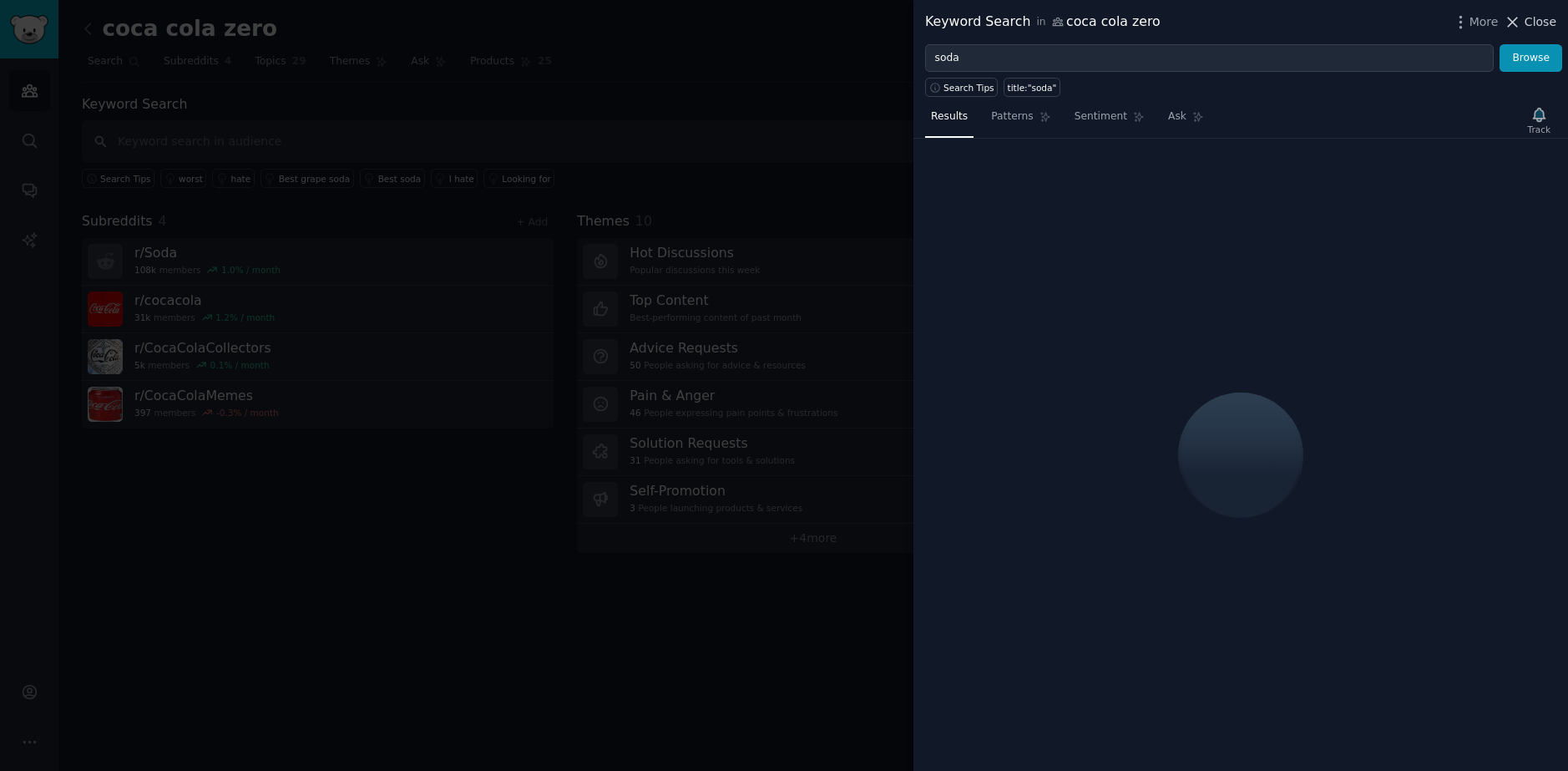
click at [1538, 20] on span "Close" at bounding box center [1541, 22] width 32 height 18
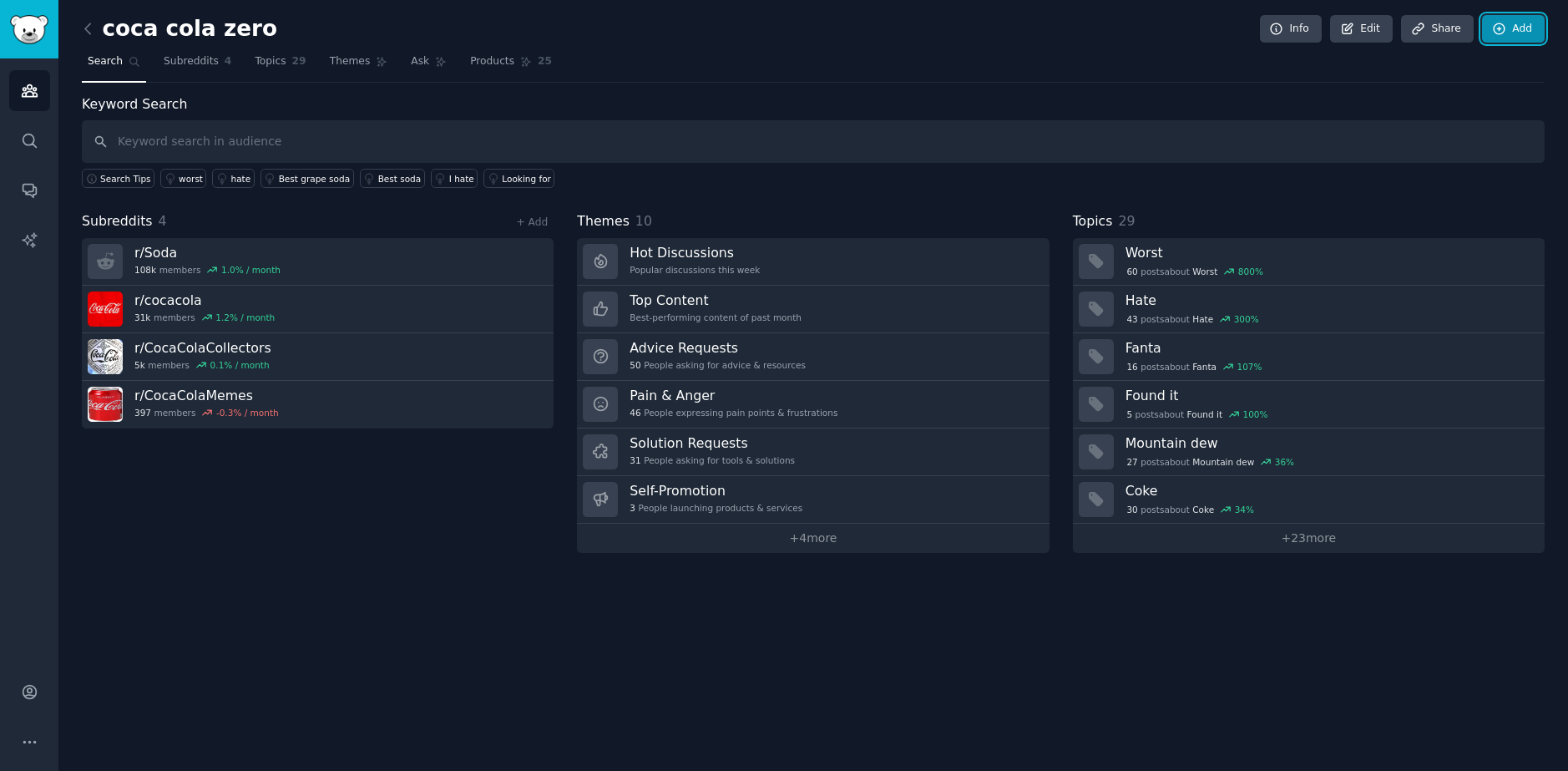
click at [1494, 35] on icon at bounding box center [1499, 28] width 15 height 15
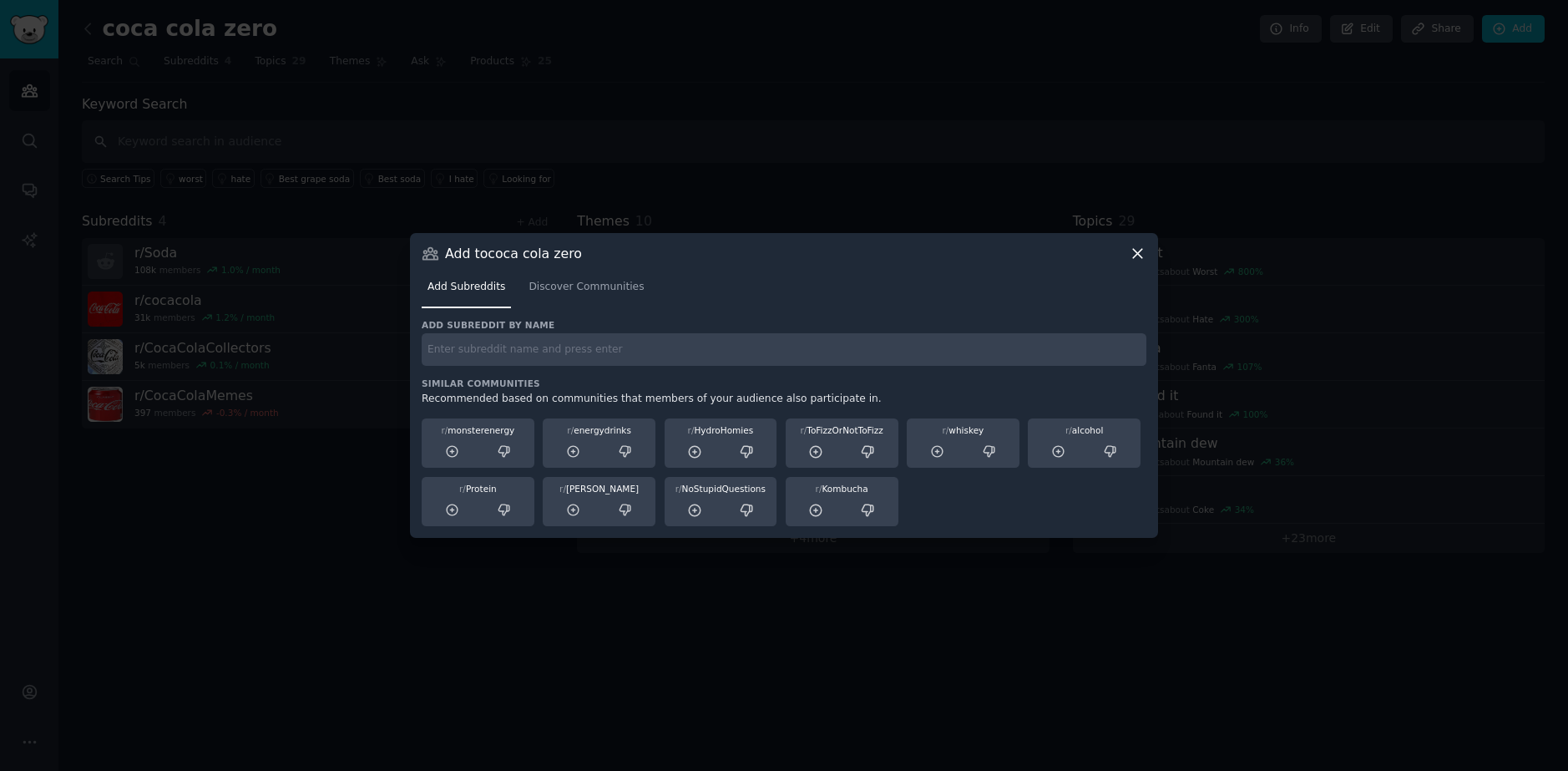
click at [496, 346] on input "text" at bounding box center [783, 350] width 725 height 33
type input "soda zero"
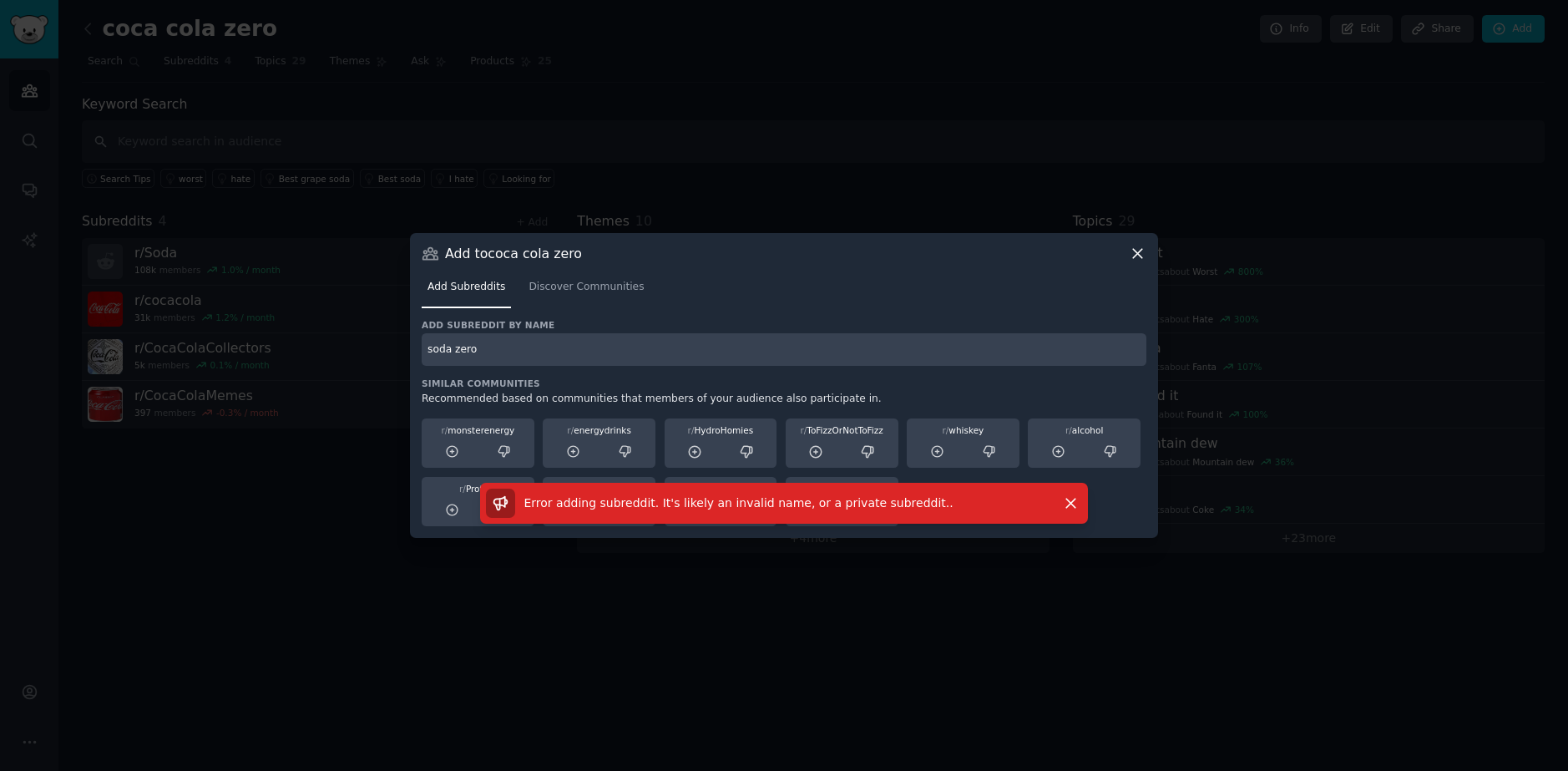
drag, startPoint x: 391, startPoint y: 337, endPoint x: -35, endPoint y: 319, distance: 426.4
click at [0, 319] on html "Audiences Search Conversations AI Reports Account More coca cola zero Info Edit…" at bounding box center [784, 385] width 1568 height 771
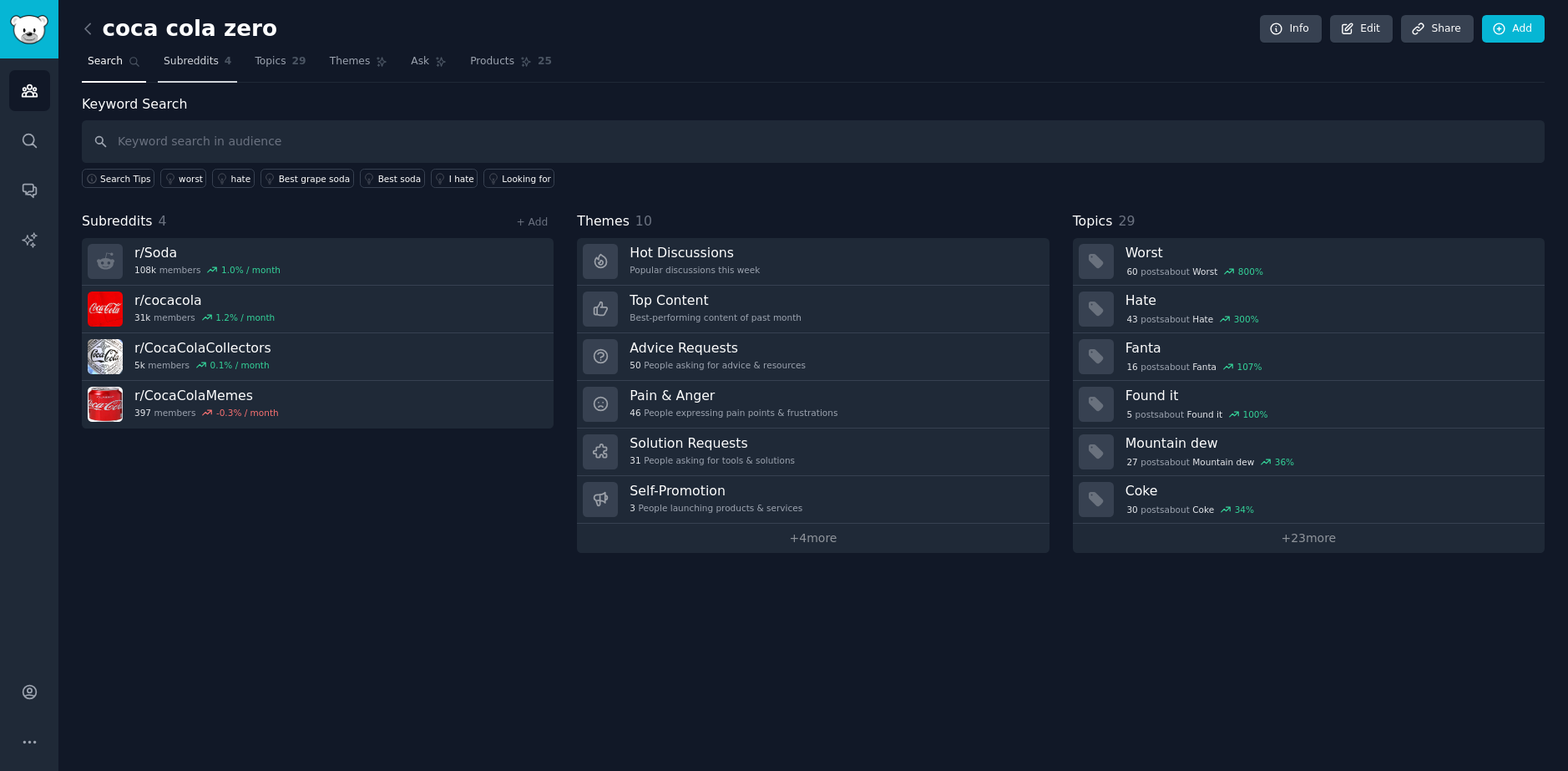
click at [179, 69] on link "Subreddits 4" at bounding box center [197, 66] width 79 height 35
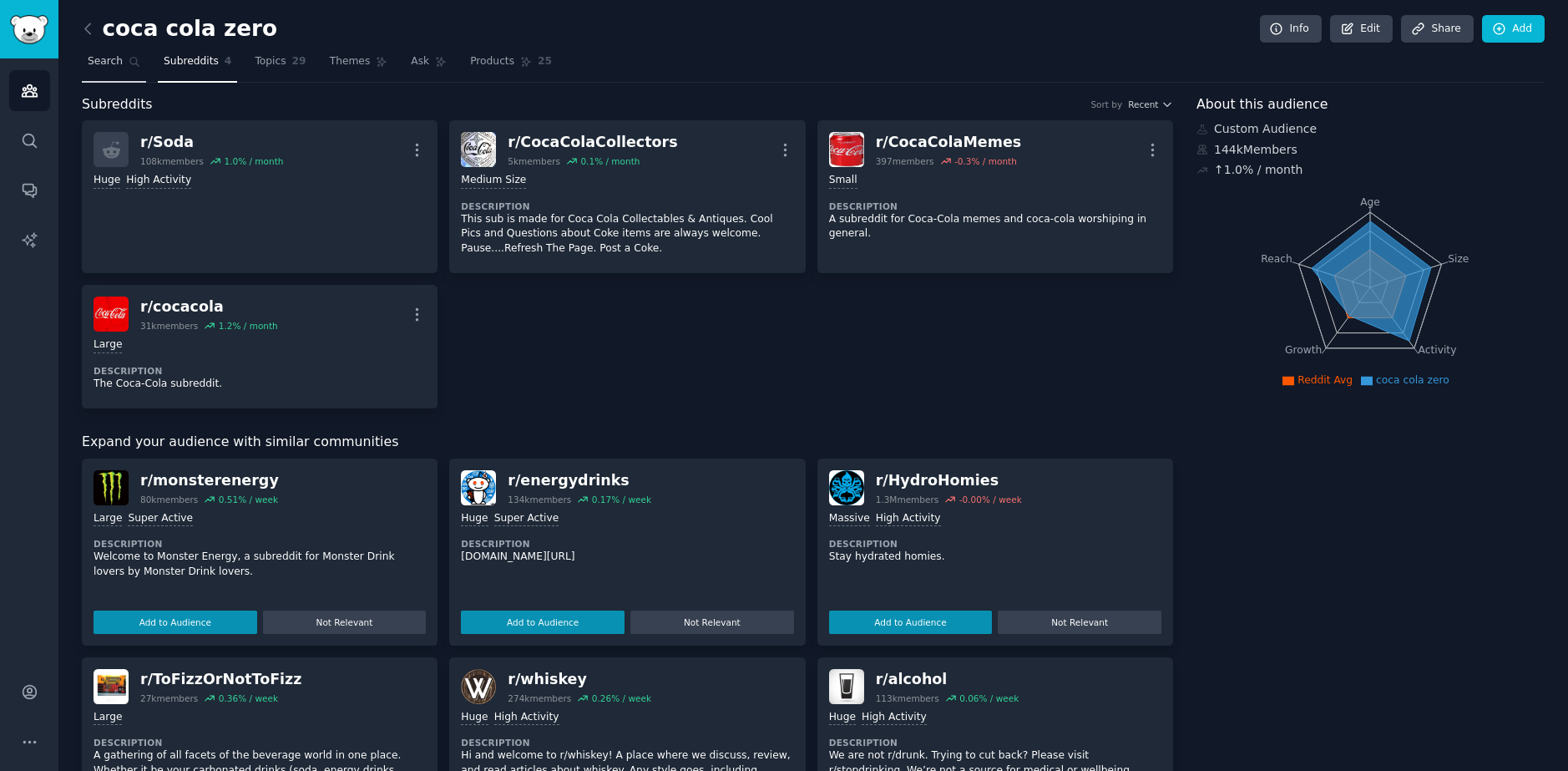
click at [113, 67] on span "Search" at bounding box center [106, 61] width 35 height 15
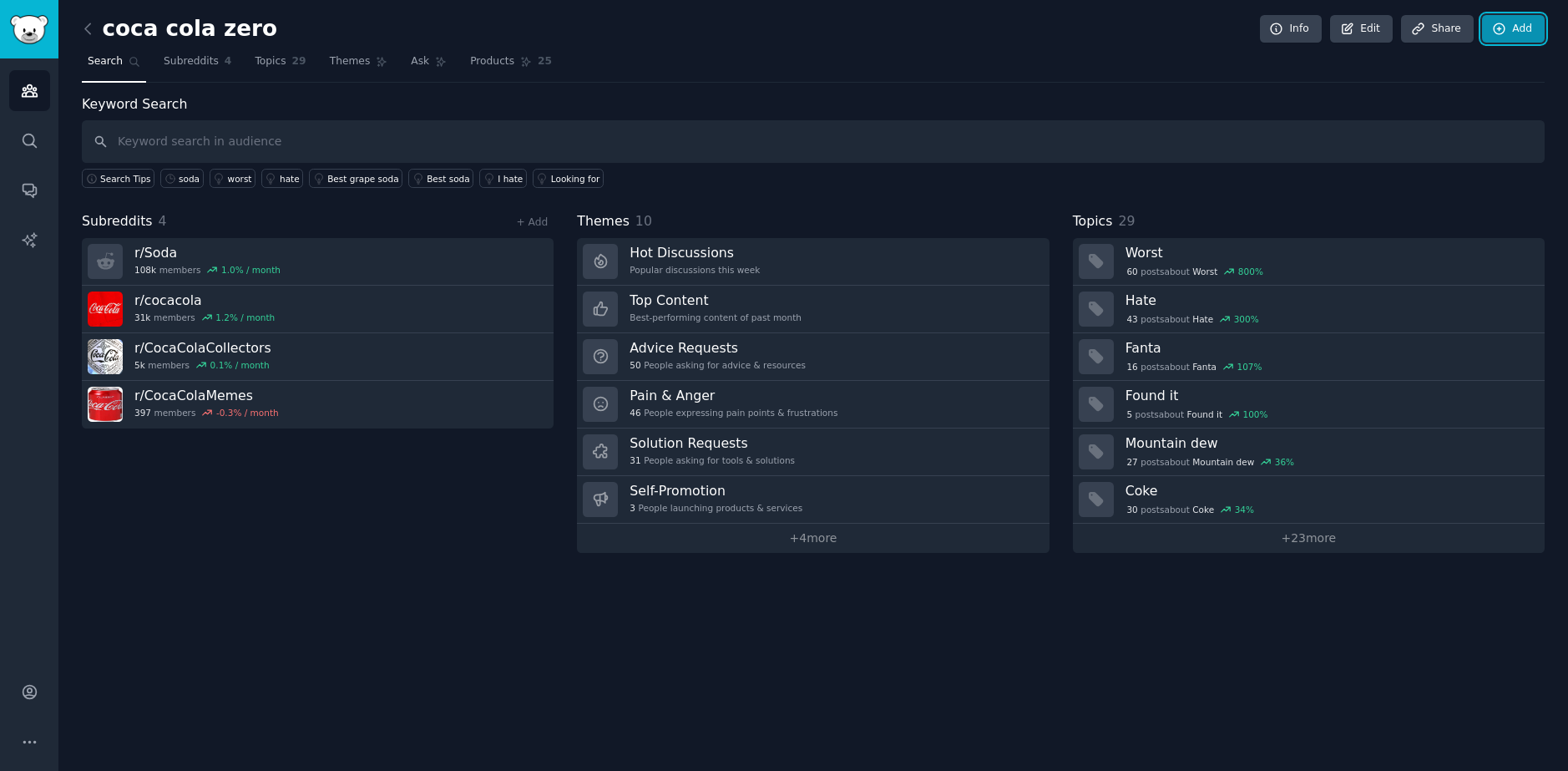
click at [1514, 20] on link "Add" at bounding box center [1513, 29] width 63 height 28
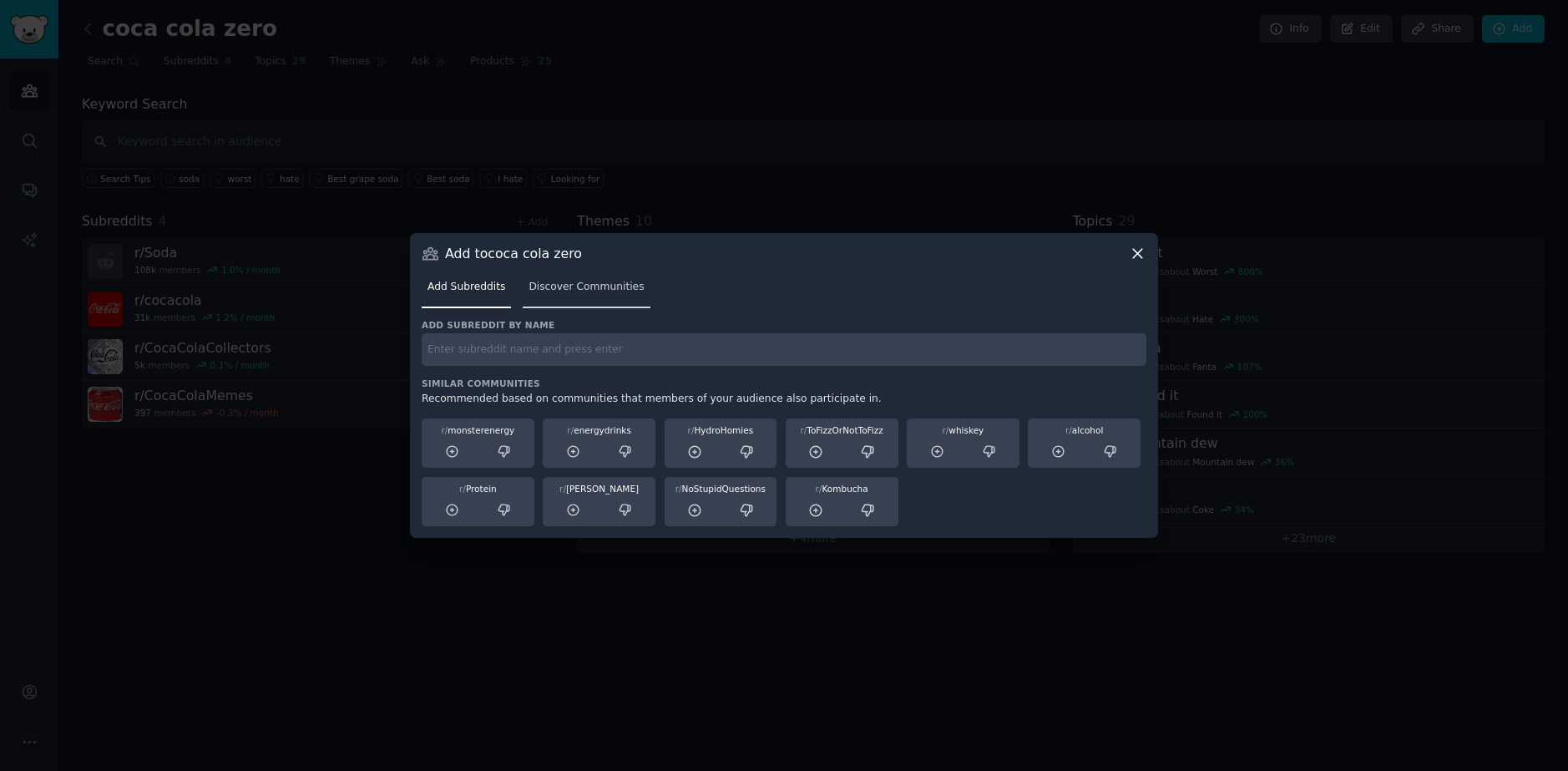
click at [554, 303] on link "Discover Communities" at bounding box center [585, 291] width 127 height 35
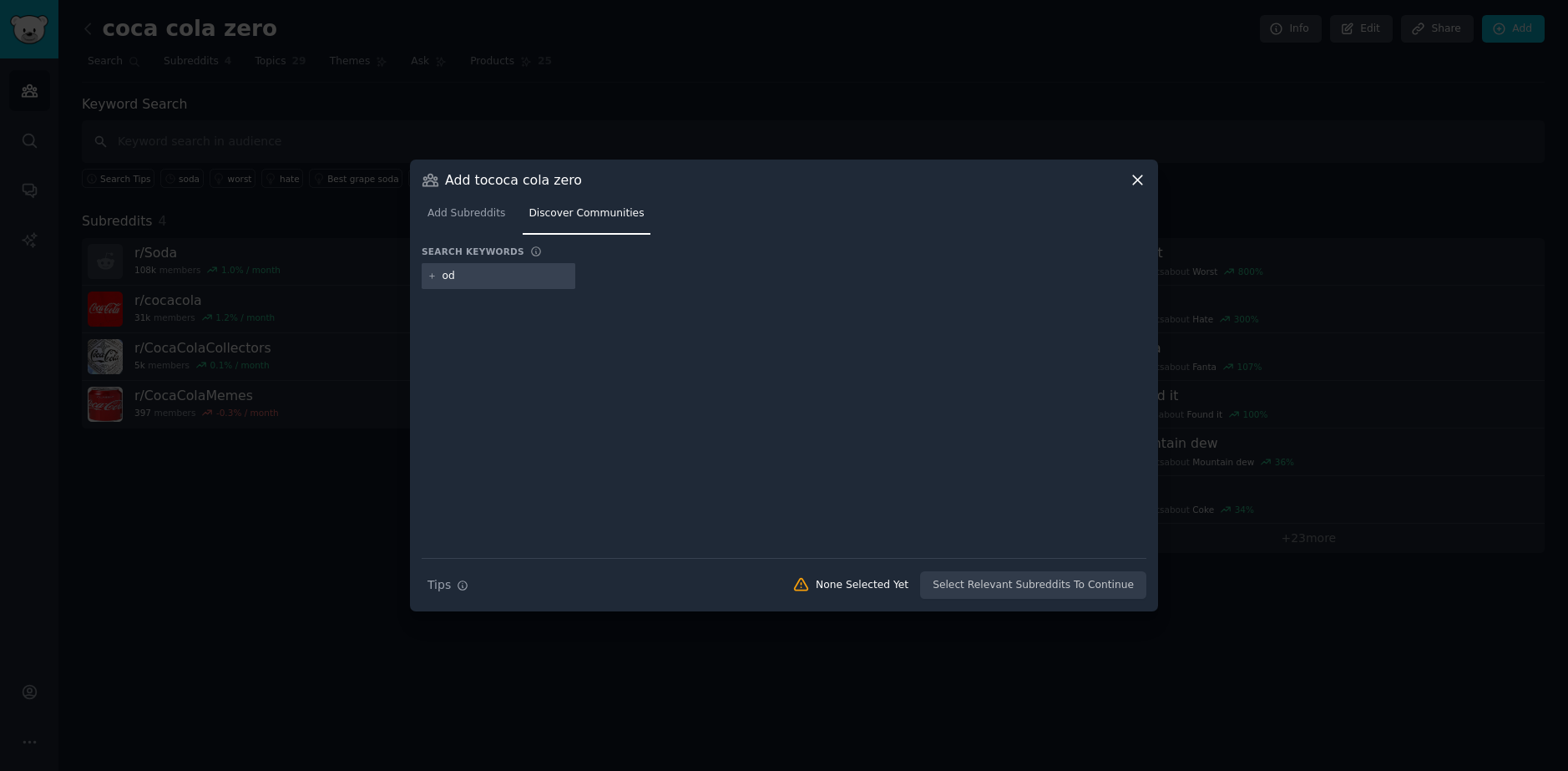
type input "oda"
click at [434, 281] on div at bounding box center [432, 276] width 9 height 15
click at [430, 276] on icon at bounding box center [432, 276] width 9 height 9
click at [476, 276] on input "text" at bounding box center [506, 276] width 127 height 15
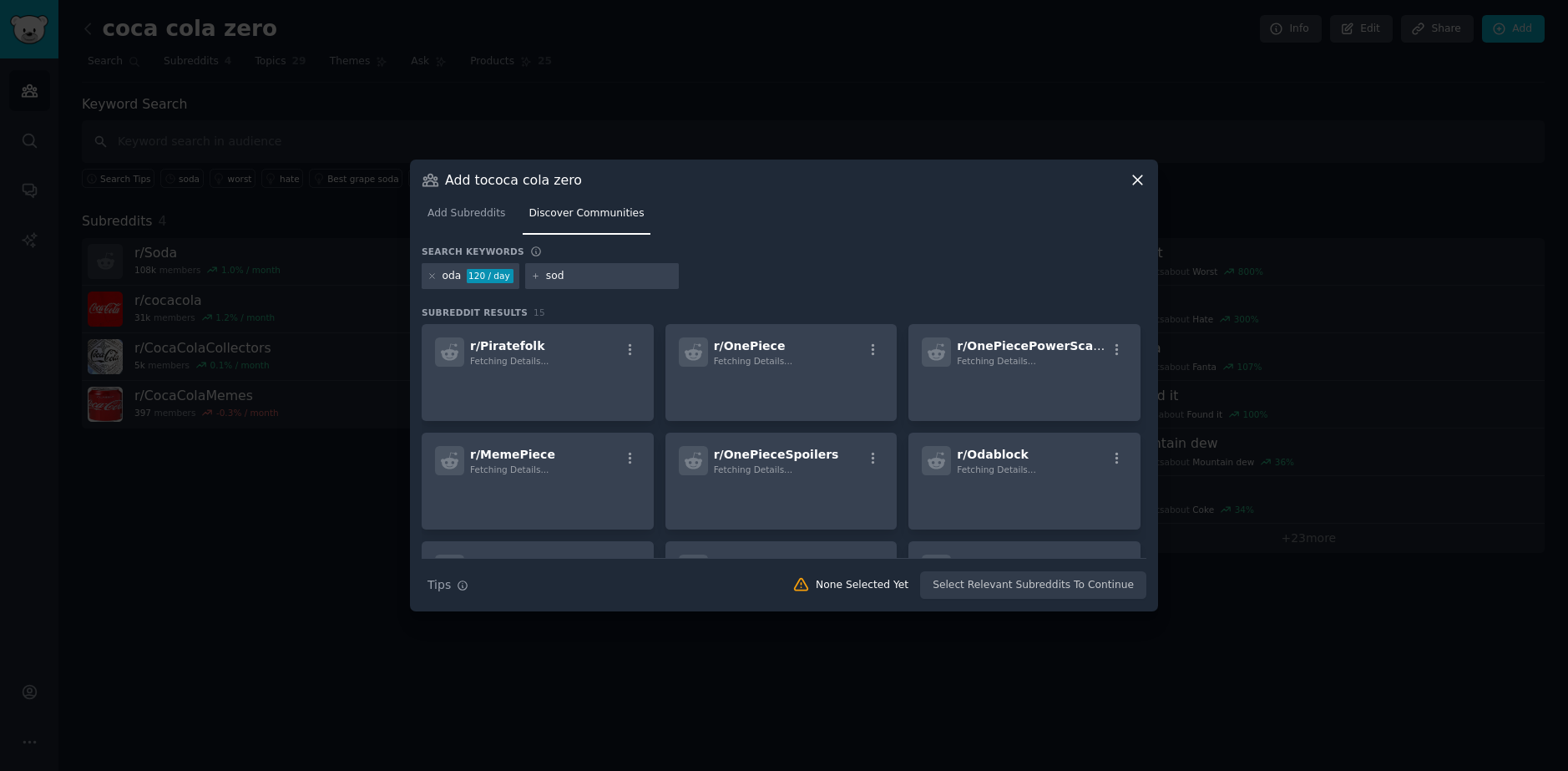
type input "soda"
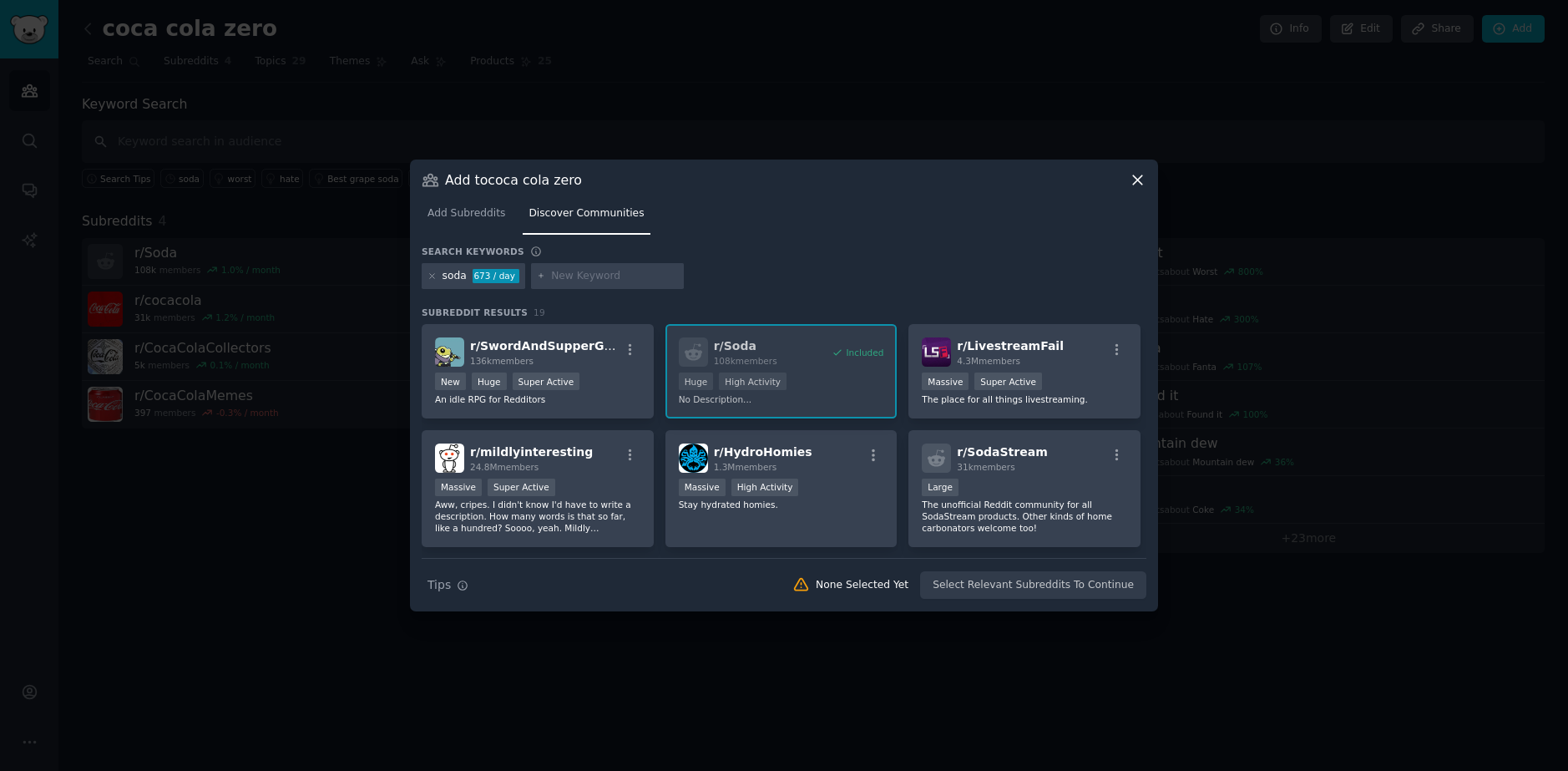
click at [492, 279] on div "673 / day" at bounding box center [496, 276] width 47 height 15
click at [456, 275] on div "soda" at bounding box center [454, 276] width 24 height 15
click at [464, 278] on div "soda" at bounding box center [454, 276] width 24 height 15
click at [549, 264] on div at bounding box center [608, 277] width 153 height 27
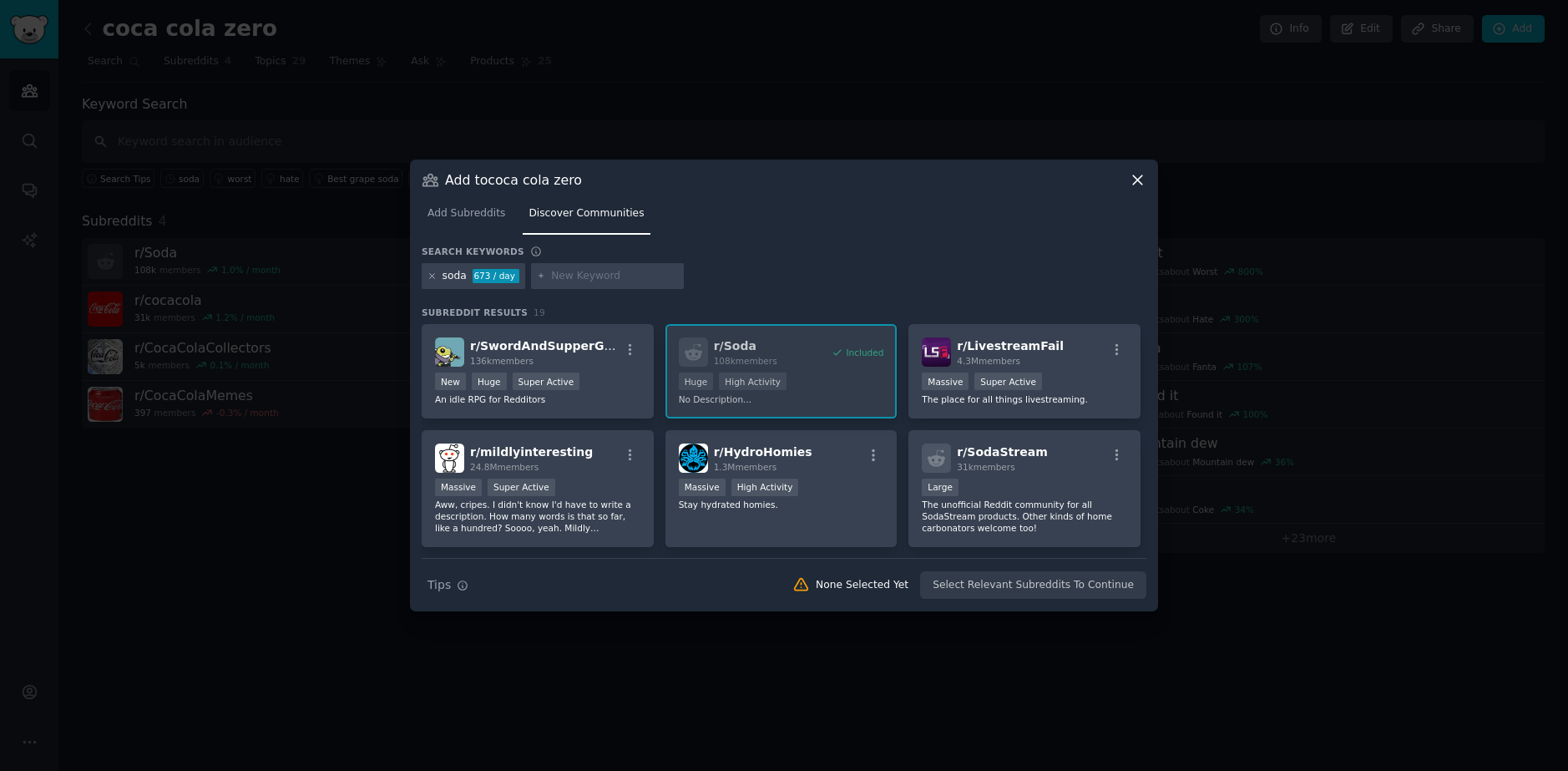
click at [429, 276] on icon at bounding box center [432, 276] width 9 height 9
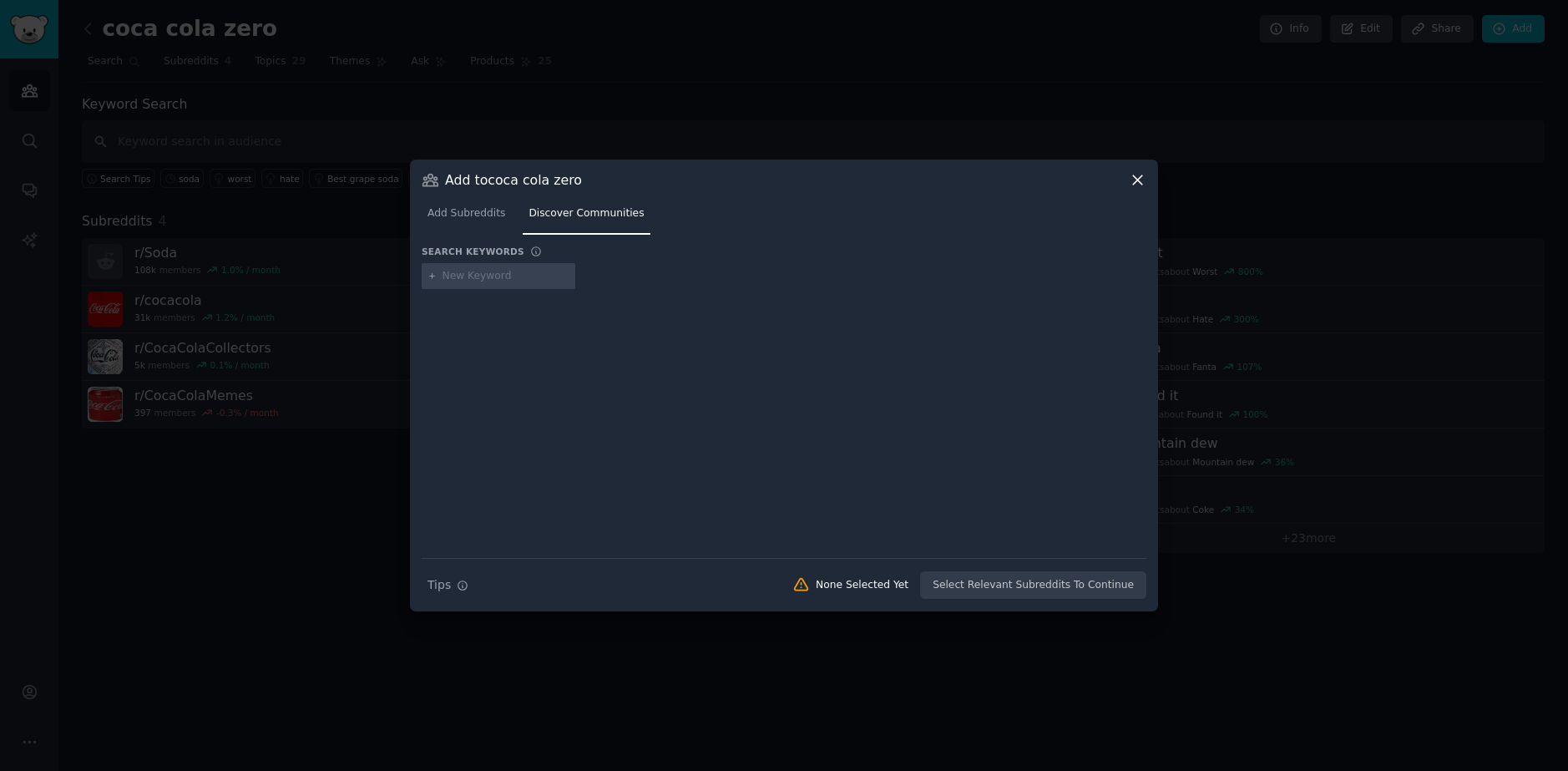
click at [1137, 174] on icon at bounding box center [1138, 180] width 18 height 18
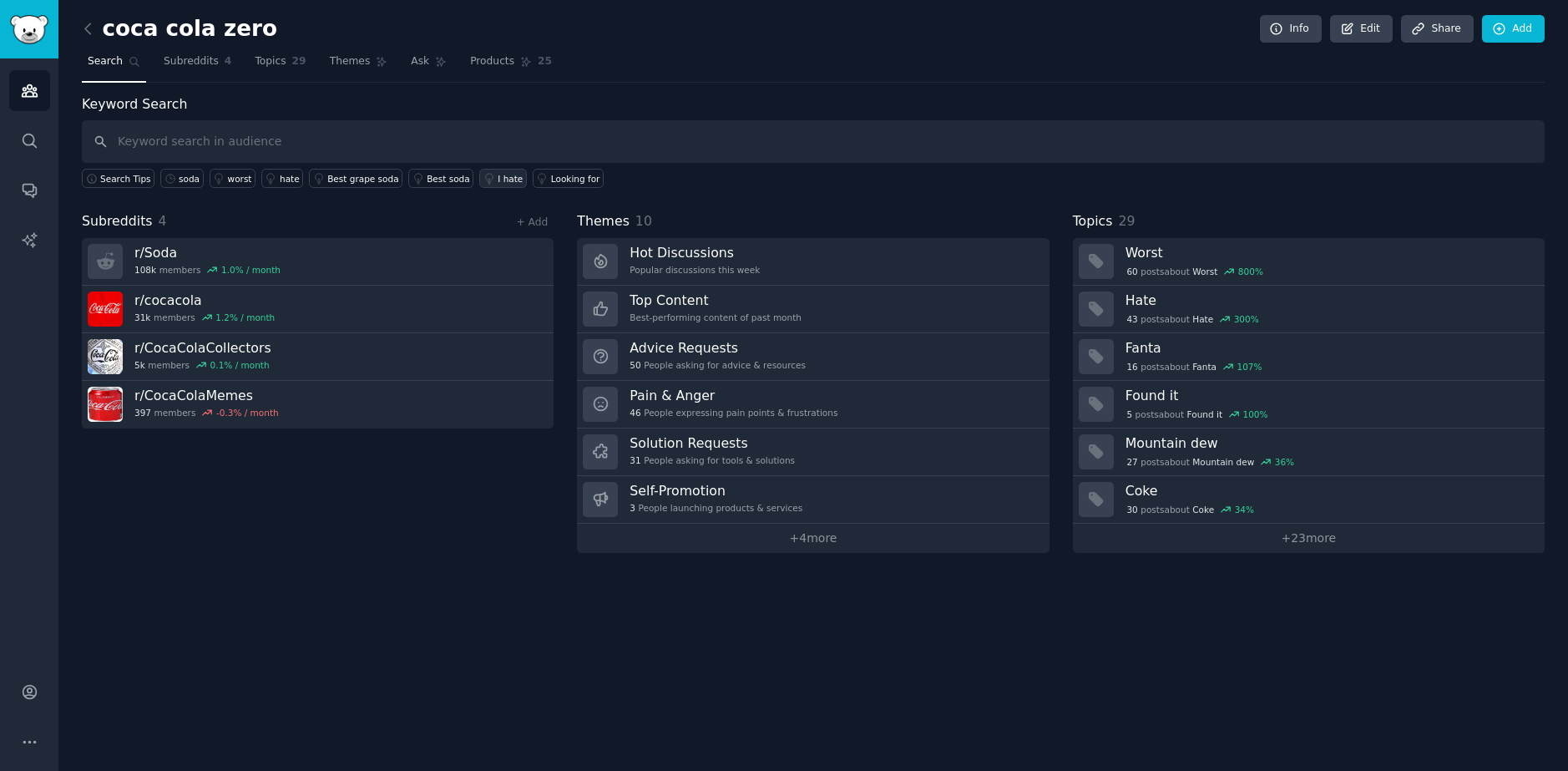
click at [498, 177] on div "I hate" at bounding box center [510, 178] width 25 height 12
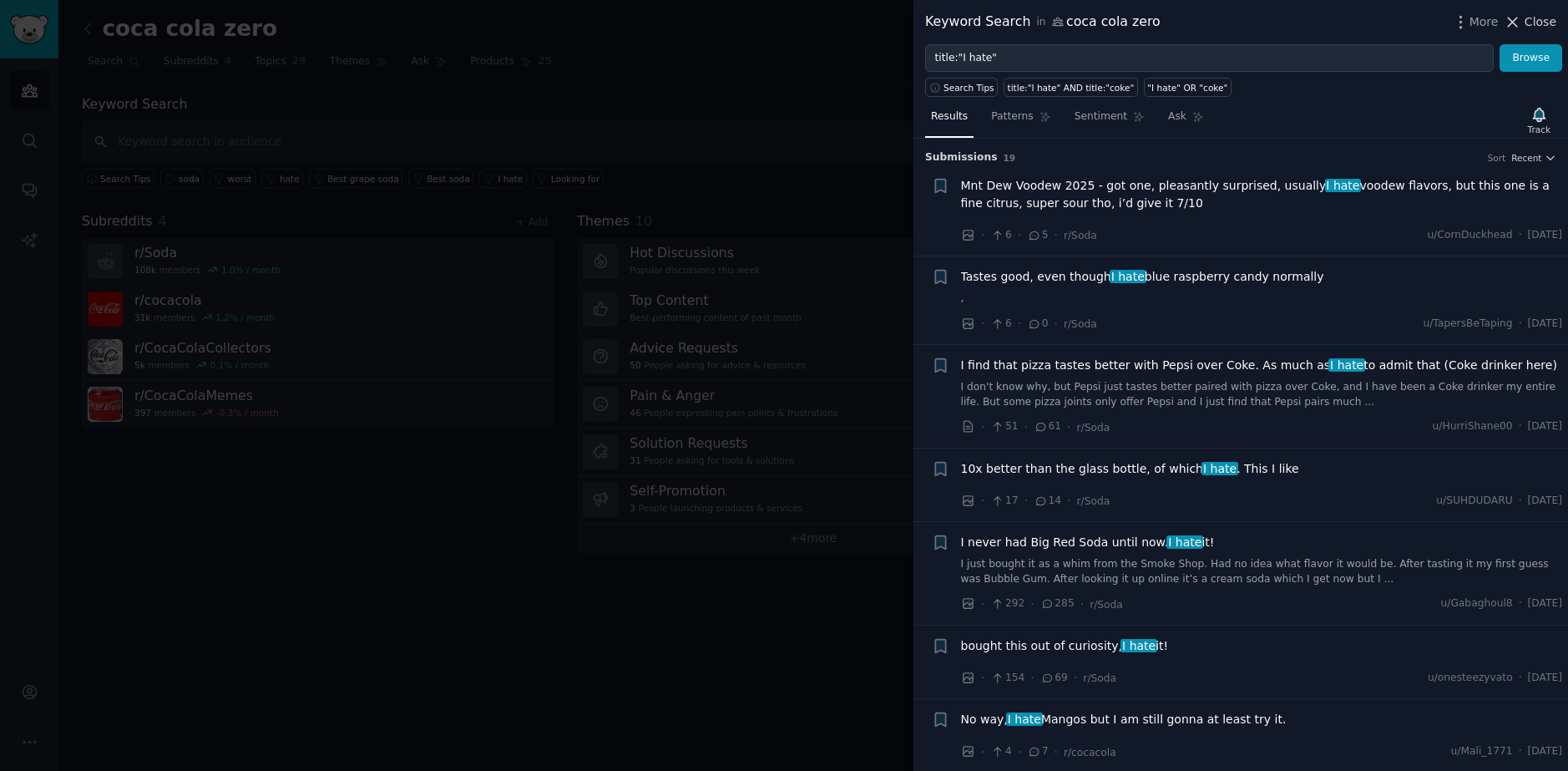
click at [1525, 26] on button "Close" at bounding box center [1530, 22] width 52 height 18
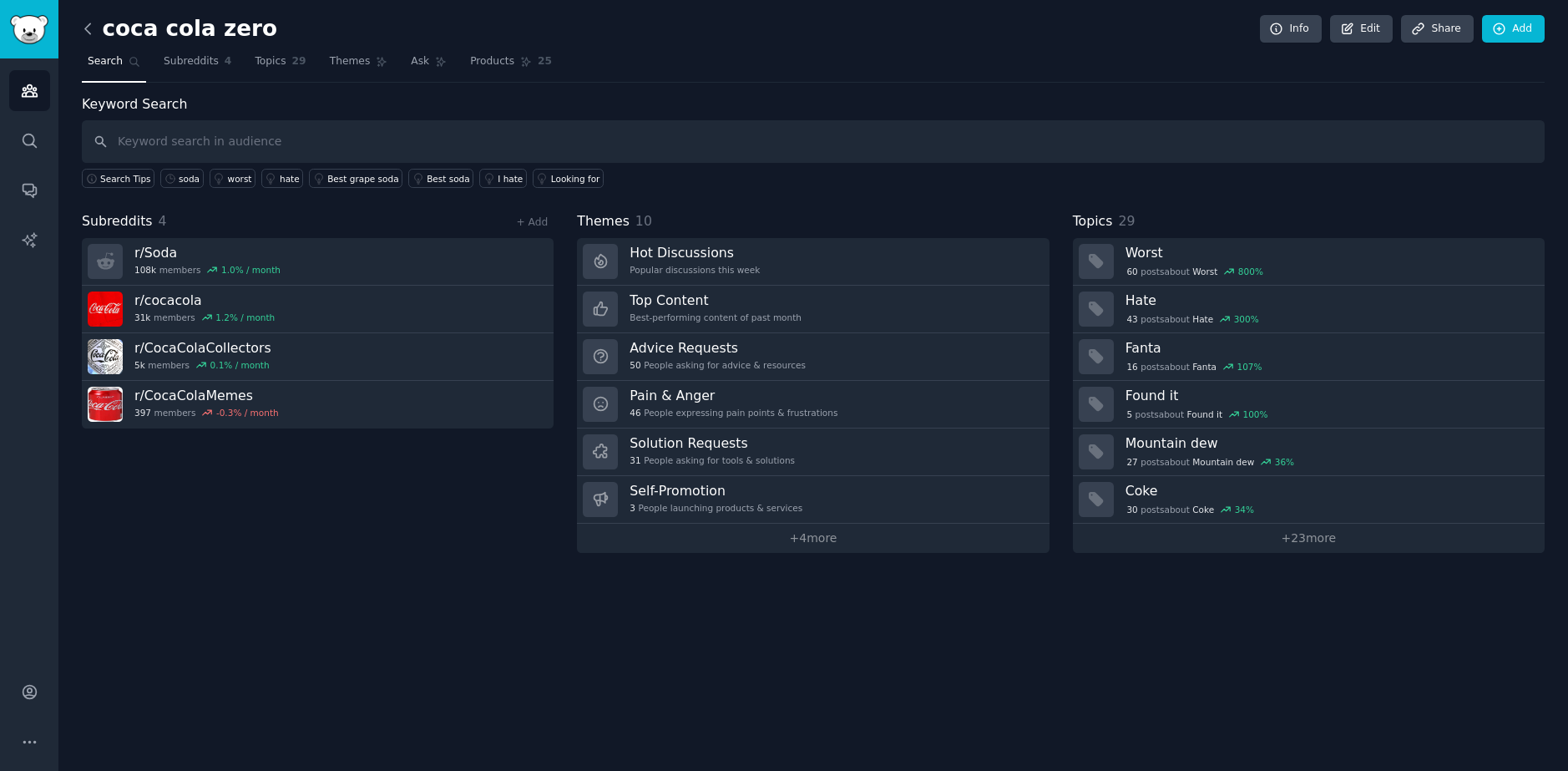
click at [86, 26] on icon at bounding box center [88, 29] width 18 height 18
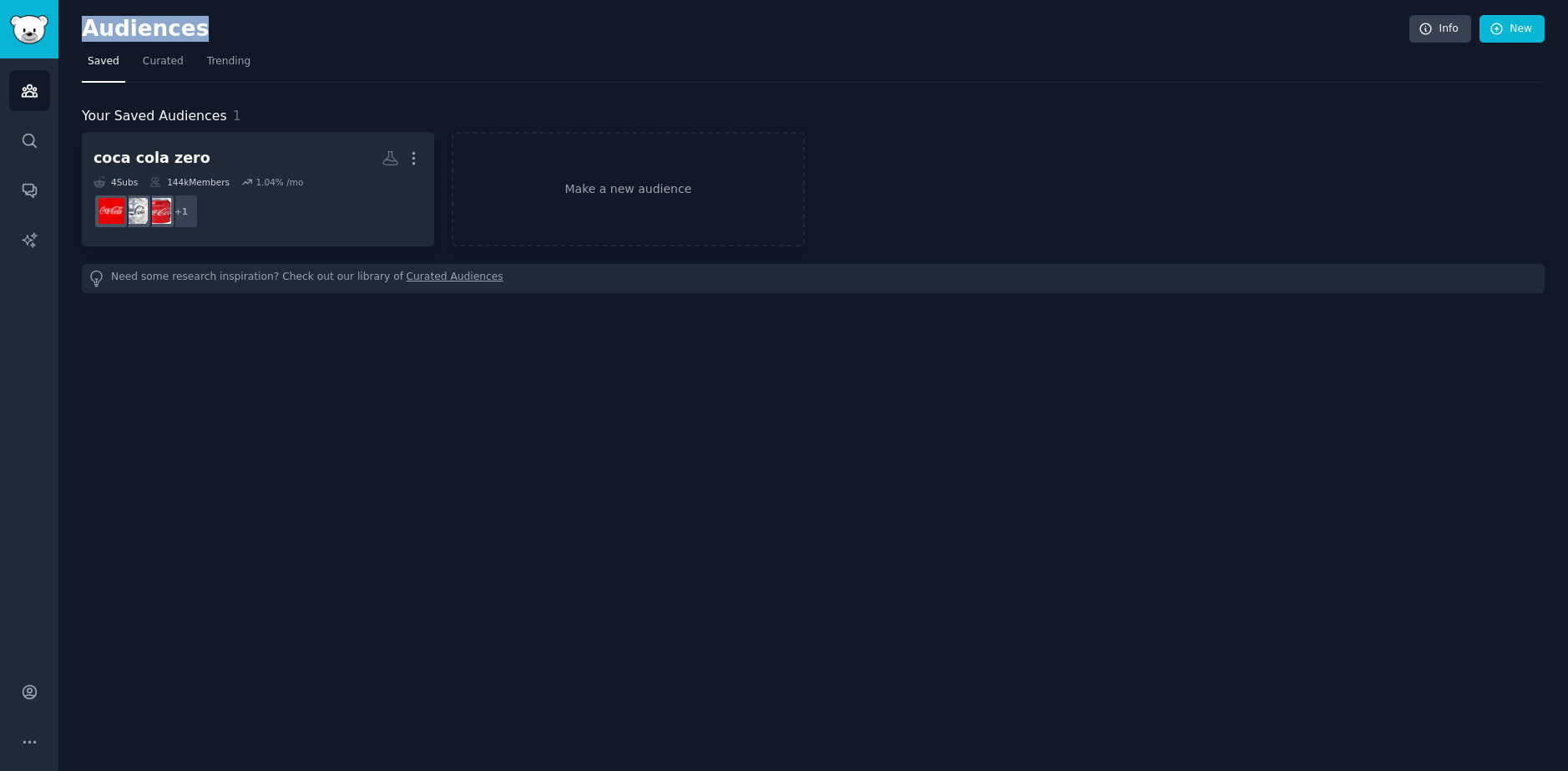
drag, startPoint x: 86, startPoint y: 35, endPoint x: 193, endPoint y: 31, distance: 107.1
click at [193, 31] on h2 "Audiences" at bounding box center [745, 29] width 1328 height 27
click at [860, 114] on div "Your Saved Audiences 1" at bounding box center [812, 117] width 1462 height 21
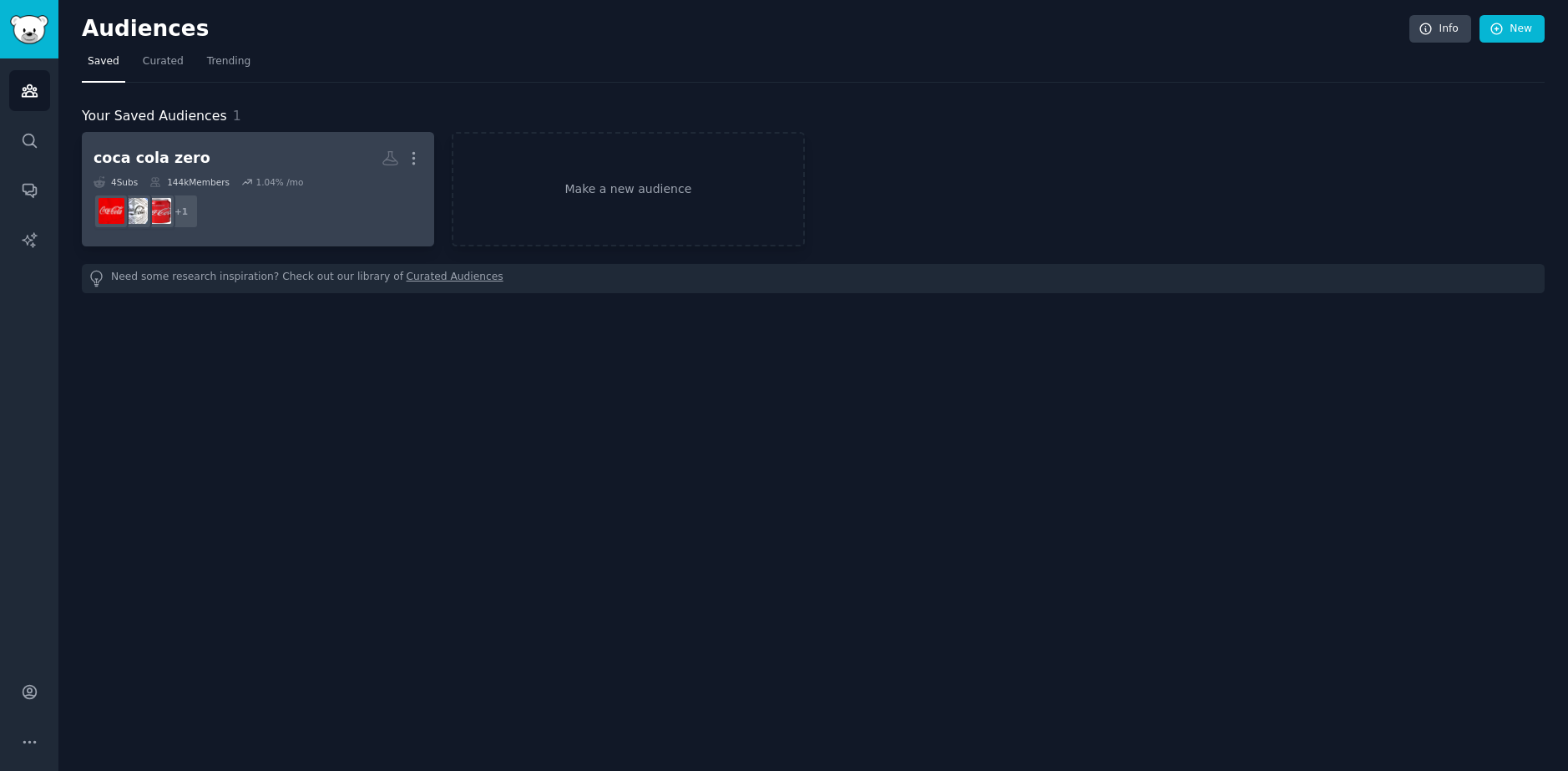
click at [223, 164] on h2 "coca cola zero More" at bounding box center [257, 158] width 329 height 29
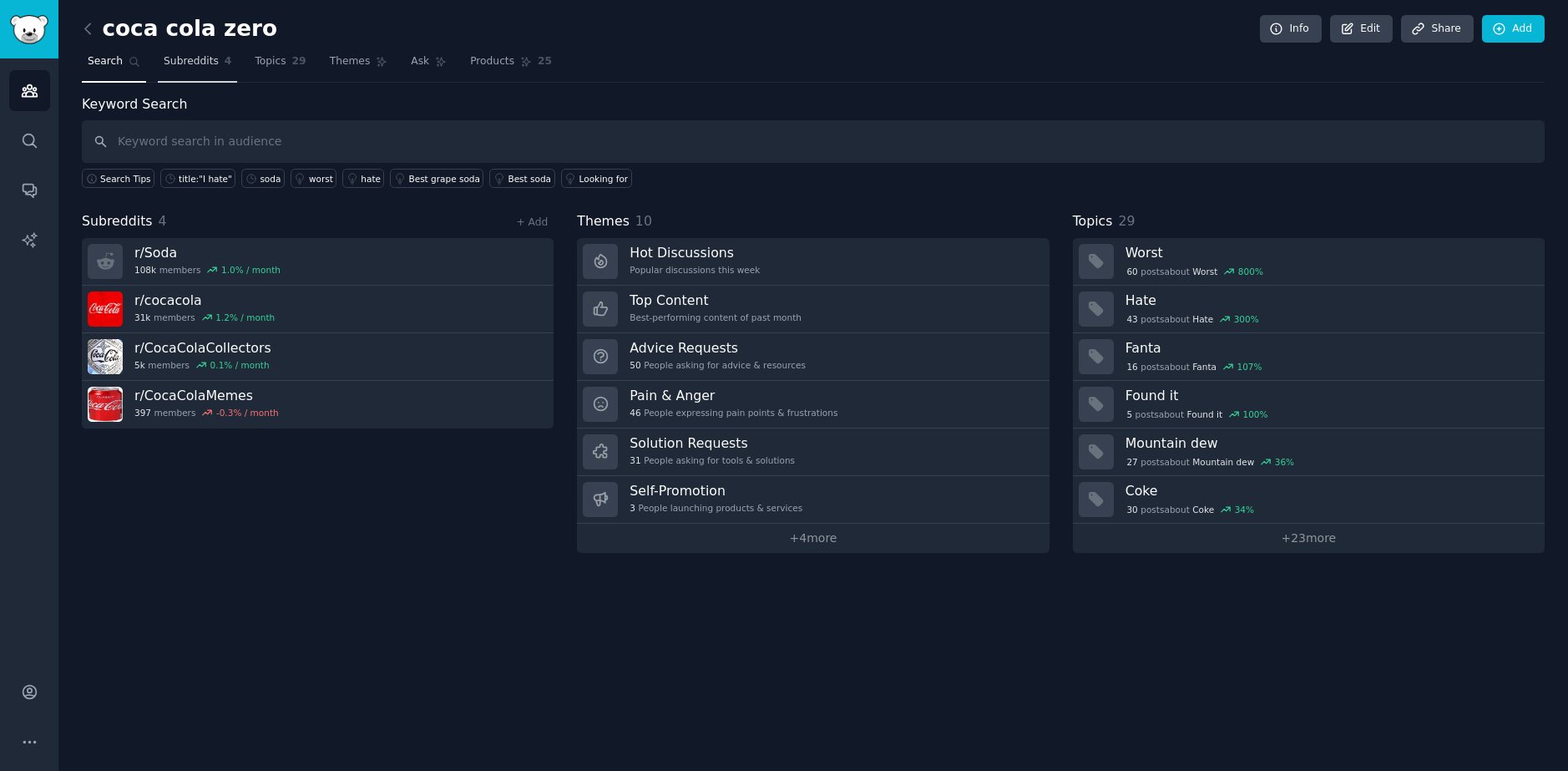
click at [180, 67] on span "Subreddits" at bounding box center [192, 61] width 55 height 15
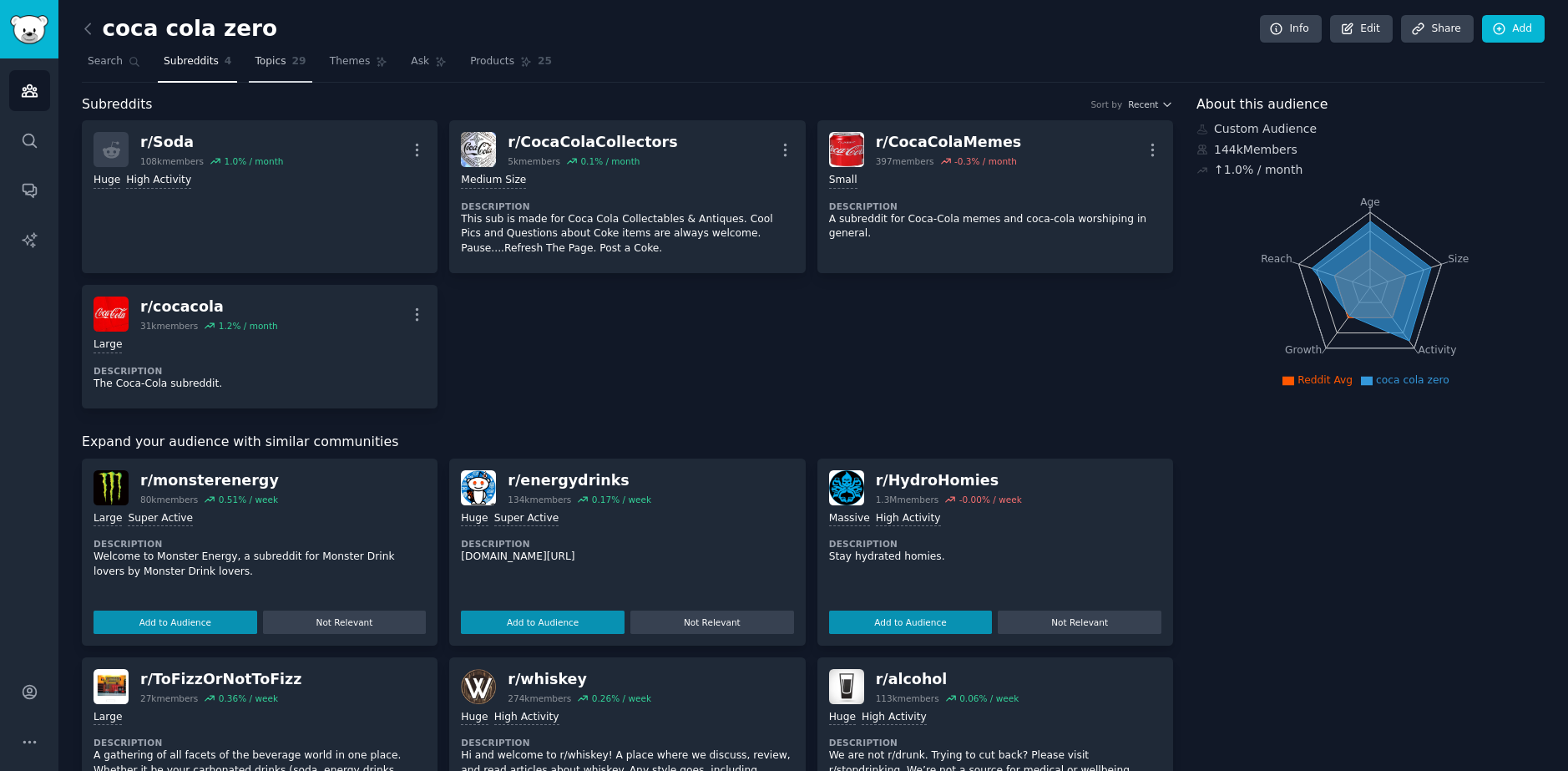
click at [285, 75] on link "Topics 29" at bounding box center [280, 66] width 63 height 35
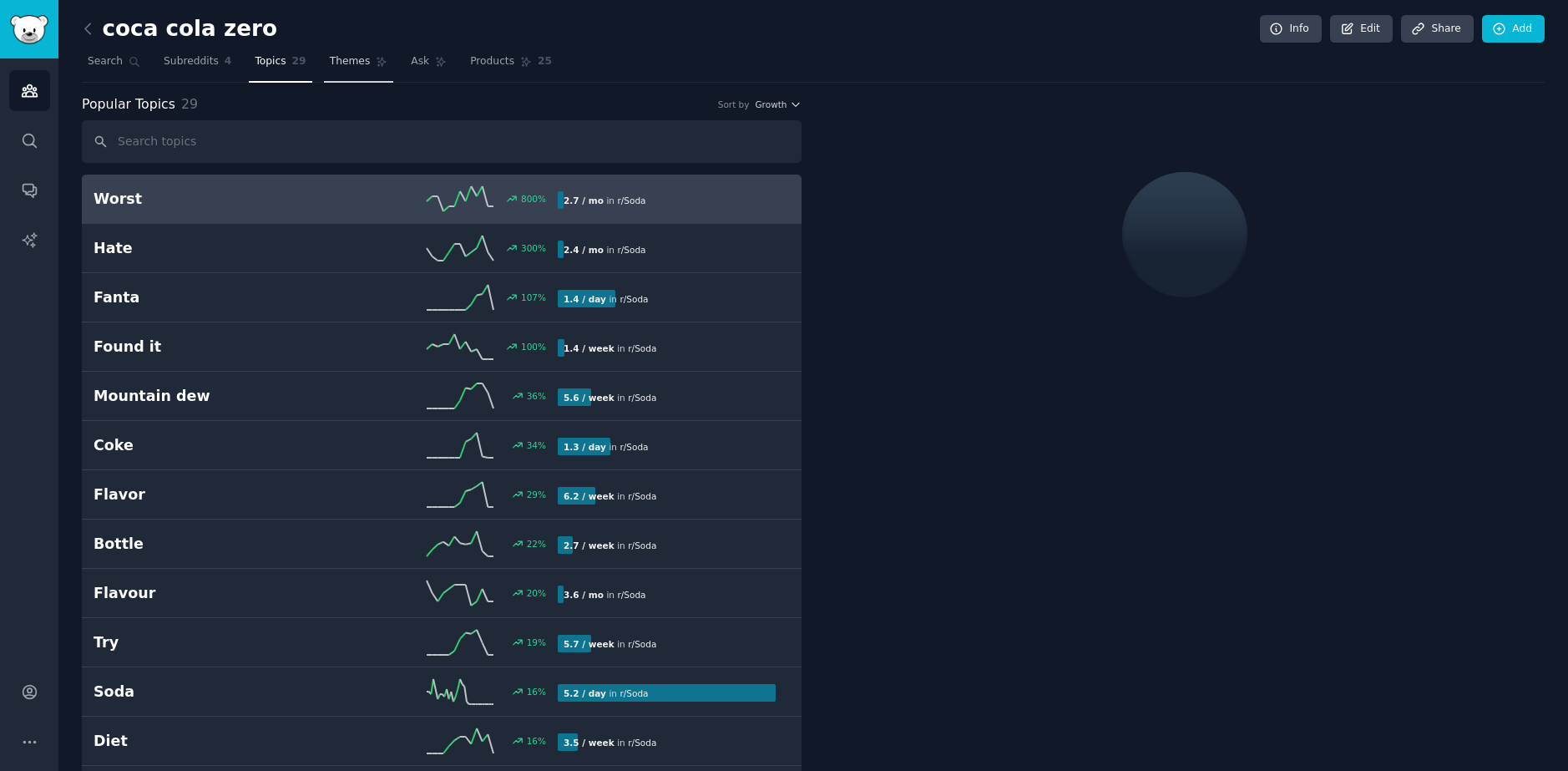
click at [330, 61] on span "Themes" at bounding box center [350, 61] width 41 height 15
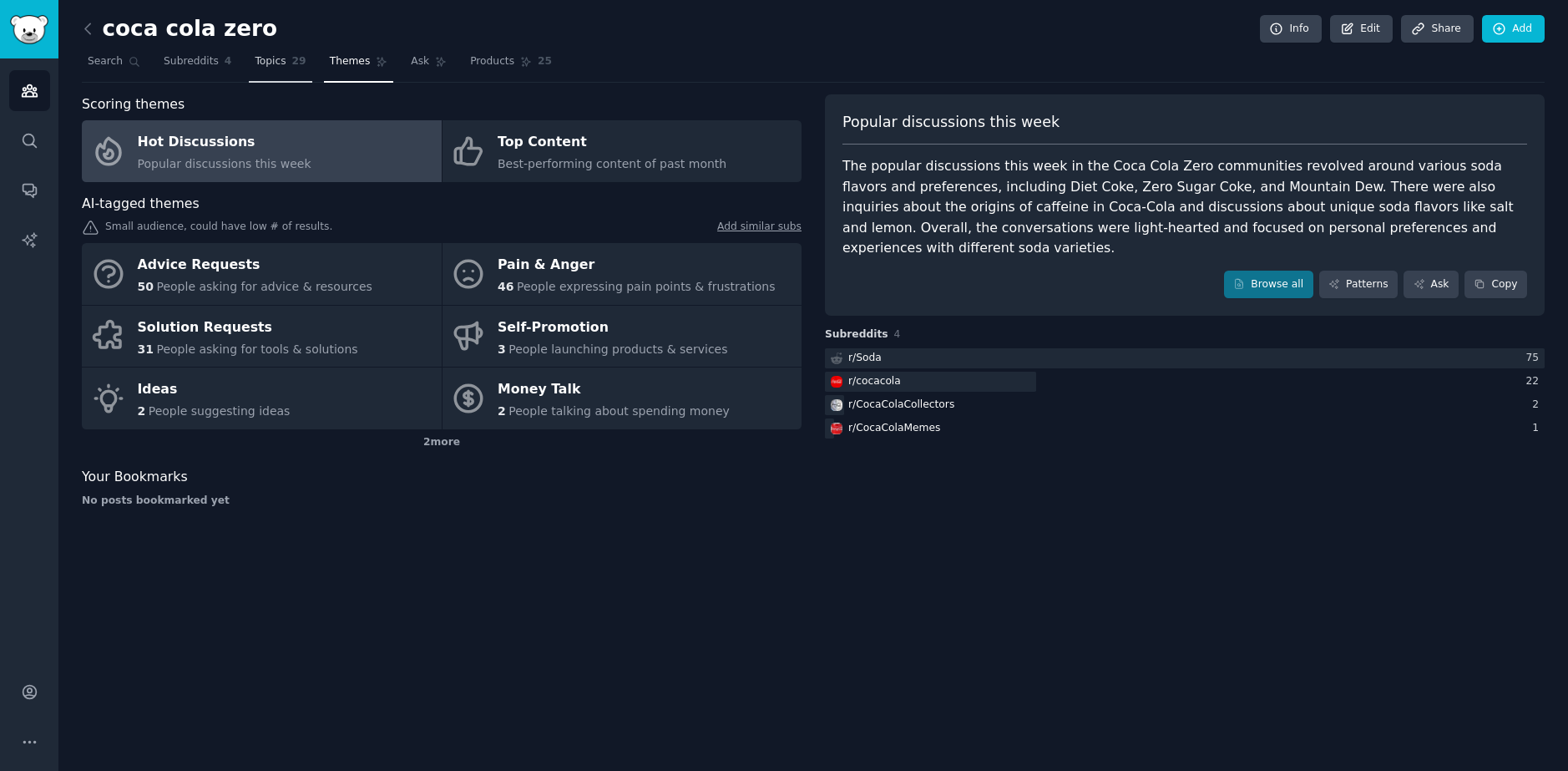
click at [275, 69] on link "Topics 29" at bounding box center [280, 66] width 63 height 35
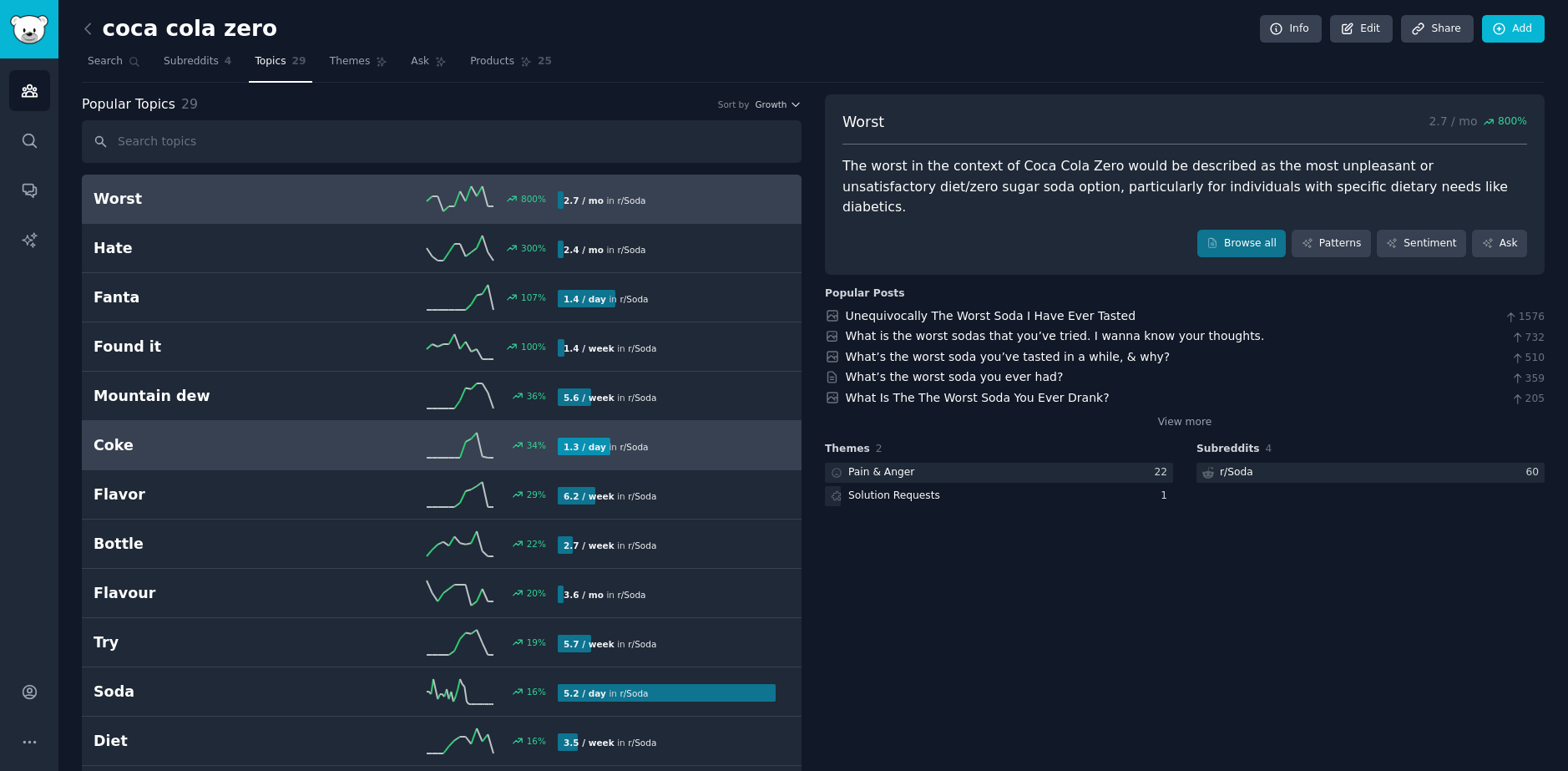
click at [191, 452] on h2 "Coke" at bounding box center [209, 445] width 232 height 21
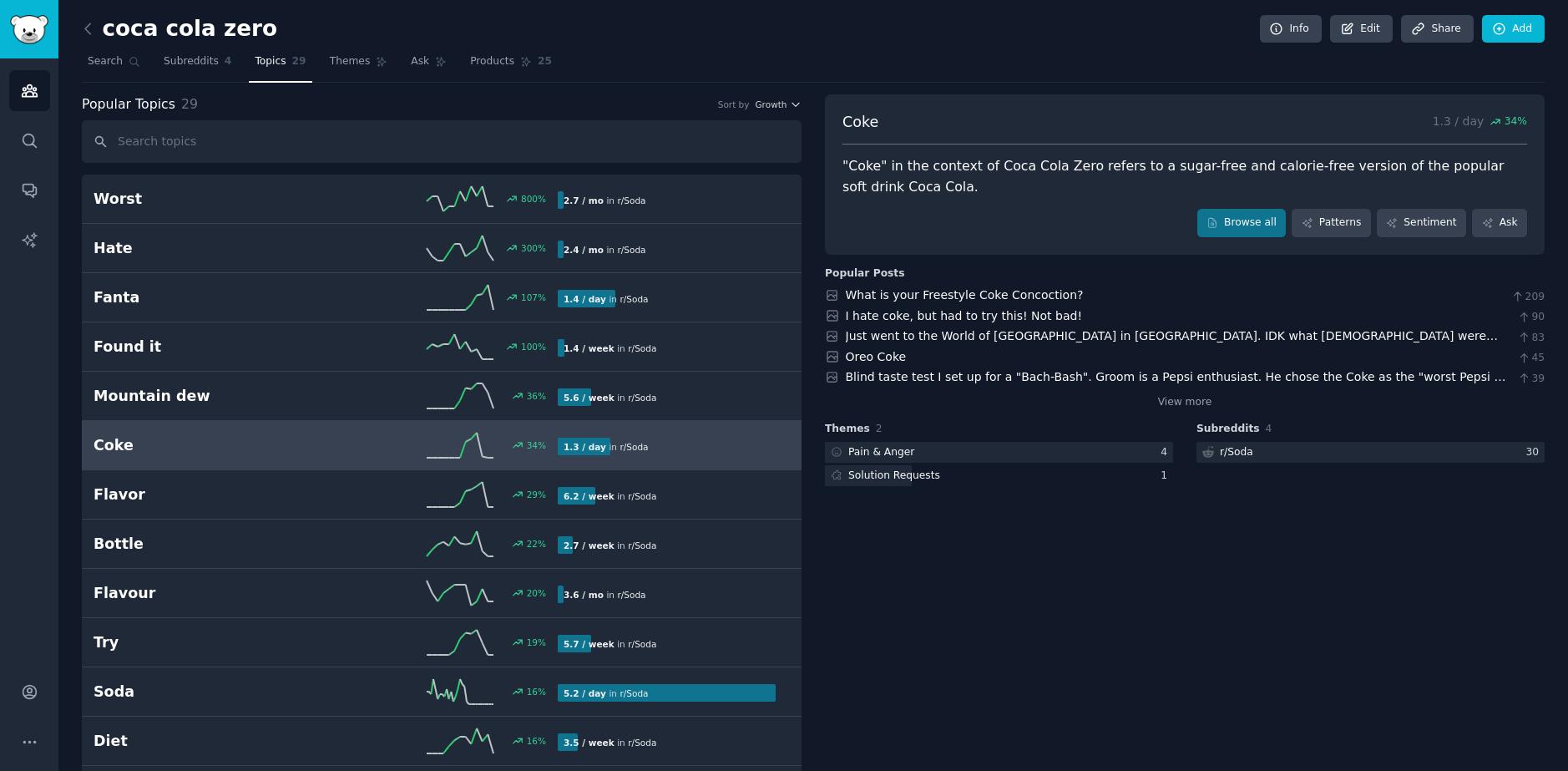
click at [293, 59] on span "29" at bounding box center [300, 61] width 14 height 15
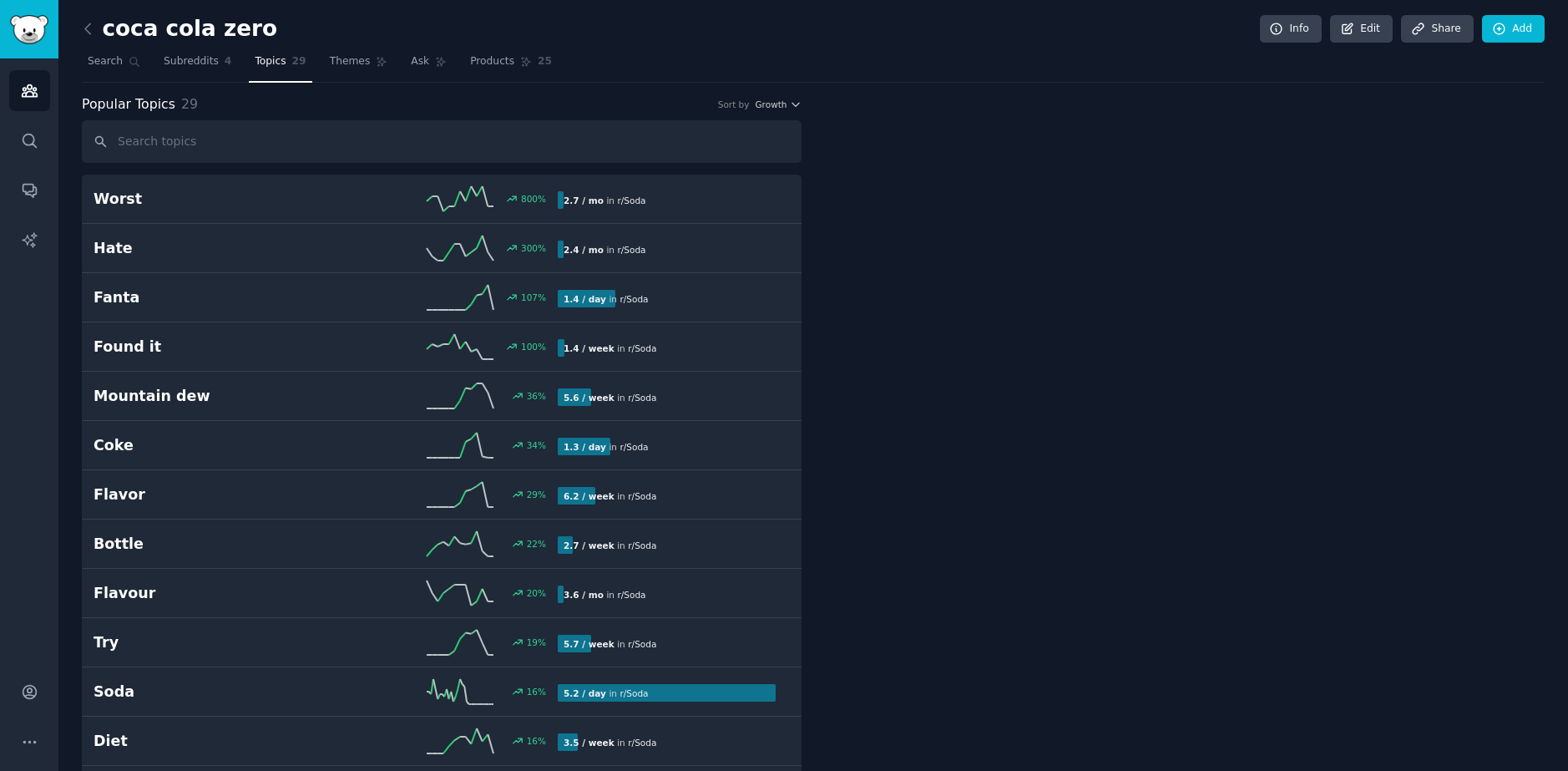
click at [259, 65] on span "Topics" at bounding box center [270, 61] width 31 height 15
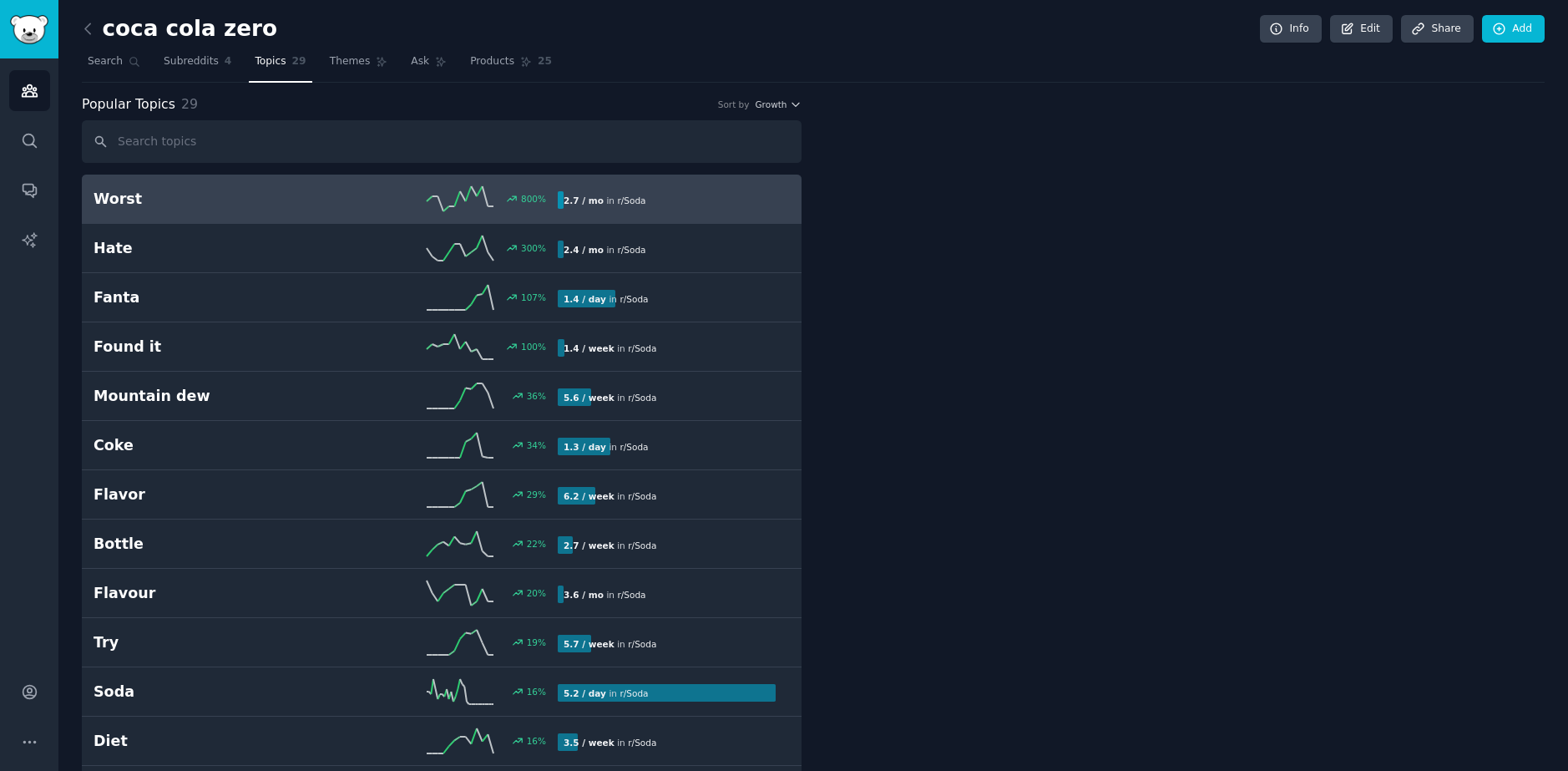
click at [265, 194] on h2 "Worst" at bounding box center [209, 200] width 232 height 21
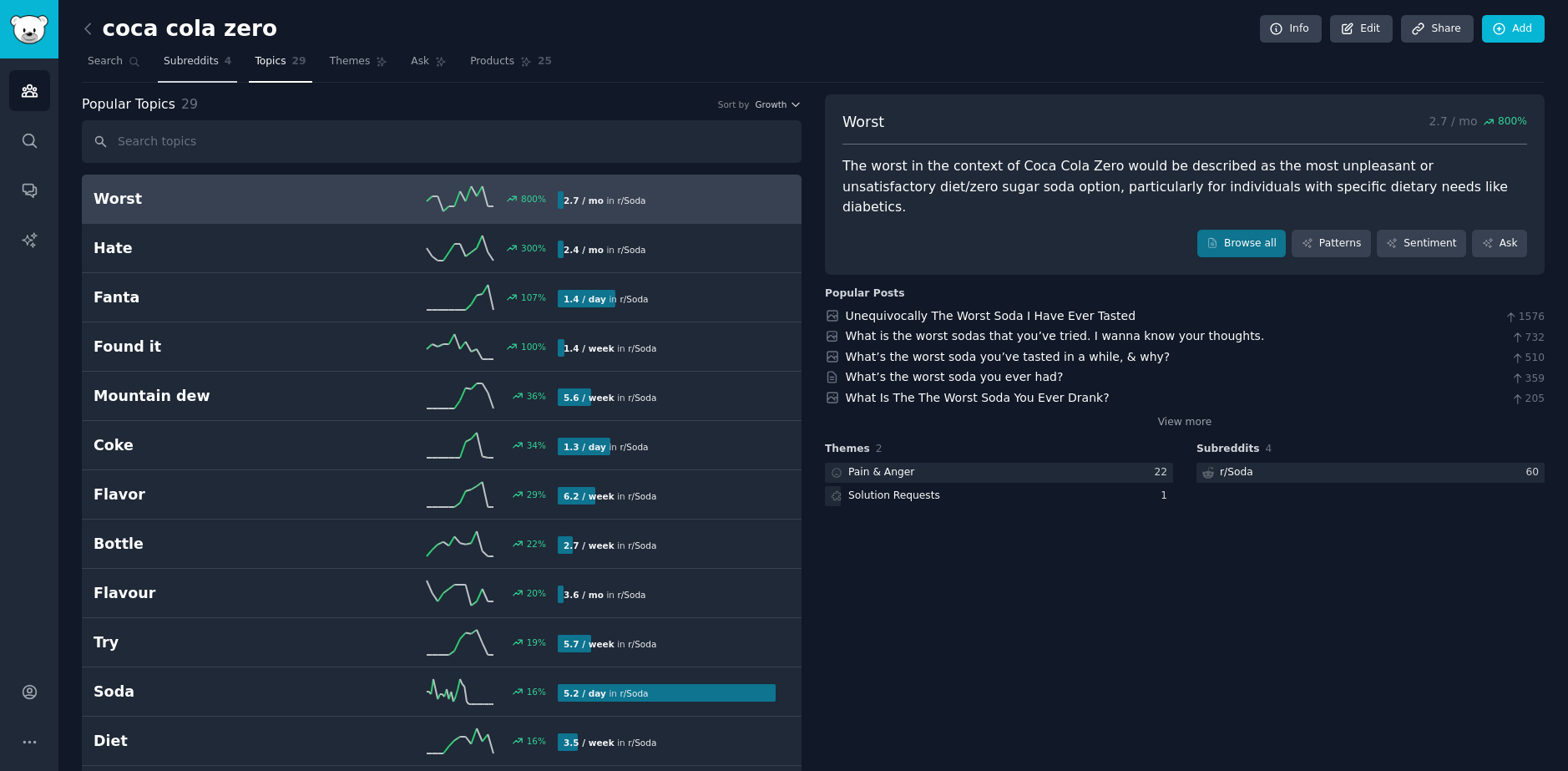
click at [211, 64] on link "Subreddits 4" at bounding box center [197, 66] width 79 height 35
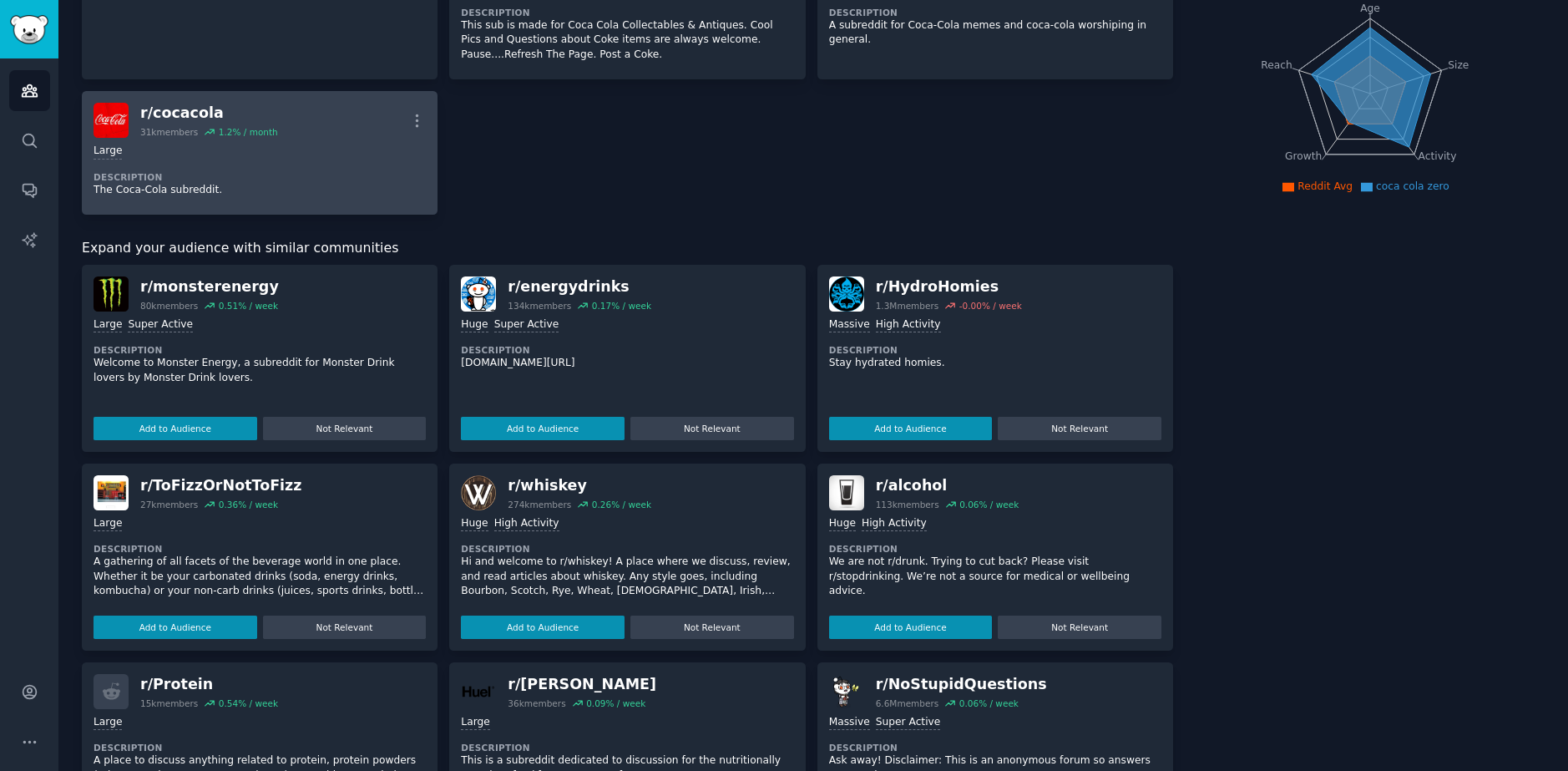
scroll to position [250, 0]
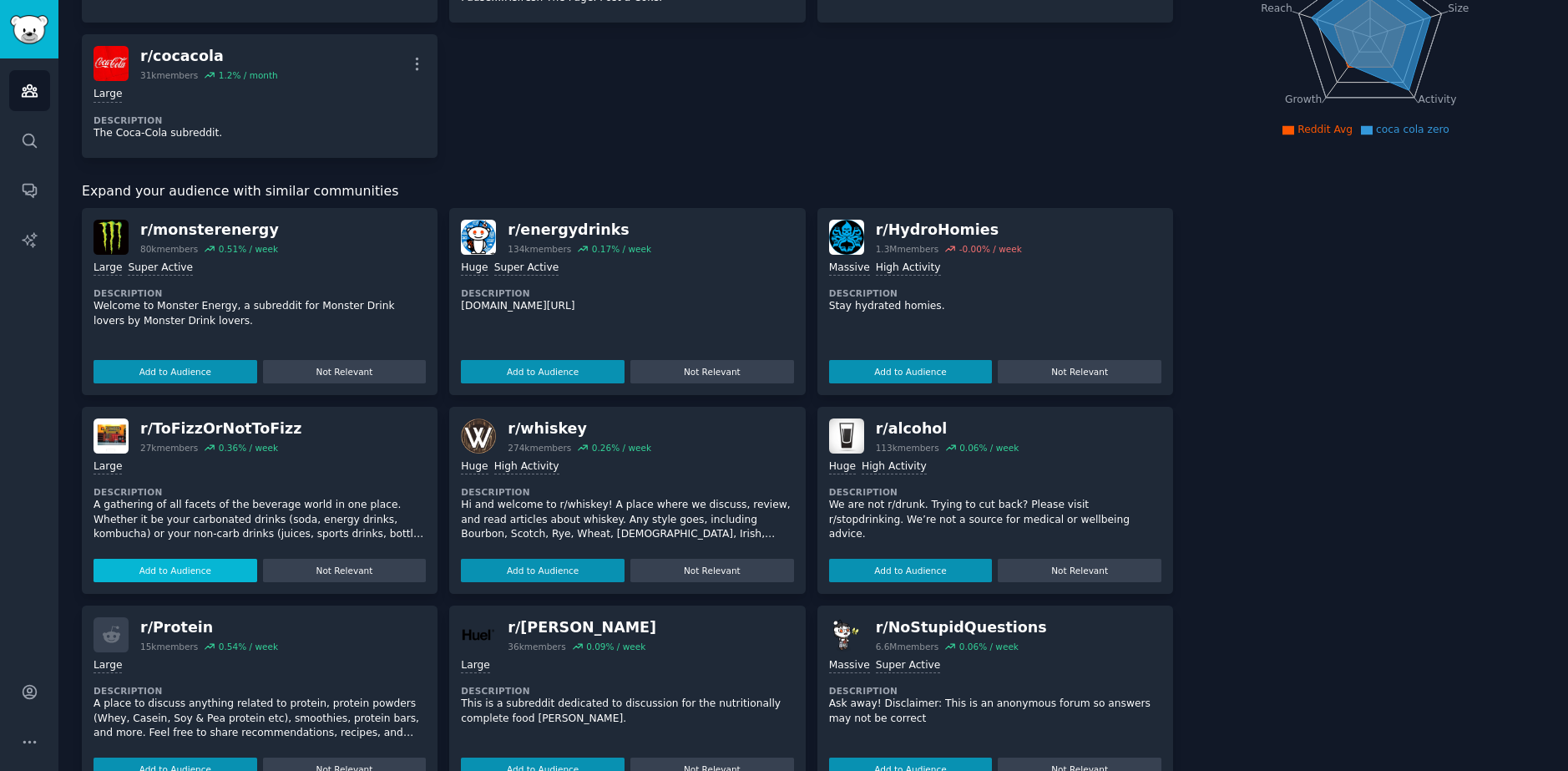
click at [224, 565] on button "Add to Audience" at bounding box center [175, 570] width 164 height 23
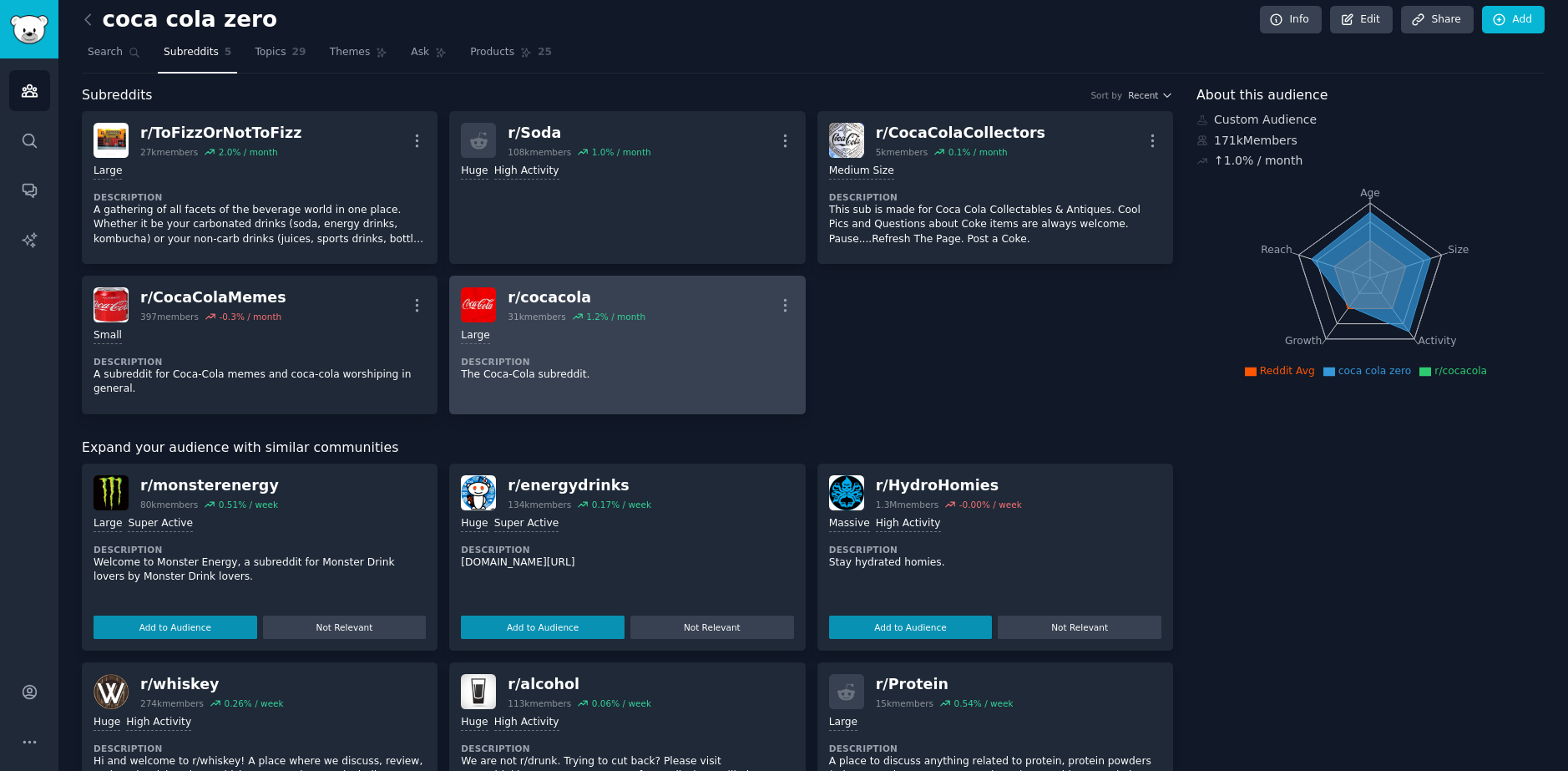
scroll to position [0, 0]
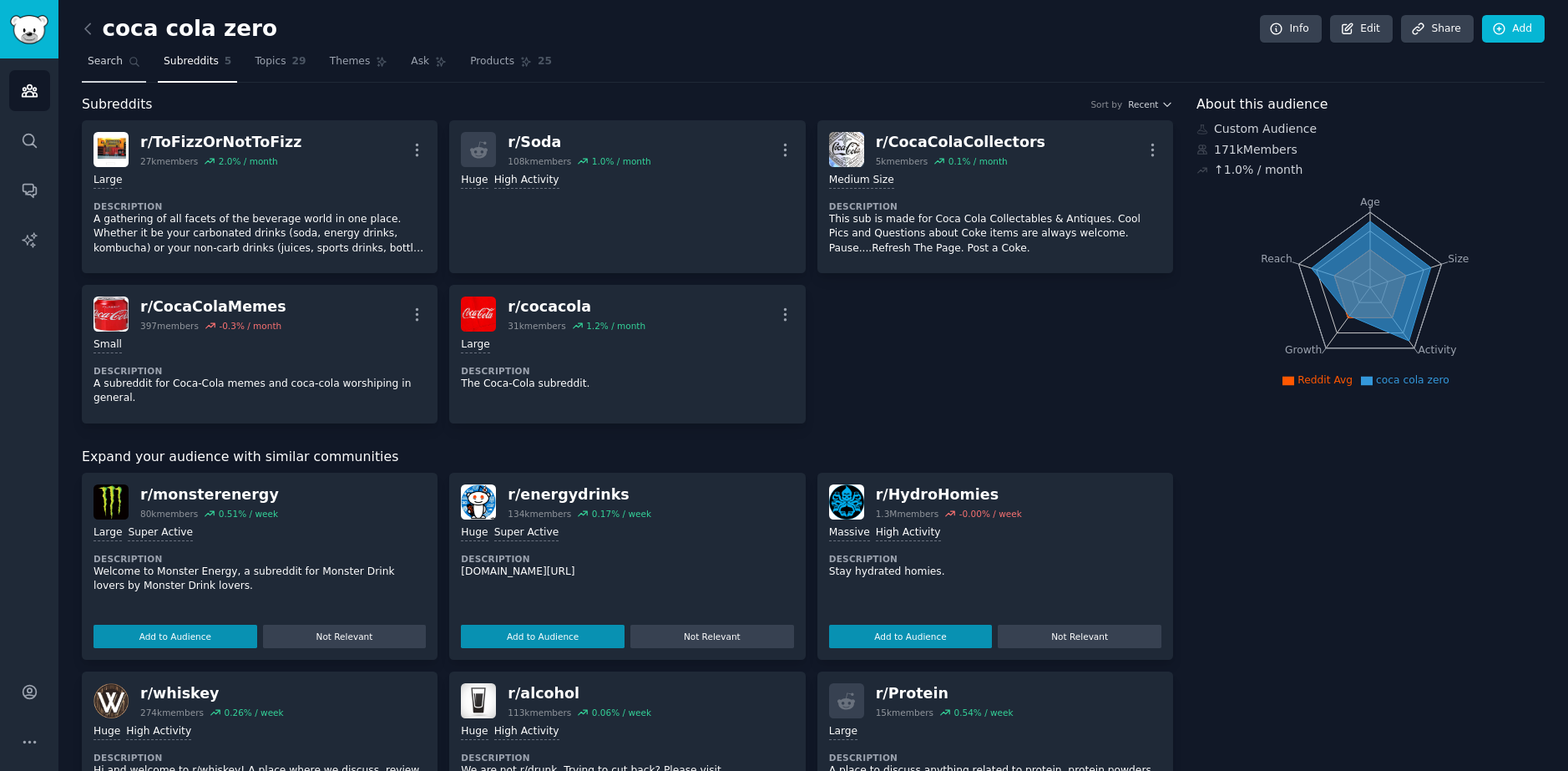
click at [127, 75] on link "Search" at bounding box center [114, 66] width 64 height 35
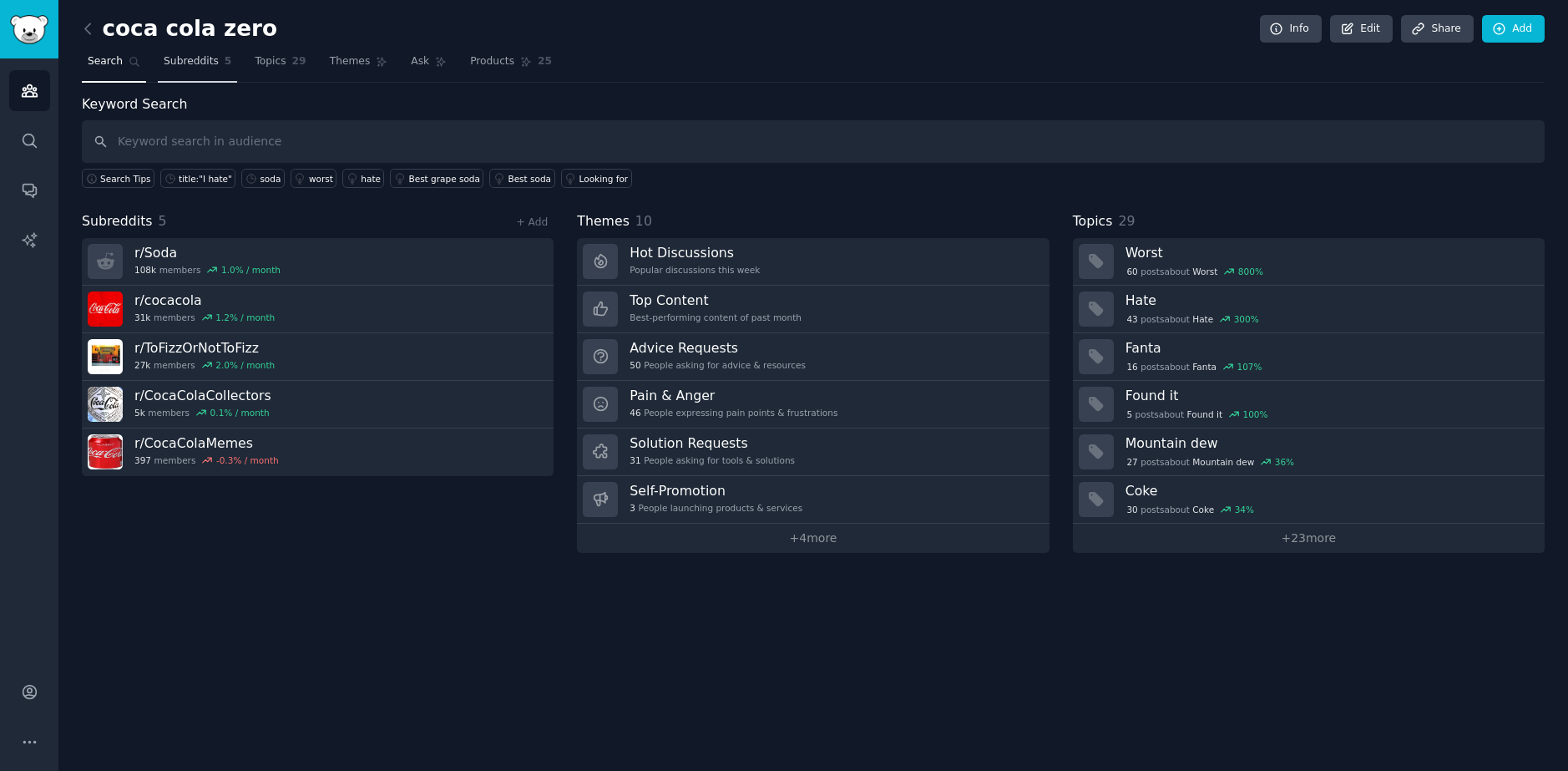
click at [186, 73] on link "Subreddits 5" at bounding box center [197, 66] width 79 height 35
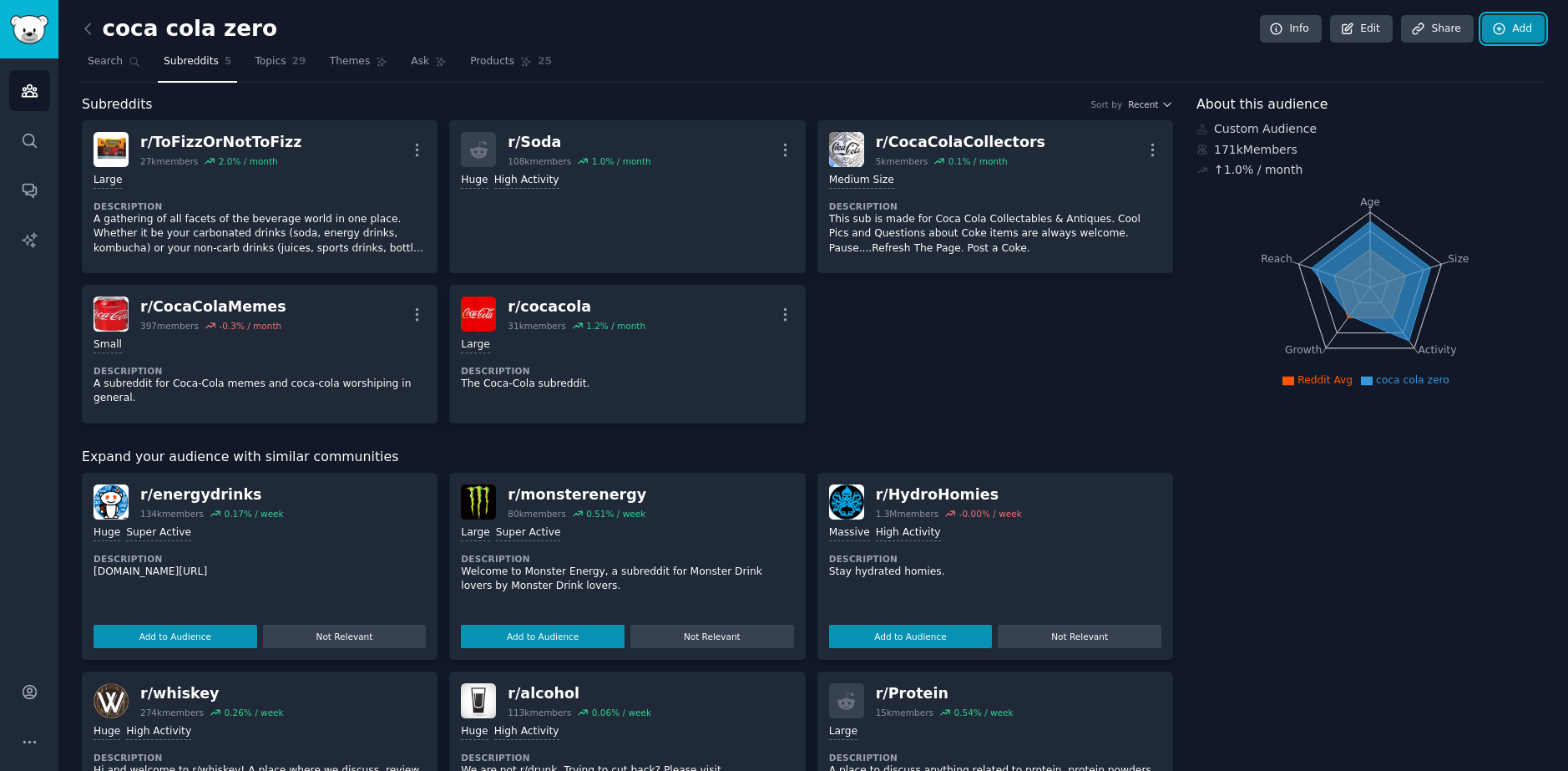
click at [1516, 35] on link "Add" at bounding box center [1513, 29] width 63 height 28
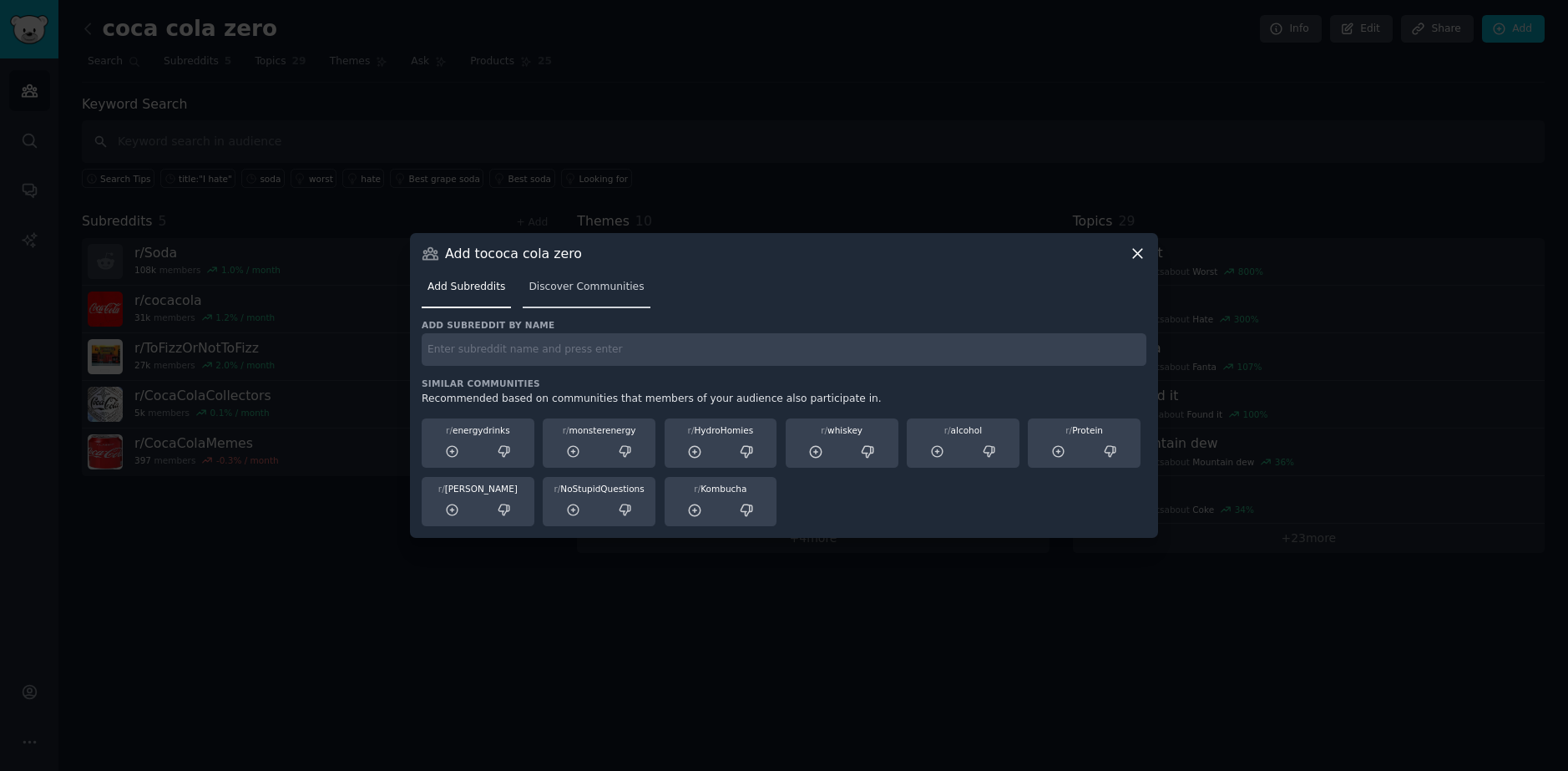
click at [580, 287] on span "Discover Communities" at bounding box center [586, 287] width 115 height 15
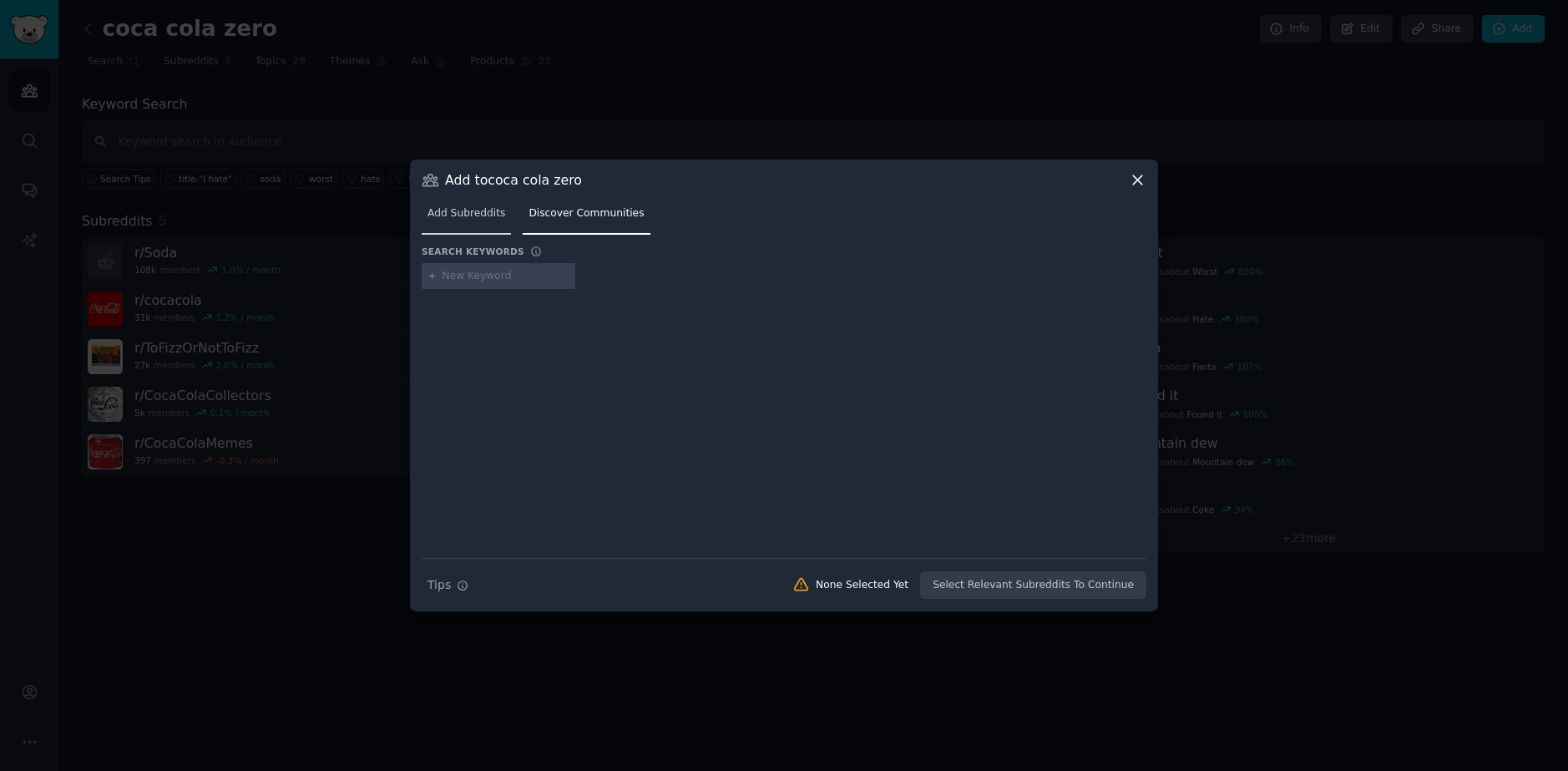
click at [450, 210] on span "Add Subreddits" at bounding box center [466, 214] width 78 height 15
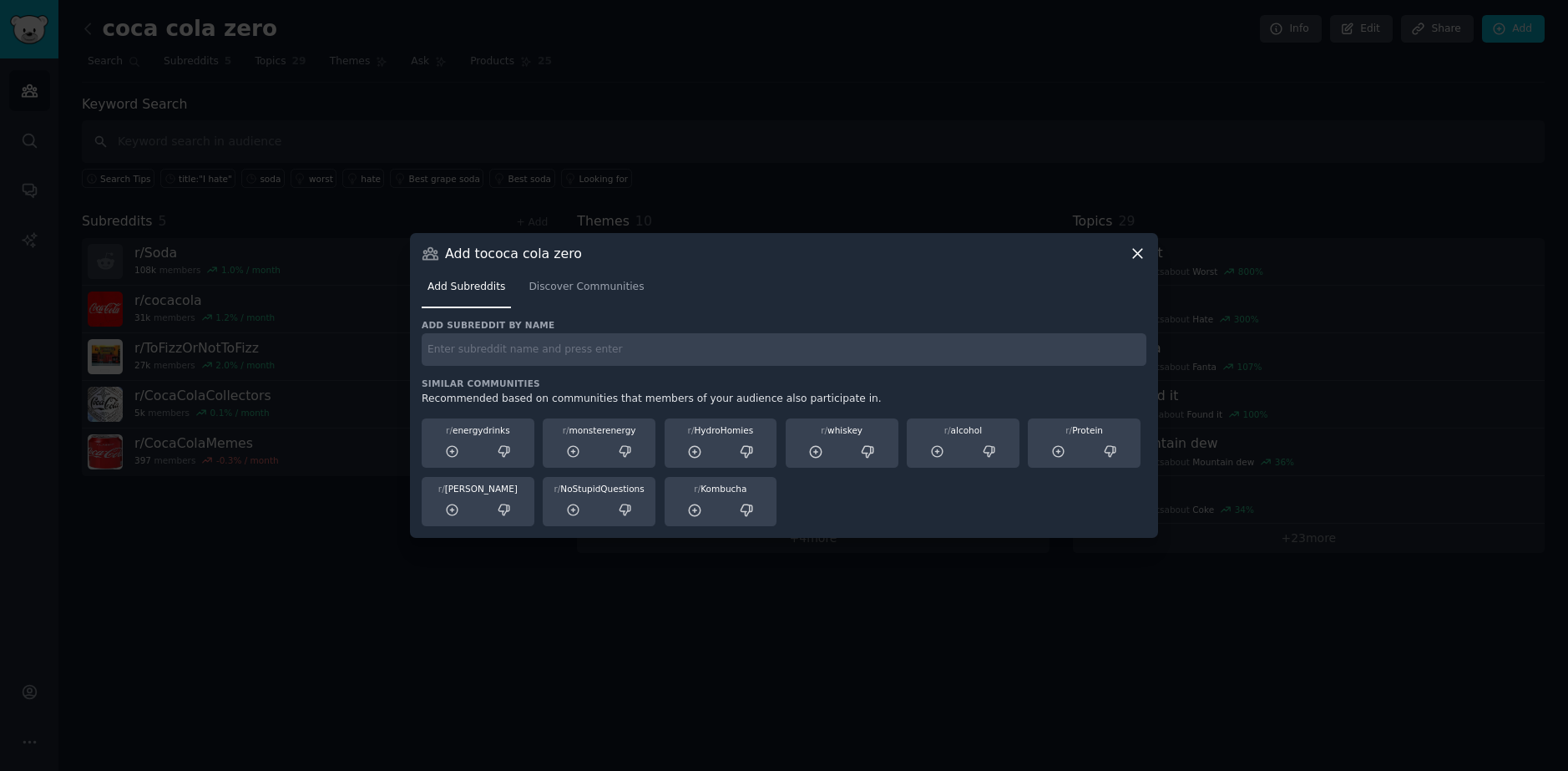
click at [1145, 252] on icon at bounding box center [1138, 254] width 18 height 18
